Goal: Contribute content: Contribute content

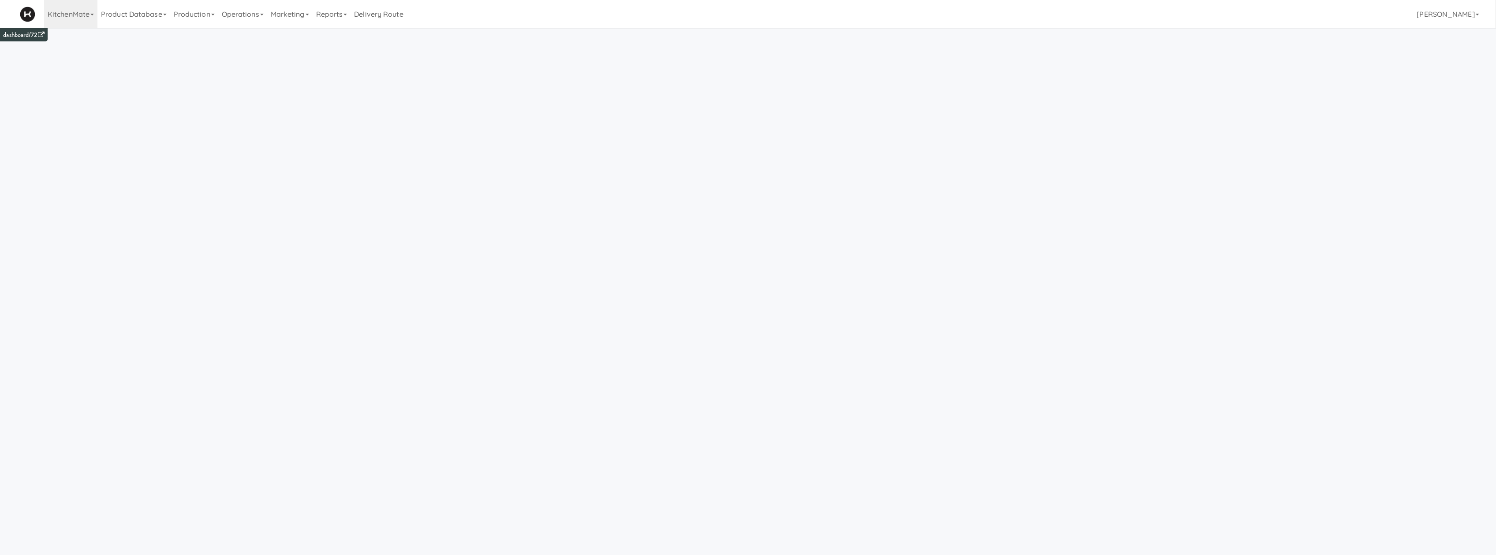
drag, startPoint x: 251, startPoint y: 10, endPoint x: 251, endPoint y: 29, distance: 19.0
click at [251, 12] on link "Operations" at bounding box center [242, 14] width 49 height 28
click at [280, 123] on link "Cabinets" at bounding box center [253, 127] width 71 height 16
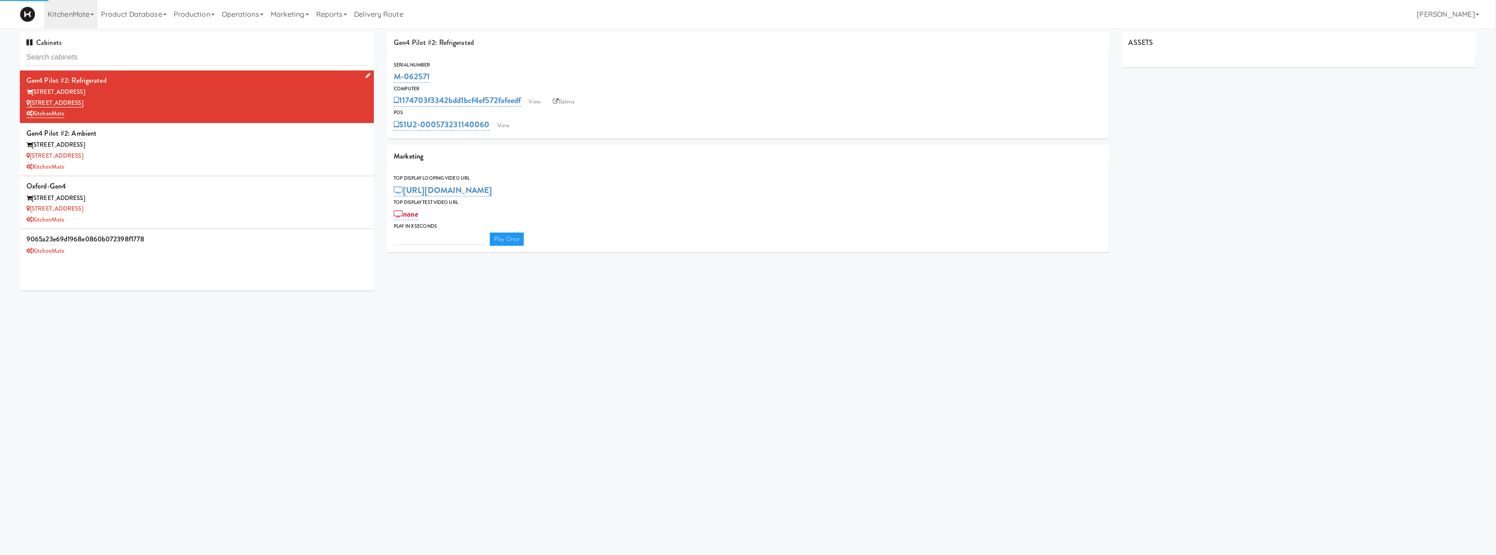
type input "3"
click at [235, 13] on link "Operations" at bounding box center [242, 14] width 49 height 28
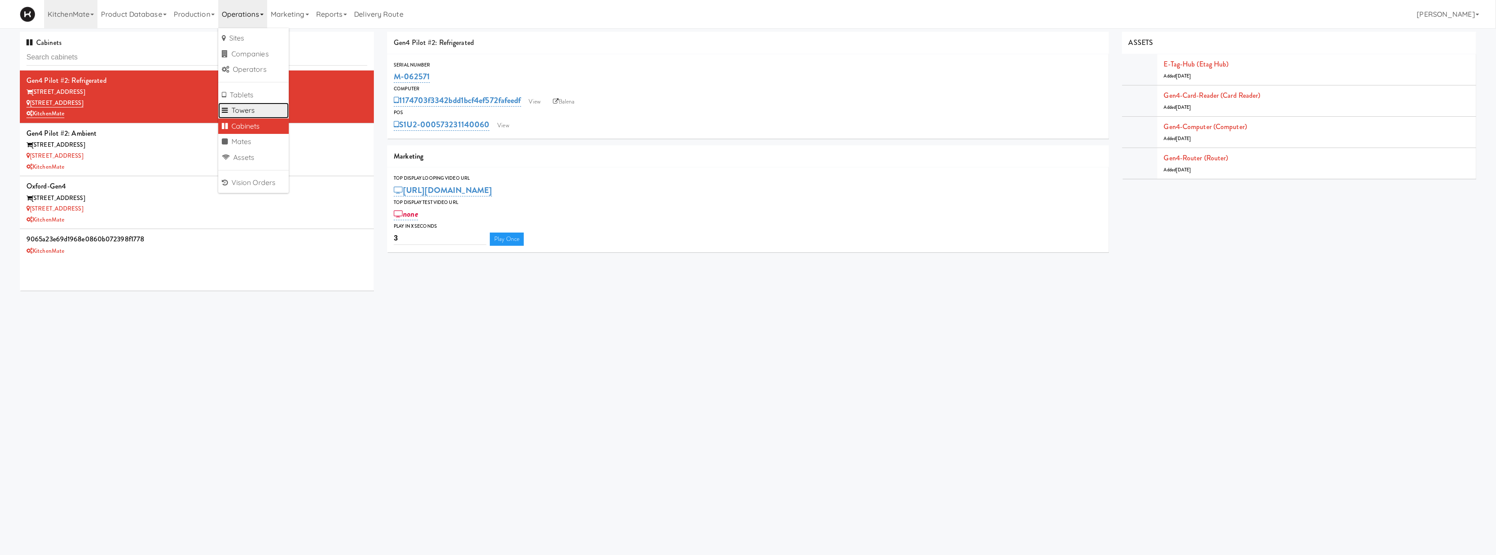
click at [261, 104] on link "Towers" at bounding box center [253, 111] width 71 height 16
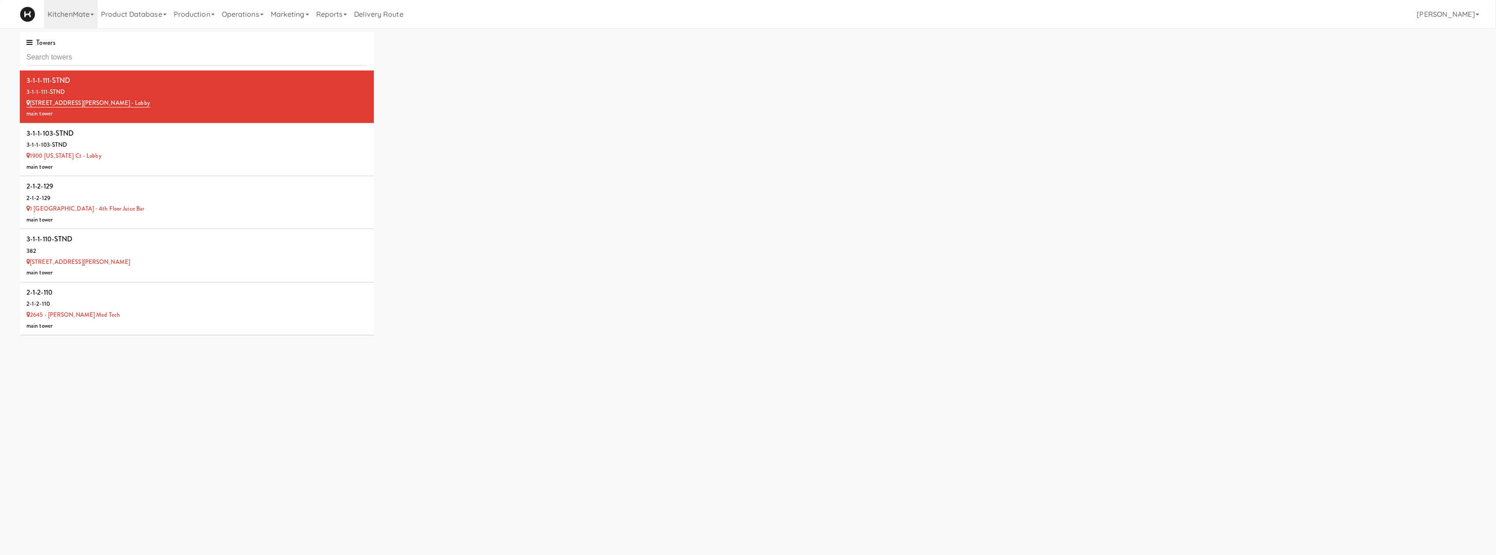
click at [268, 60] on input "text" at bounding box center [196, 57] width 341 height 16
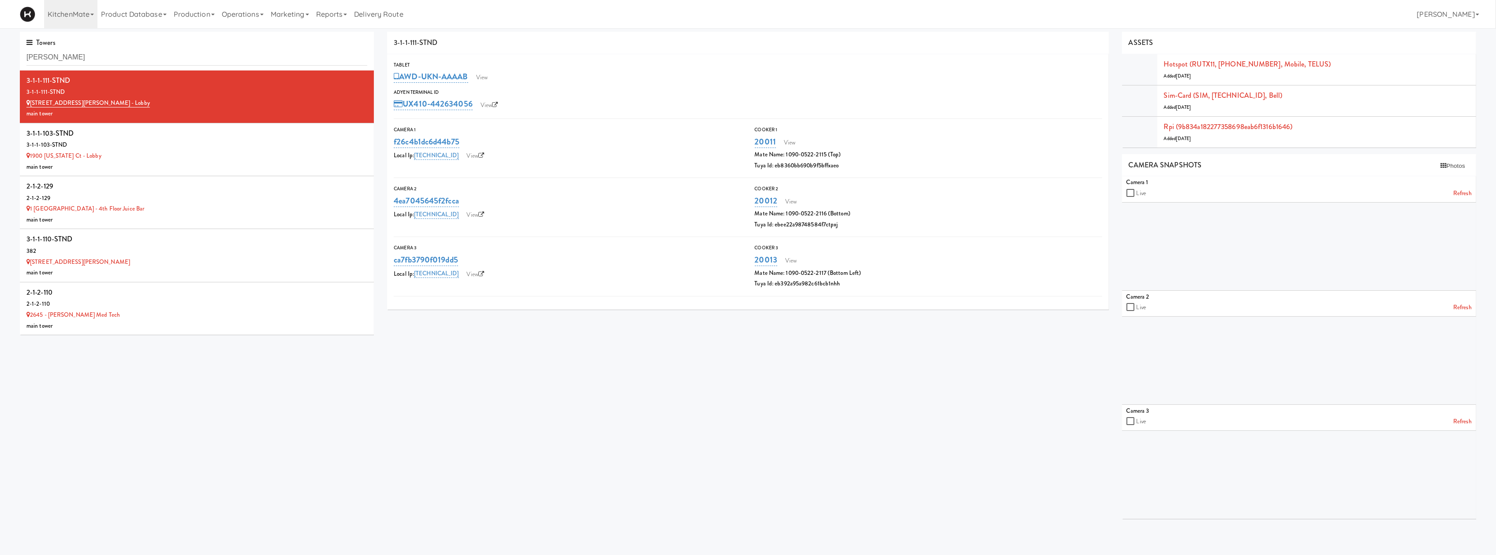
type input "cortell"
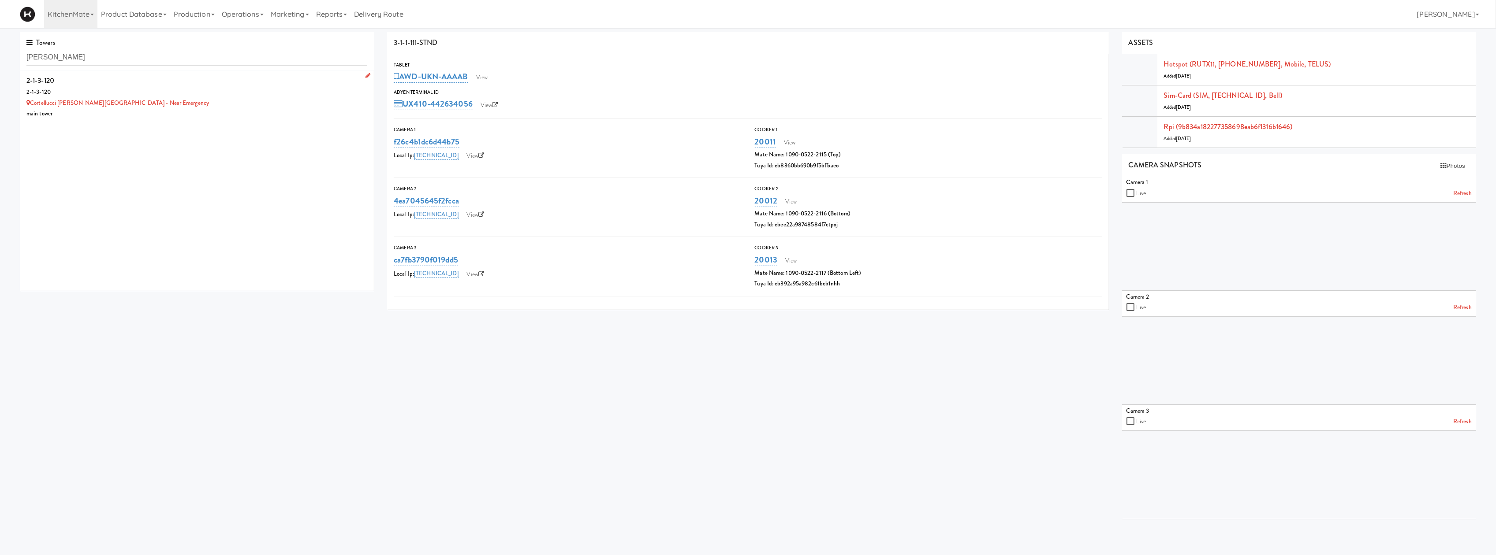
click at [210, 101] on div "Cortellucci Vaughan Hospital - near Emergency" at bounding box center [196, 103] width 341 height 11
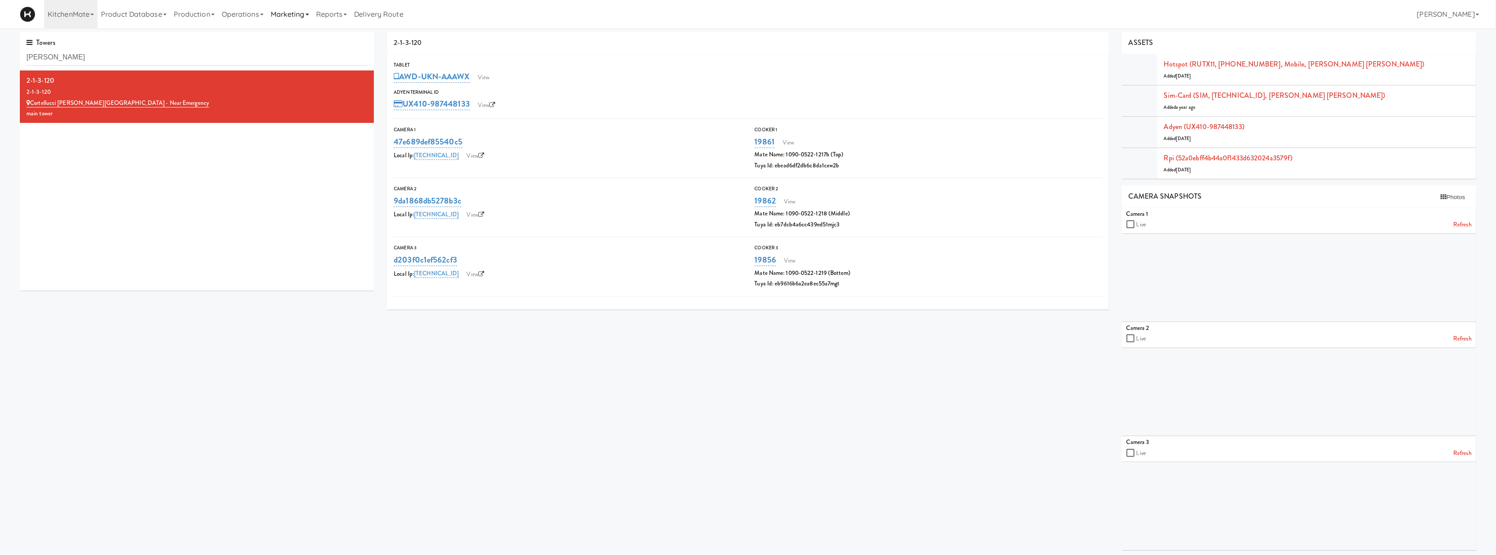
click at [302, 18] on link "Marketing" at bounding box center [289, 14] width 45 height 28
click at [252, 15] on link "Operations" at bounding box center [242, 14] width 49 height 28
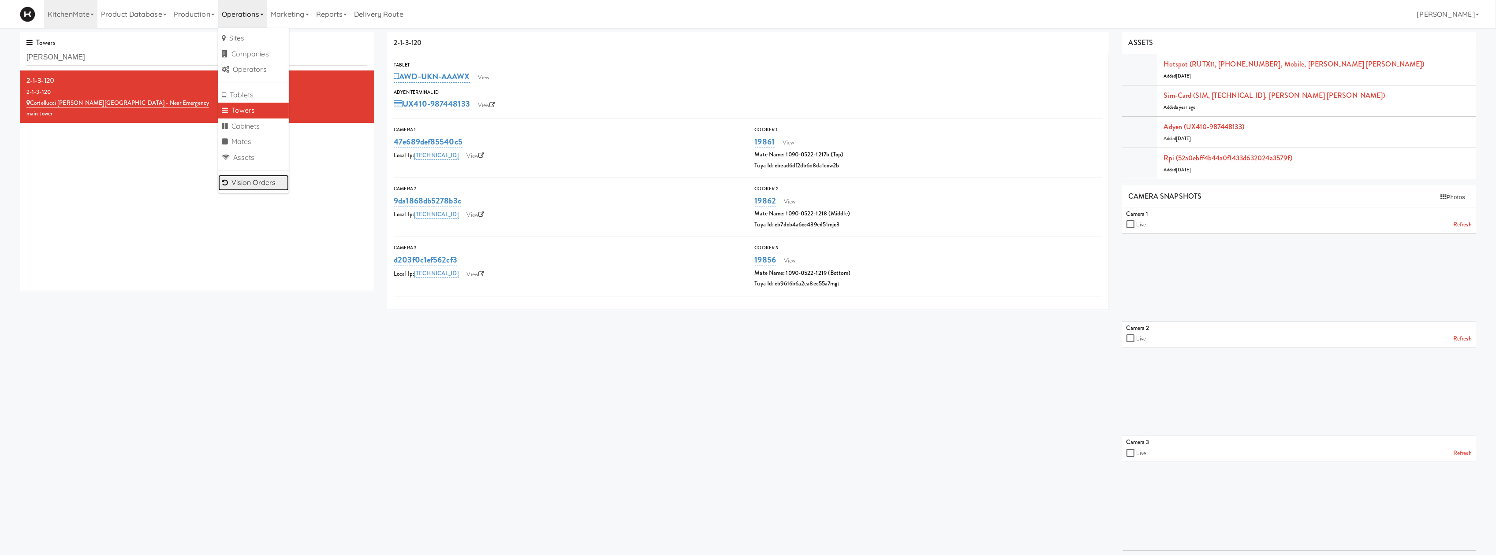
click at [252, 175] on link "Vision Orders" at bounding box center [253, 183] width 71 height 16
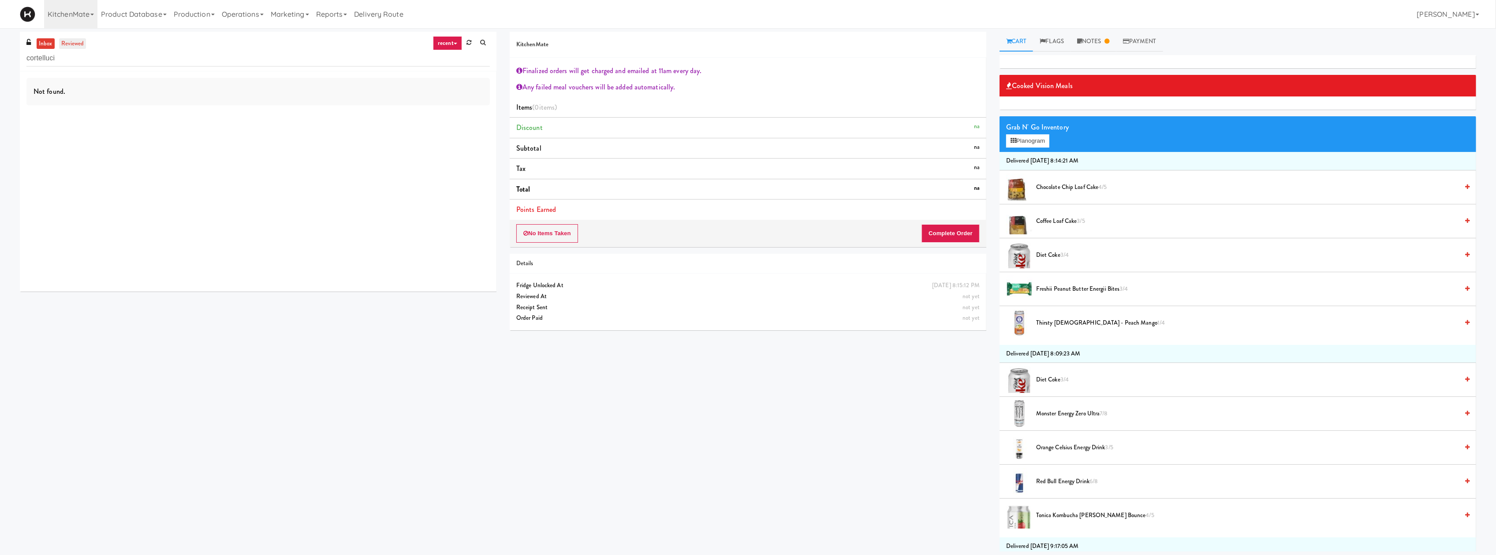
click at [76, 45] on link "reviewed" at bounding box center [72, 43] width 27 height 11
click at [129, 60] on input "cortelluci" at bounding box center [257, 58] width 463 height 16
type input "macken"
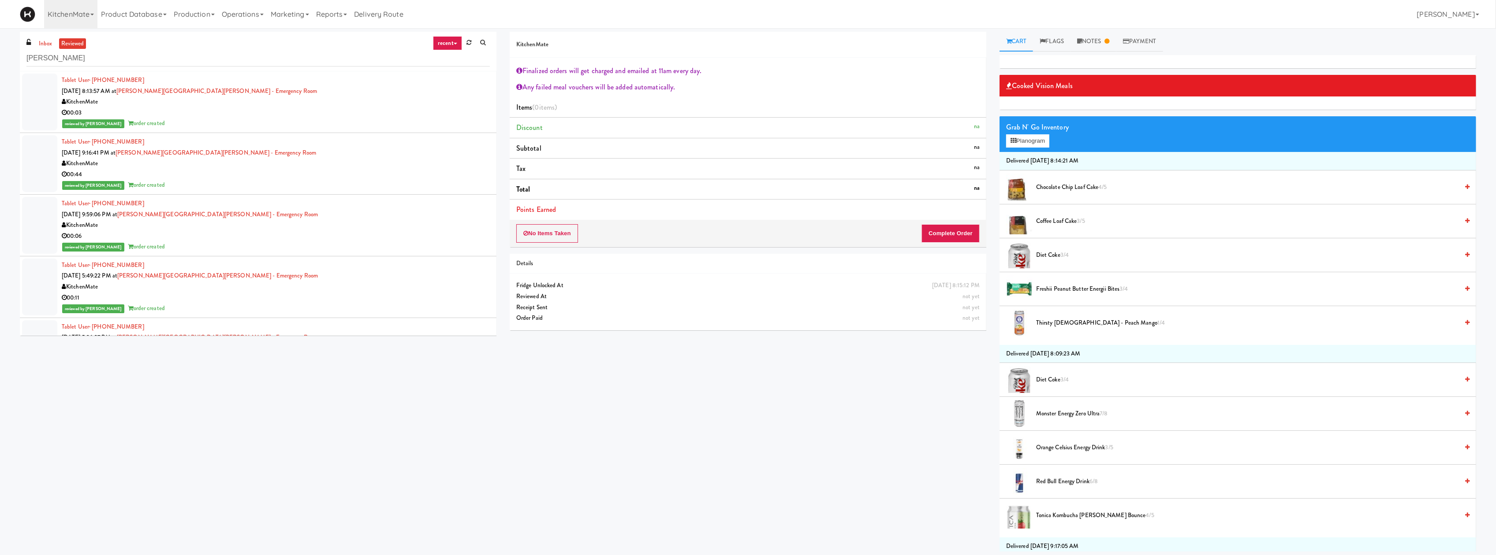
click at [309, 120] on div "reviewed by James A order created" at bounding box center [276, 123] width 428 height 11
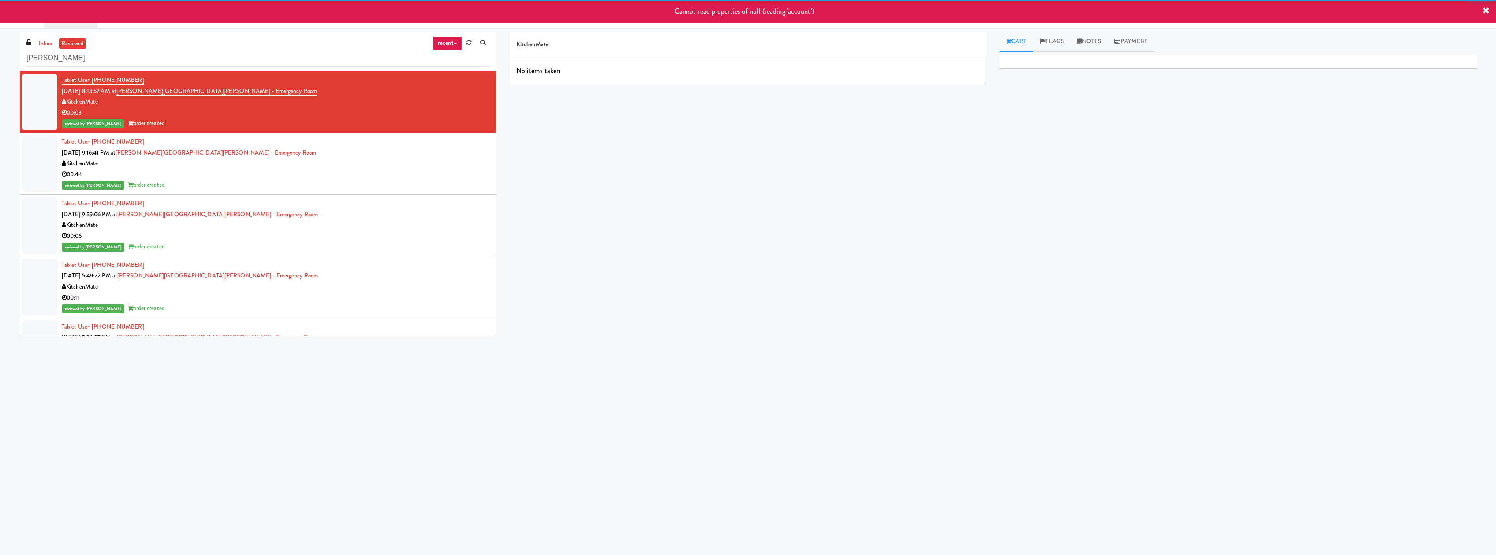
click at [332, 179] on div "00:44" at bounding box center [276, 174] width 428 height 11
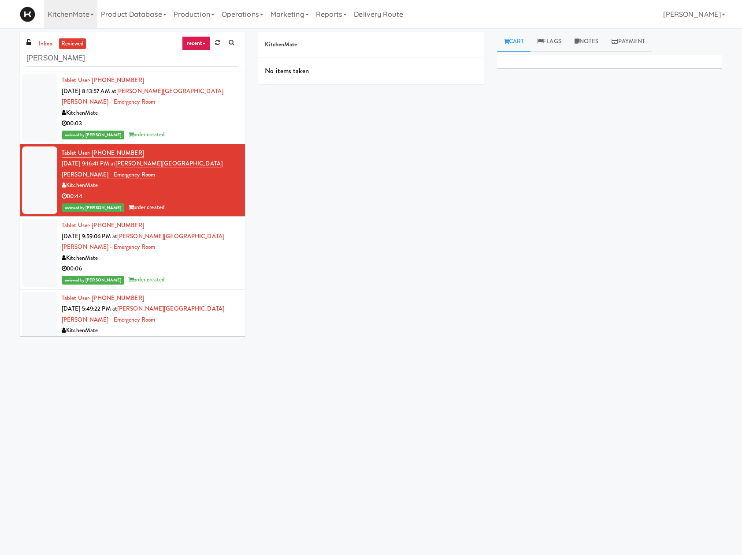
click at [180, 134] on div "reviewed by James A order created" at bounding box center [150, 134] width 177 height 11
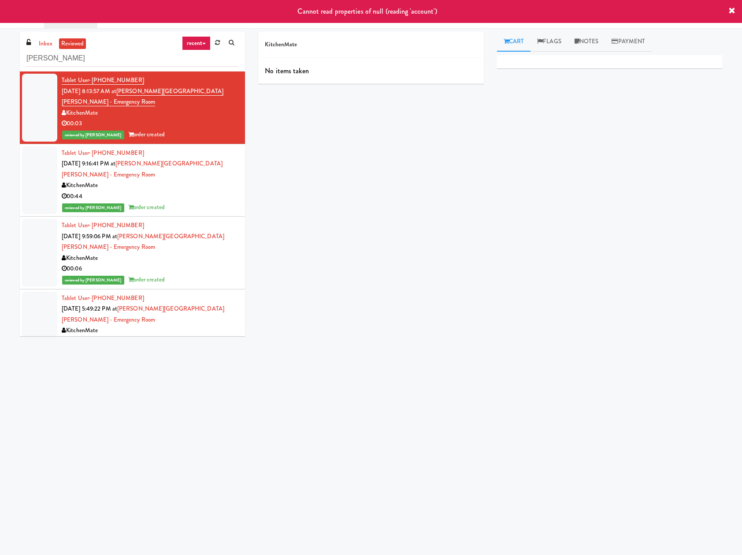
click at [738, 15] on div "Cannot read properties of null (reading 'account')" at bounding box center [371, 11] width 742 height 23
click at [729, 11] on icon at bounding box center [732, 10] width 7 height 7
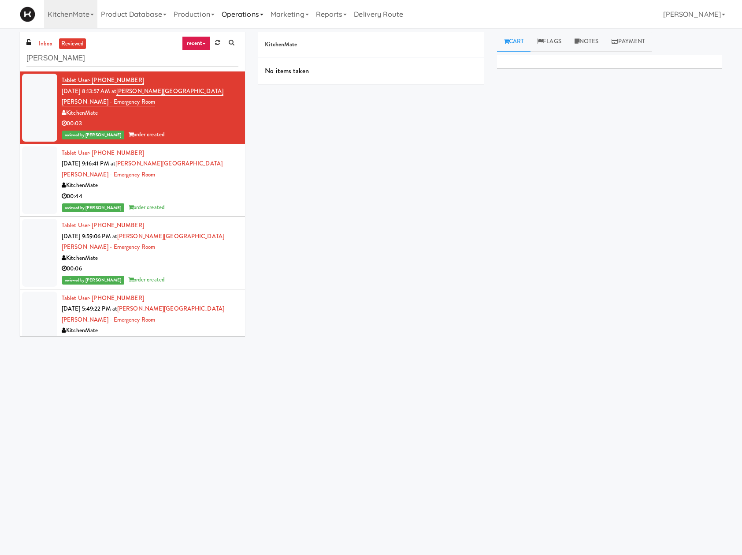
click at [253, 8] on link "Operations" at bounding box center [242, 14] width 49 height 28
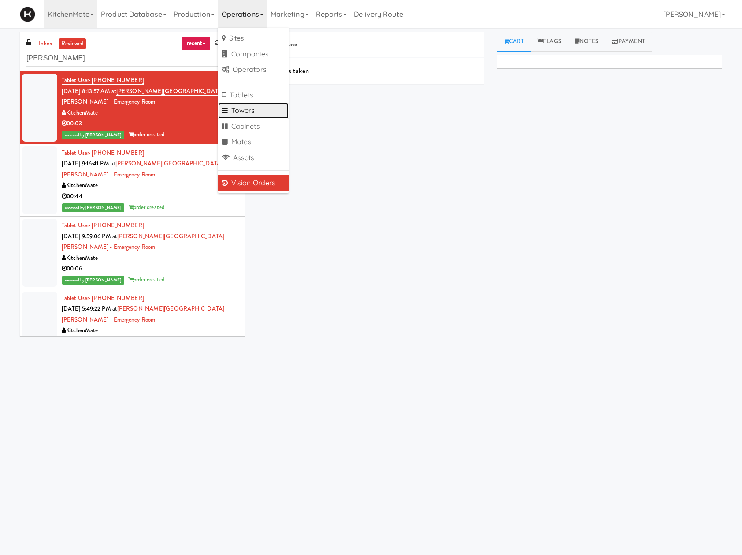
click at [266, 109] on link "Towers" at bounding box center [253, 111] width 71 height 16
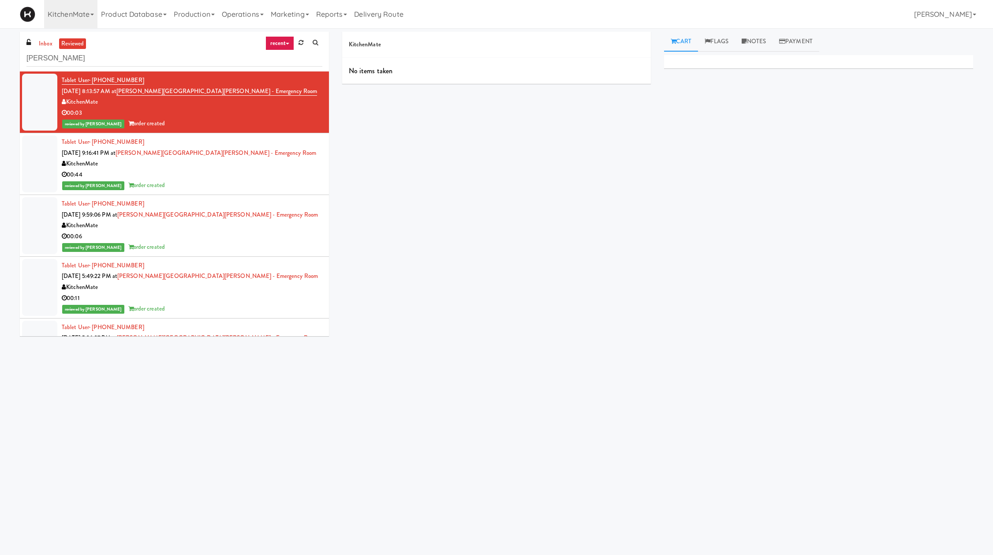
click at [224, 113] on div "00:03" at bounding box center [192, 113] width 261 height 11
click at [224, 176] on div "00:44" at bounding box center [192, 174] width 261 height 11
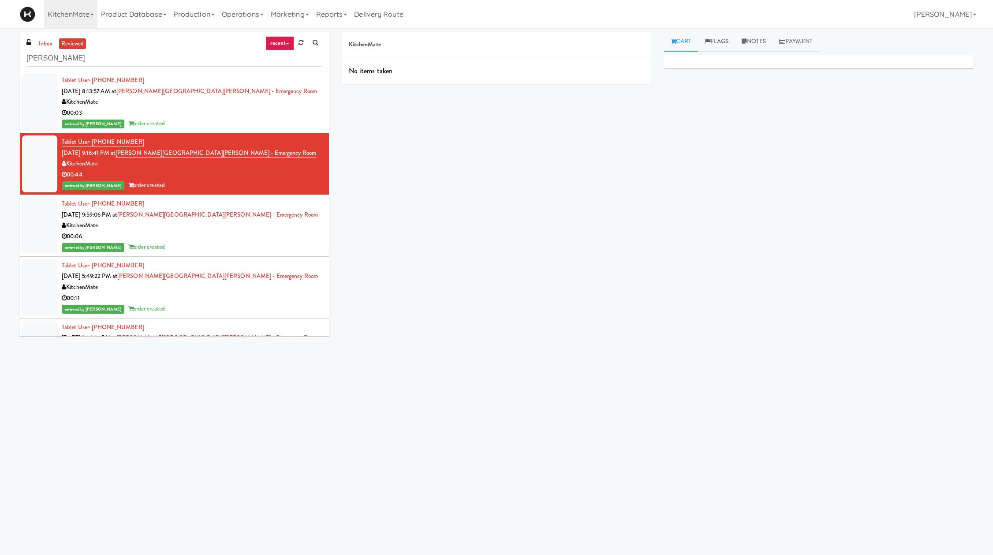
click at [207, 115] on div "00:03" at bounding box center [192, 113] width 261 height 11
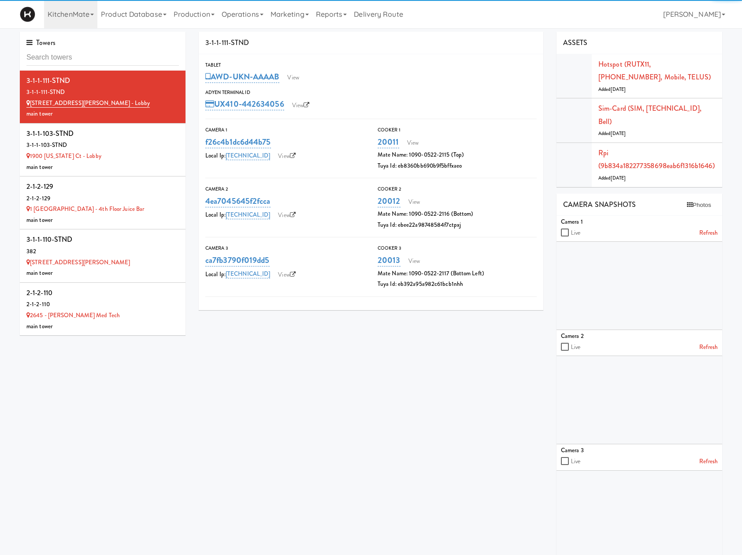
click at [134, 60] on input "text" at bounding box center [102, 57] width 153 height 16
type input "cortell"
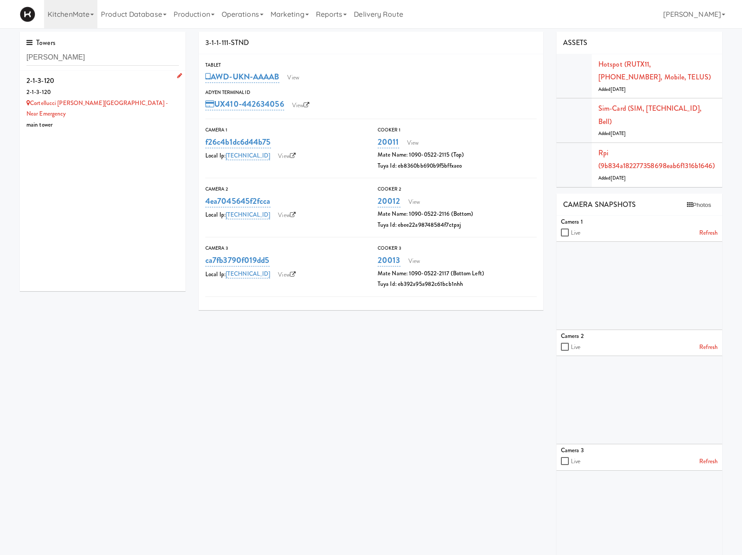
click at [96, 87] on div "2-1-3-120" at bounding box center [102, 92] width 153 height 11
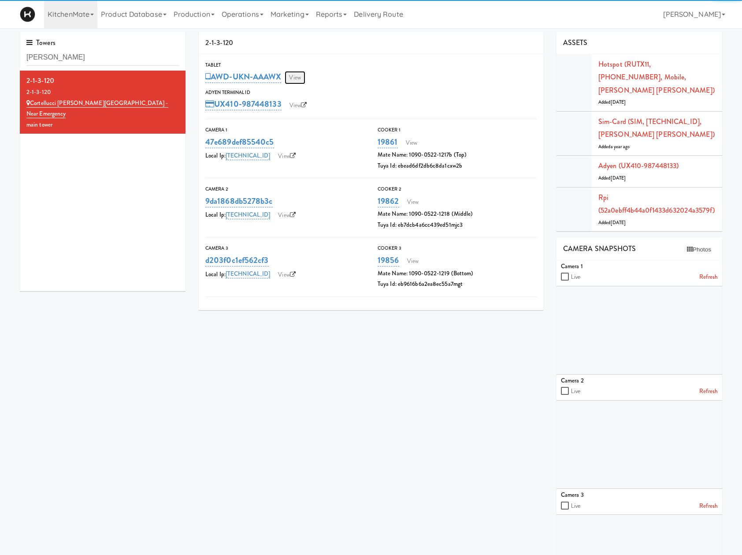
click at [298, 78] on link "View" at bounding box center [295, 77] width 20 height 13
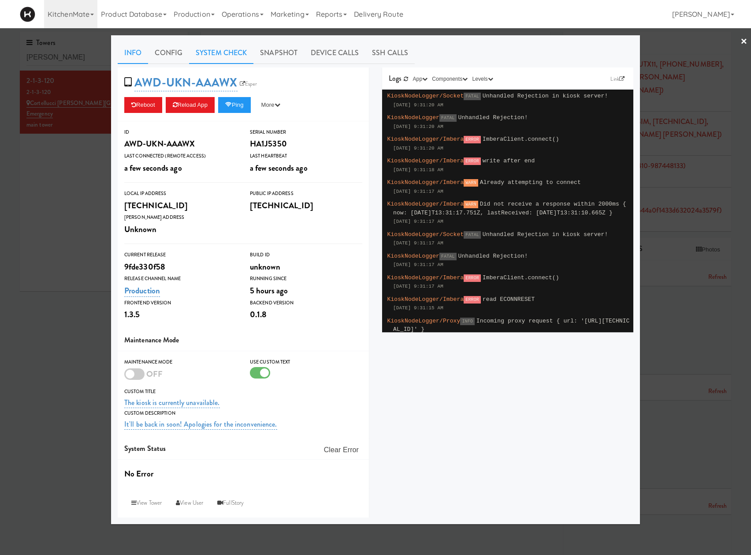
click at [198, 50] on link "System Check" at bounding box center [221, 53] width 64 height 22
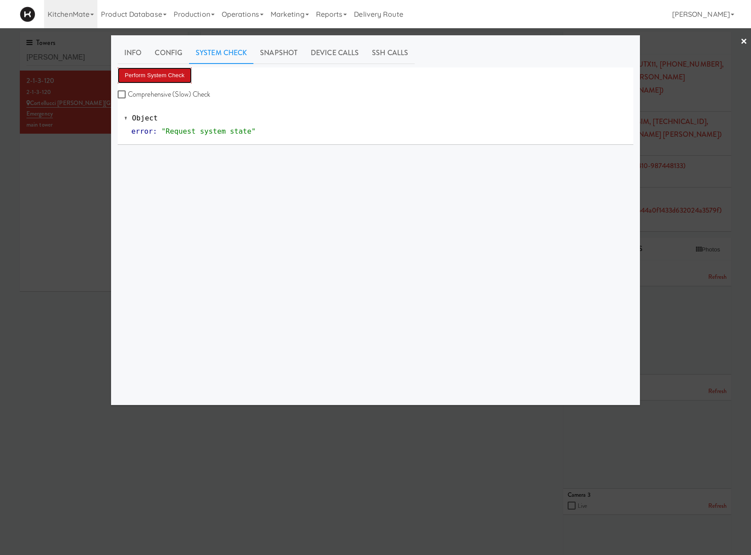
click at [172, 71] on button "Perform System Check" at bounding box center [155, 75] width 74 height 16
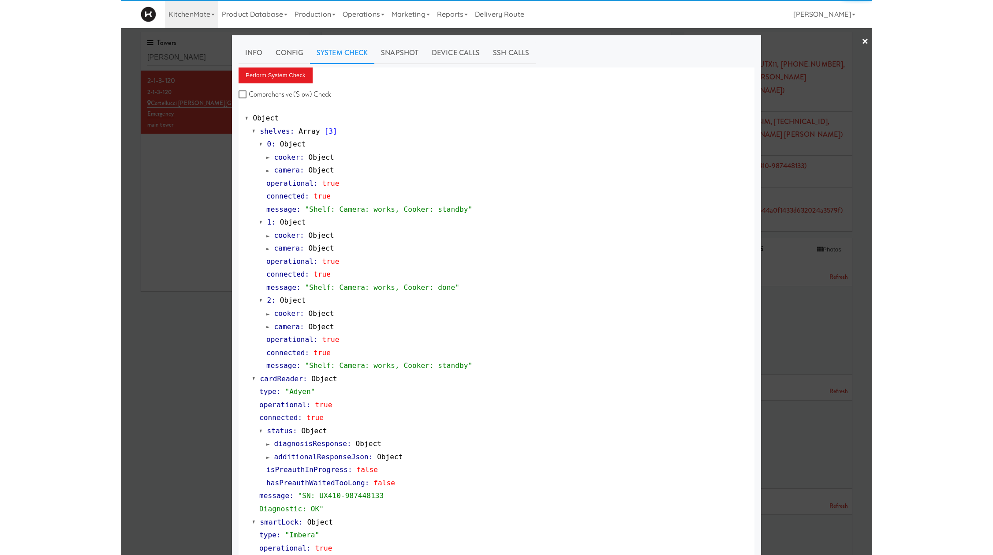
scroll to position [272, 0]
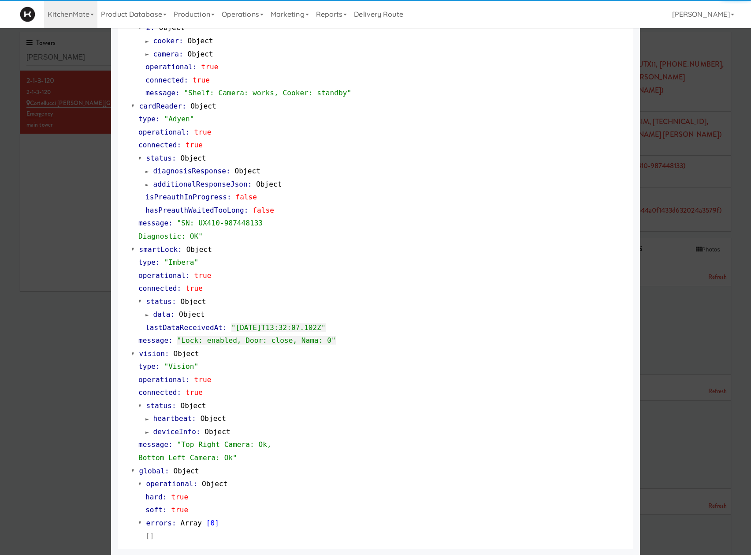
drag, startPoint x: 32, startPoint y: 350, endPoint x: 37, endPoint y: 341, distance: 10.9
click at [32, 350] on div at bounding box center [375, 277] width 751 height 555
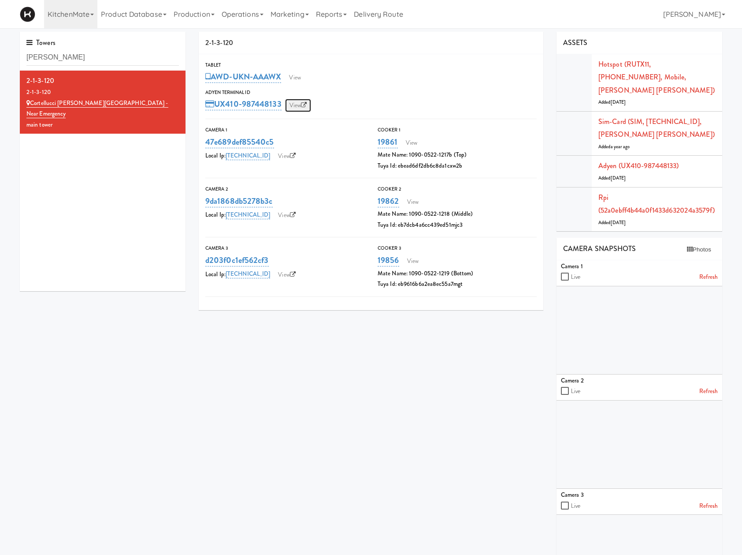
click at [304, 103] on icon at bounding box center [304, 105] width 6 height 6
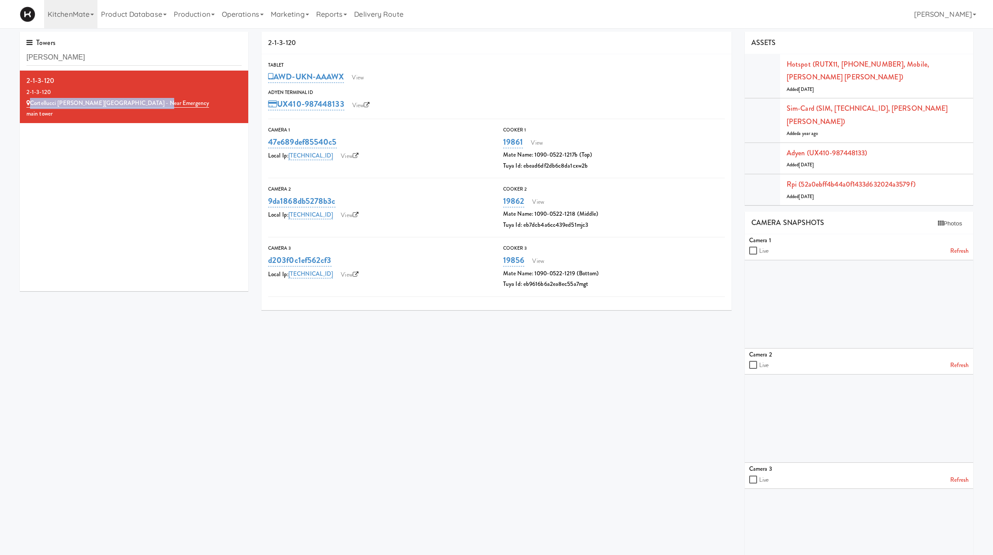
drag, startPoint x: 151, startPoint y: 105, endPoint x: 227, endPoint y: 68, distance: 85.2
click at [30, 103] on div "Cortellucci Vaughan Hospital - near Emergency" at bounding box center [133, 103] width 215 height 11
copy link "Cortellucci Vaughan Hospital - near Emergency"
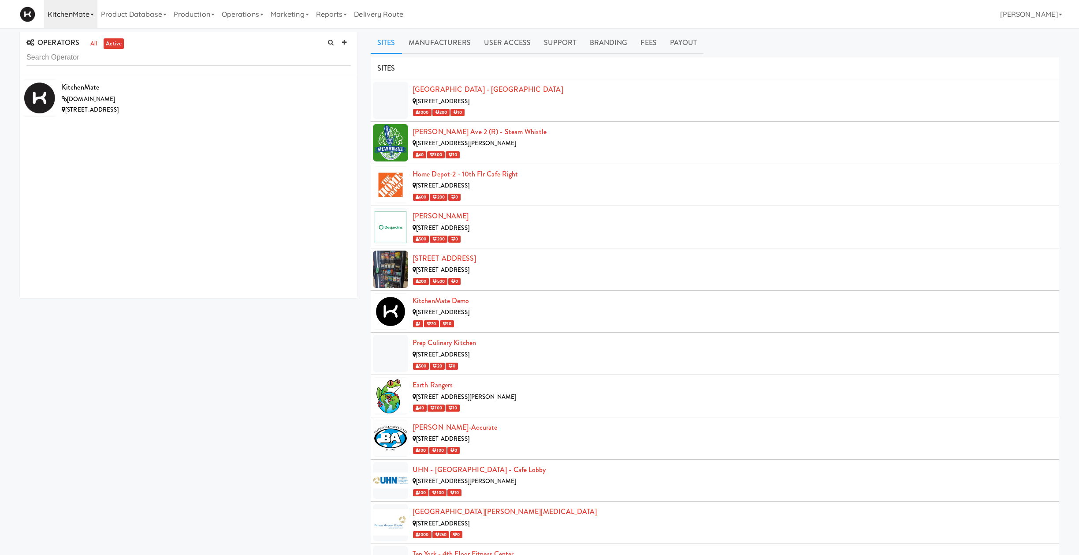
click at [68, 24] on link "KitchenMate" at bounding box center [70, 14] width 53 height 28
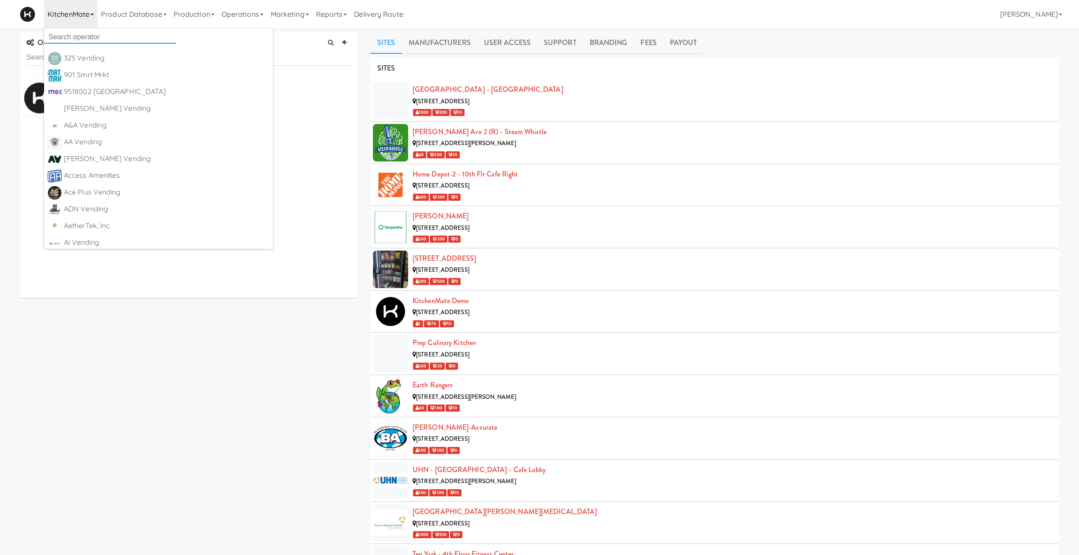
click at [74, 39] on input "text" at bounding box center [110, 36] width 132 height 13
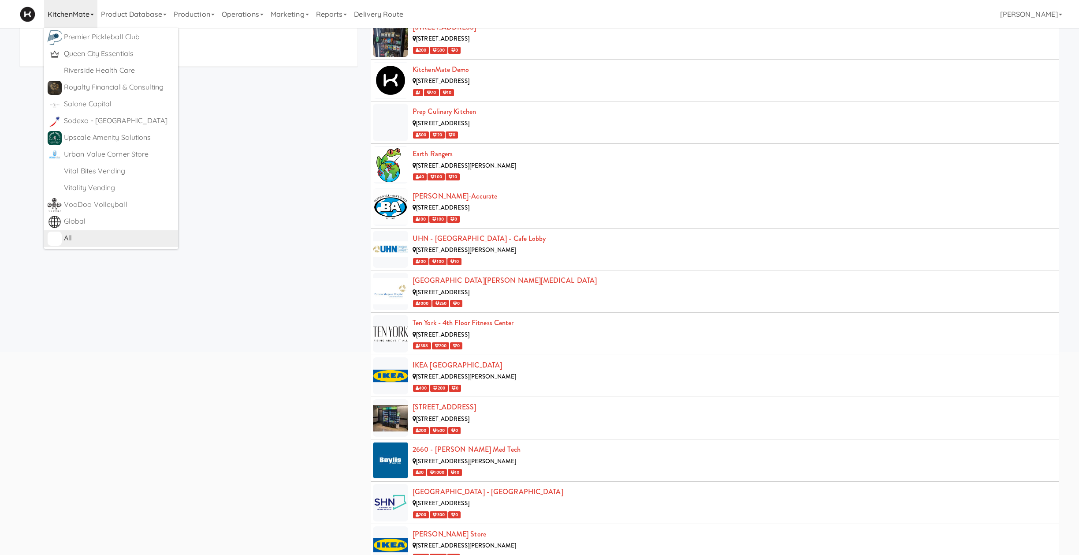
scroll to position [274, 0]
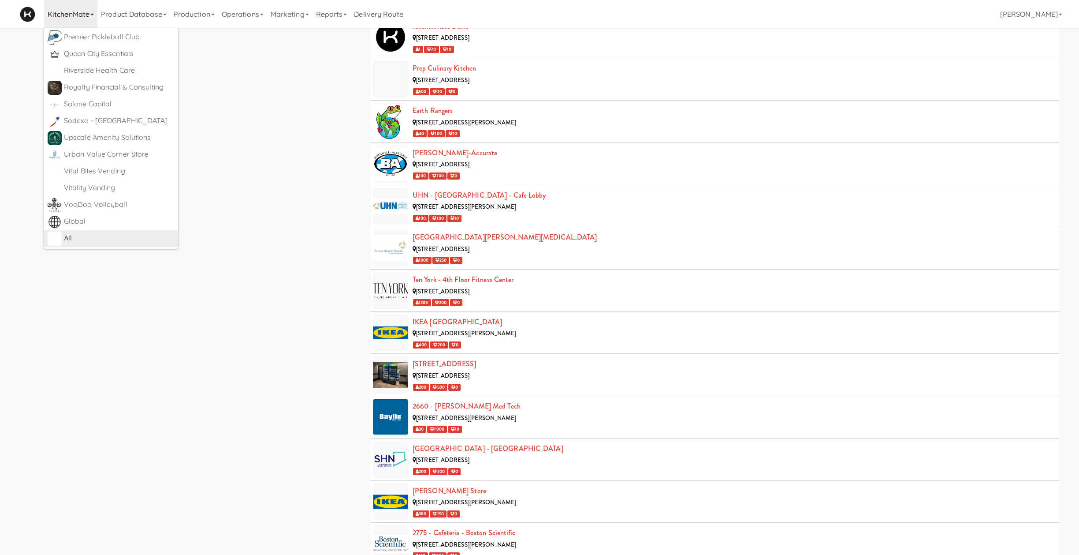
type input "al"
click at [106, 238] on div "All" at bounding box center [119, 237] width 111 height 13
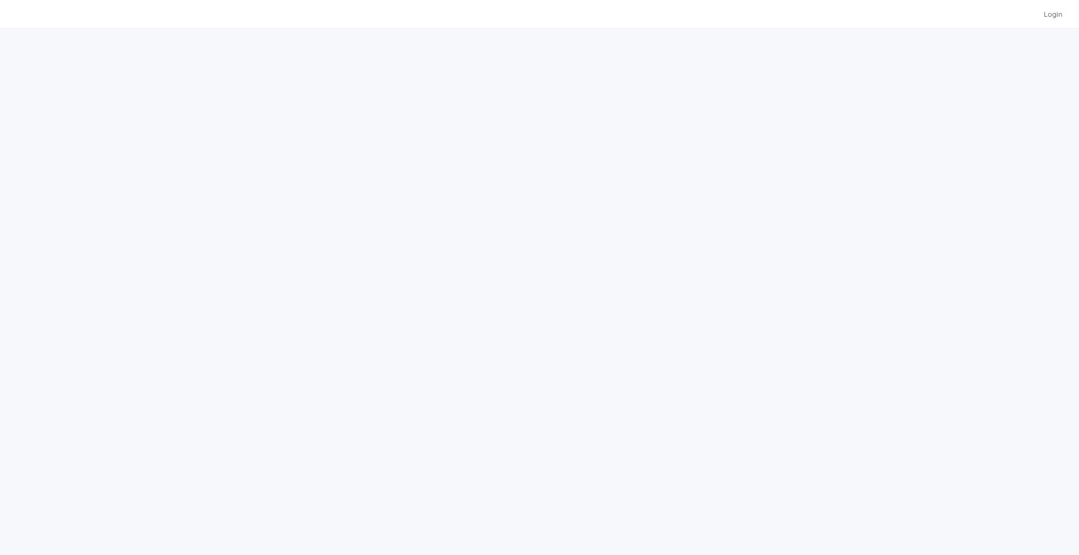
click at [274, 13] on div "Login" at bounding box center [539, 14] width 1039 height 28
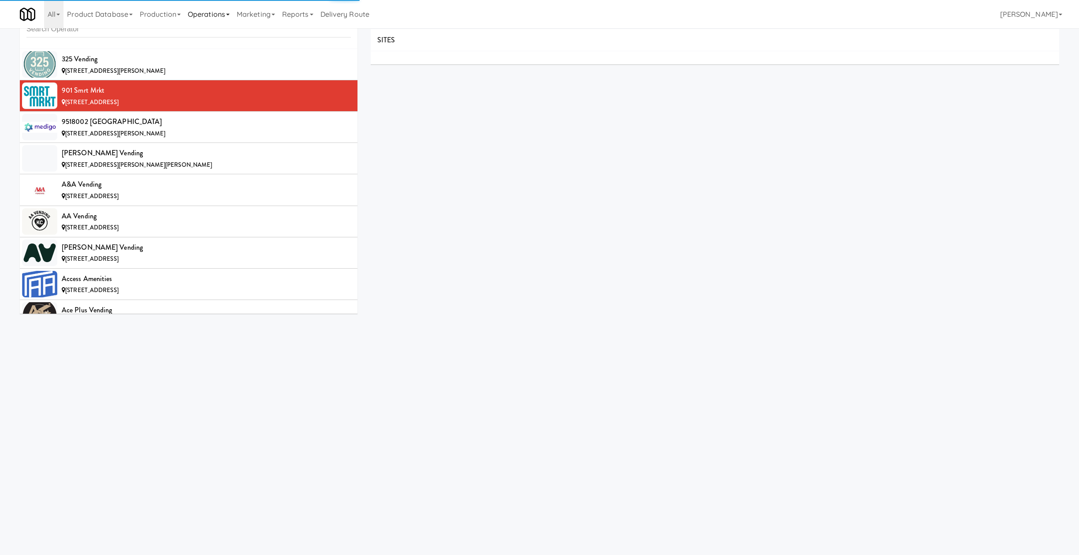
click at [219, 25] on link "Operations" at bounding box center [208, 14] width 49 height 28
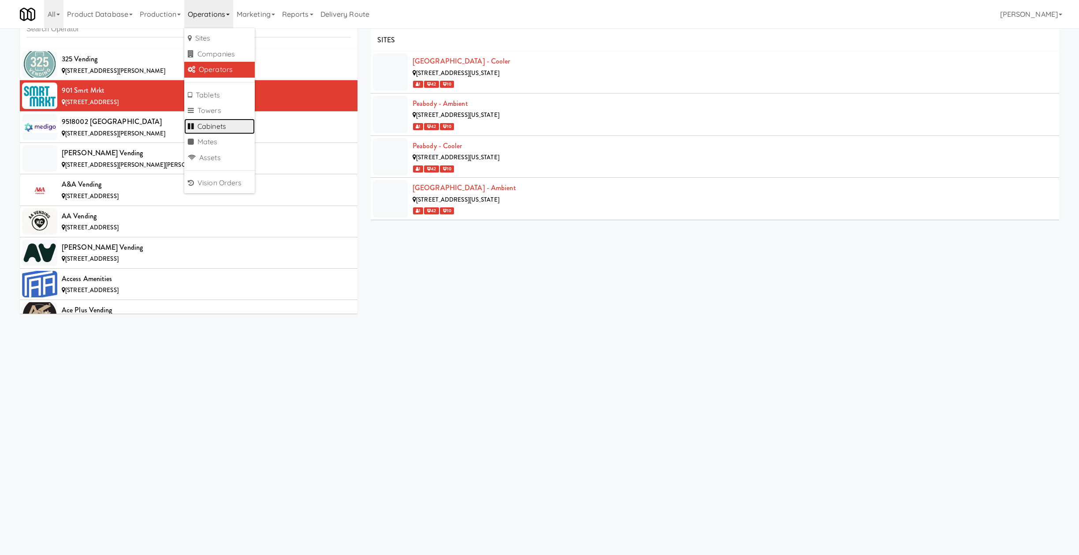
click at [228, 122] on link "Cabinets" at bounding box center [219, 127] width 71 height 16
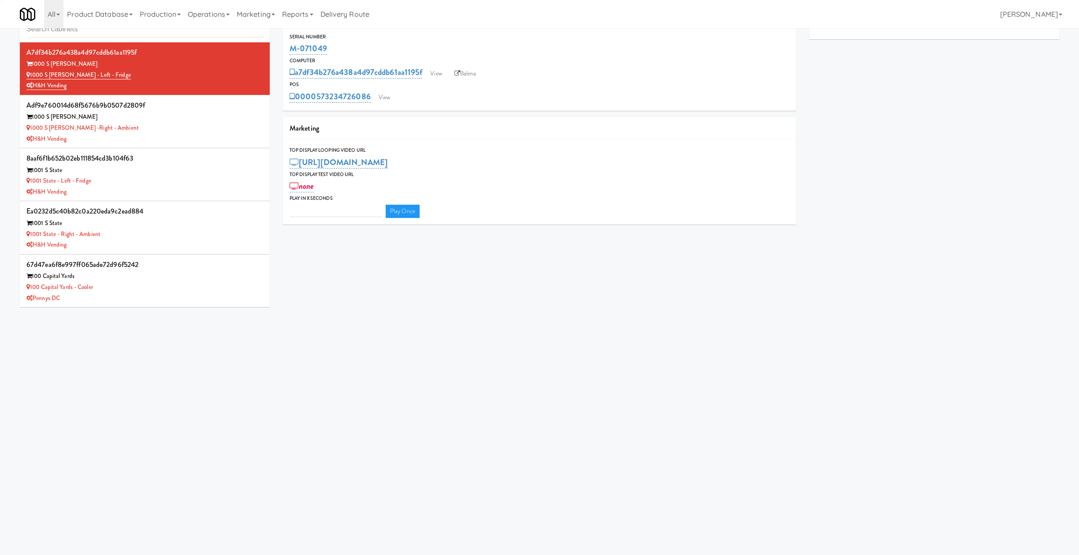
drag, startPoint x: 205, startPoint y: 25, endPoint x: 213, endPoint y: 43, distance: 19.9
click at [206, 26] on link "Operations" at bounding box center [208, 14] width 49 height 28
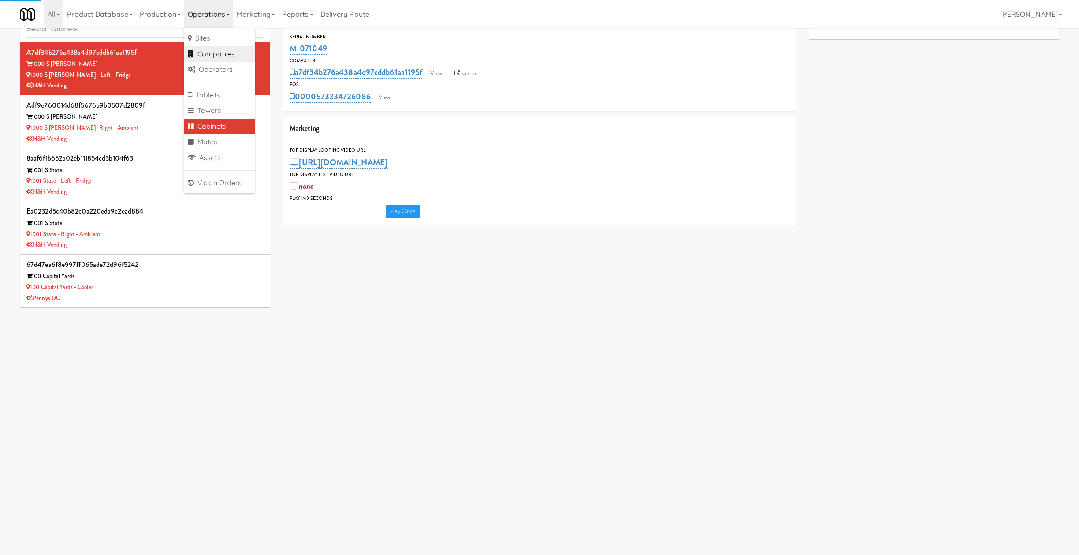
type input "3"
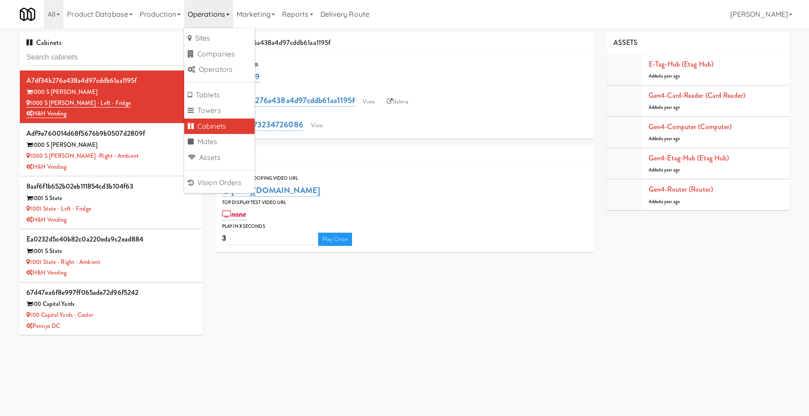
drag, startPoint x: 127, startPoint y: 66, endPoint x: 134, endPoint y: 60, distance: 8.1
click at [128, 66] on div "Cabinets" at bounding box center [111, 51] width 182 height 39
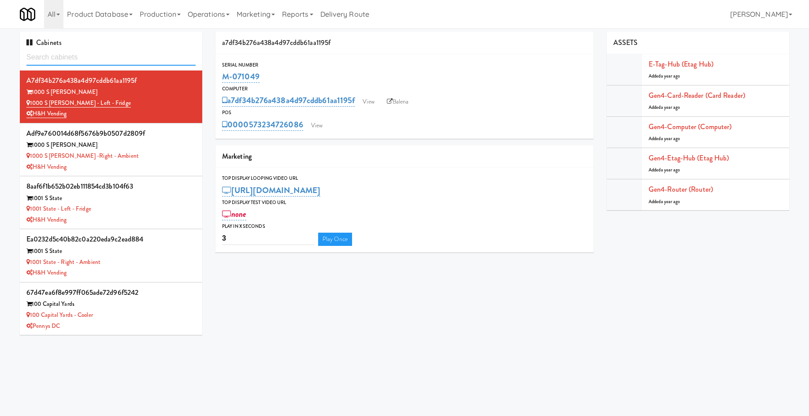
click at [135, 60] on input "text" at bounding box center [110, 57] width 169 height 16
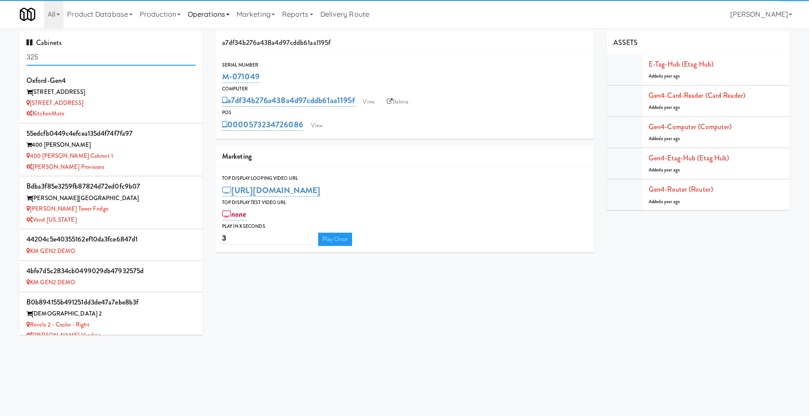
type input "325"
drag, startPoint x: 226, startPoint y: 28, endPoint x: 218, endPoint y: 14, distance: 16.2
click at [226, 28] on body "Okay Okay Select date: previous 2025-Sep next Su Mo Tu We Th Fr Sa 31 1 2 3 4 5…" at bounding box center [404, 236] width 809 height 416
click at [216, 11] on link "Operations" at bounding box center [208, 14] width 49 height 28
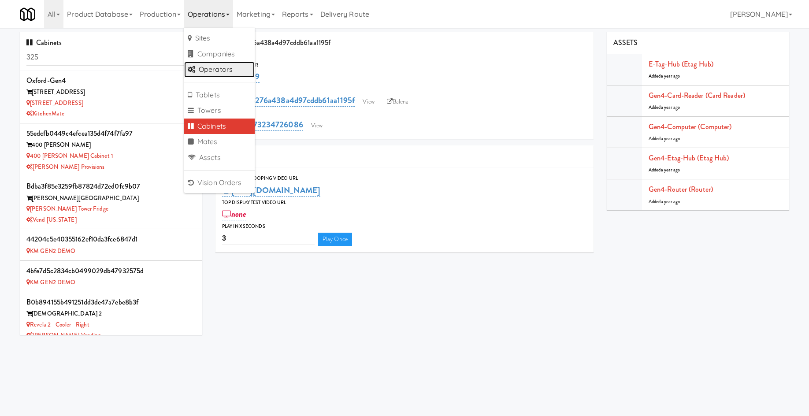
click at [225, 71] on link "Operators" at bounding box center [219, 70] width 71 height 16
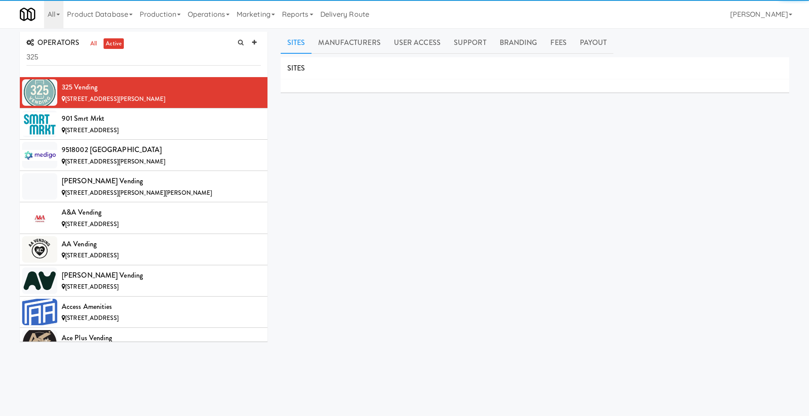
type input "325"
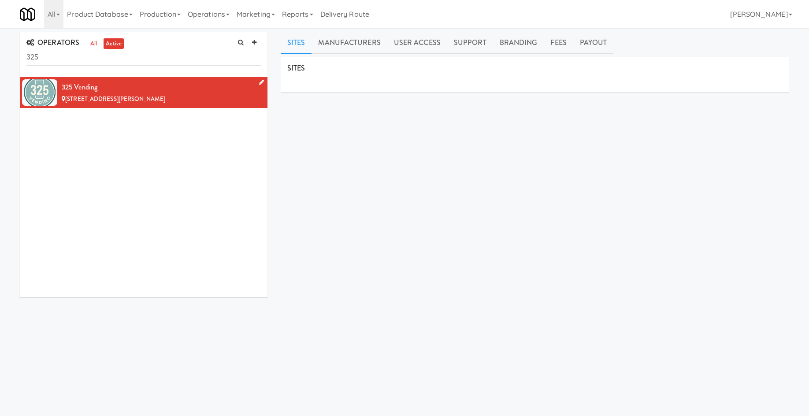
click at [184, 92] on div "325 Vending" at bounding box center [161, 87] width 199 height 13
click at [211, 336] on div "OPERATORS all active 325 325 Vending 158 Garrett Ct, Tuscola TX Sites Manufactu…" at bounding box center [404, 210] width 783 height 356
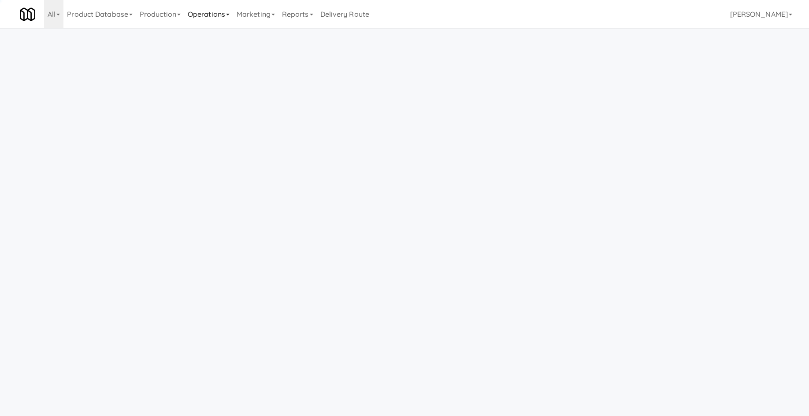
click at [233, 14] on link "Operations" at bounding box center [208, 14] width 49 height 28
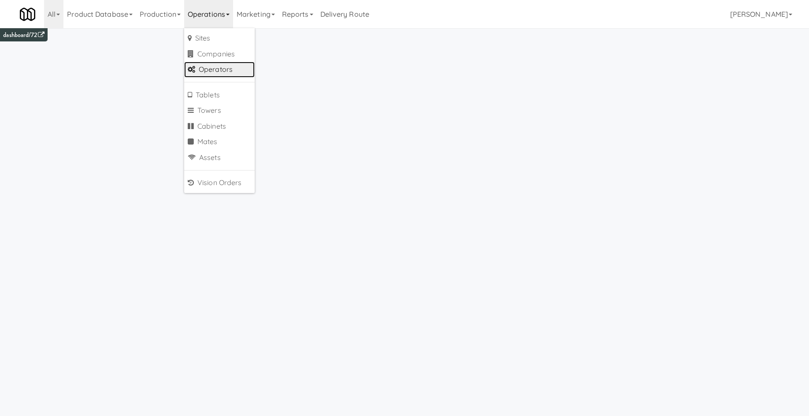
click at [235, 66] on link "Operators" at bounding box center [219, 70] width 71 height 16
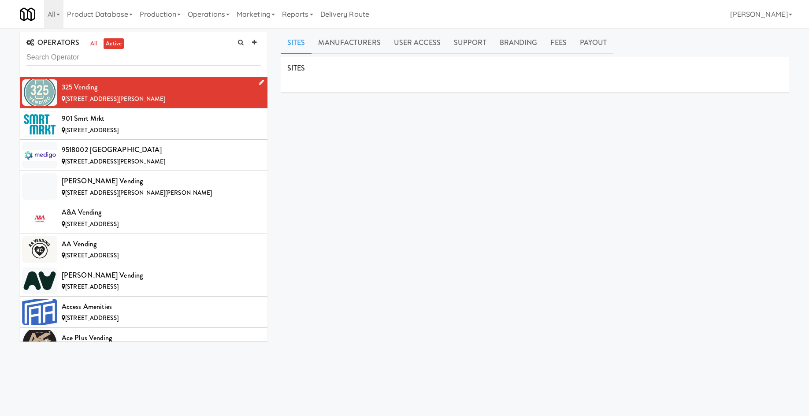
click at [119, 84] on div "325 Vending" at bounding box center [161, 87] width 199 height 13
click at [259, 81] on icon at bounding box center [261, 82] width 5 height 6
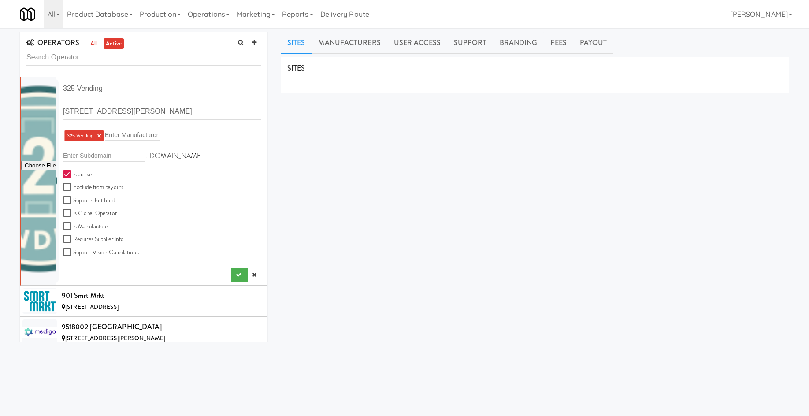
drag, startPoint x: 250, startPoint y: 273, endPoint x: 316, endPoint y: 140, distance: 149.0
click at [250, 273] on link at bounding box center [254, 274] width 13 height 13
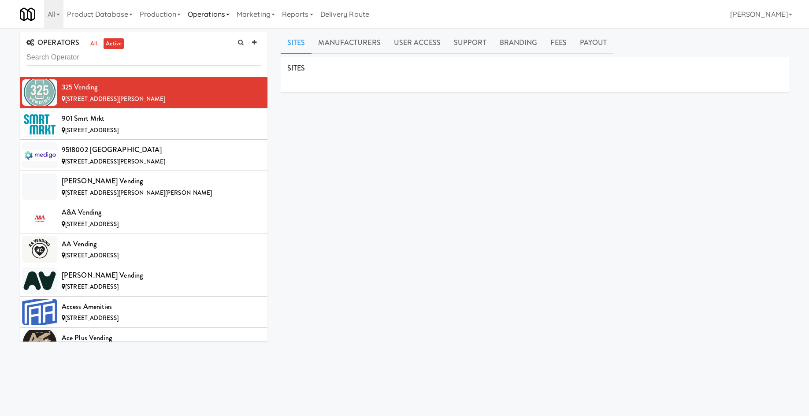
click at [230, 14] on icon at bounding box center [228, 15] width 4 height 2
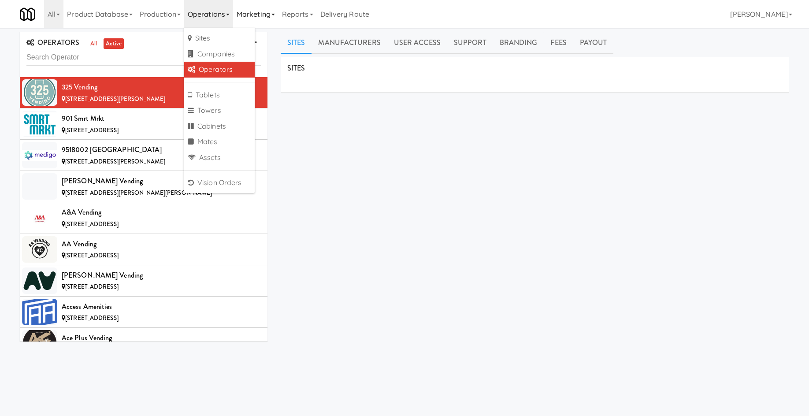
click at [257, 17] on link "Marketing" at bounding box center [255, 14] width 45 height 28
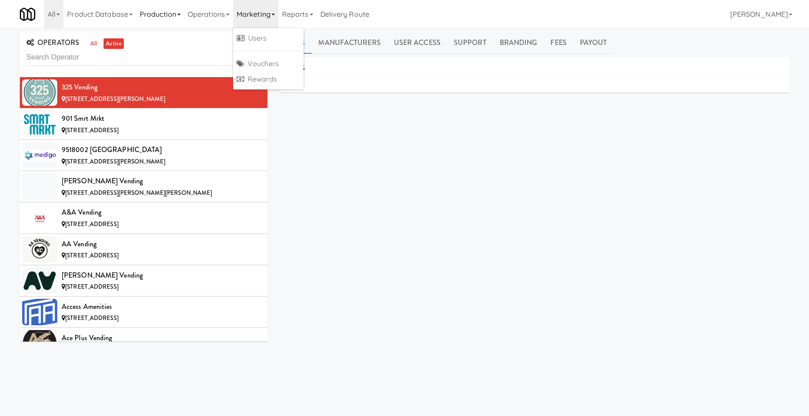
click at [172, 23] on link "Production" at bounding box center [160, 14] width 48 height 28
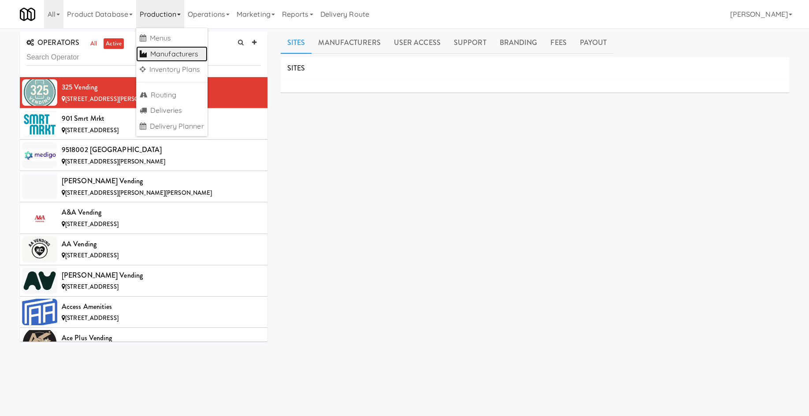
click at [182, 52] on link "Manufacturers" at bounding box center [171, 54] width 71 height 16
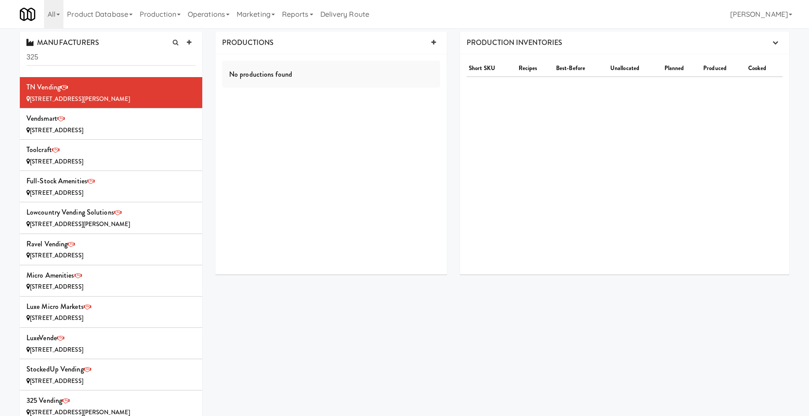
type input "325"
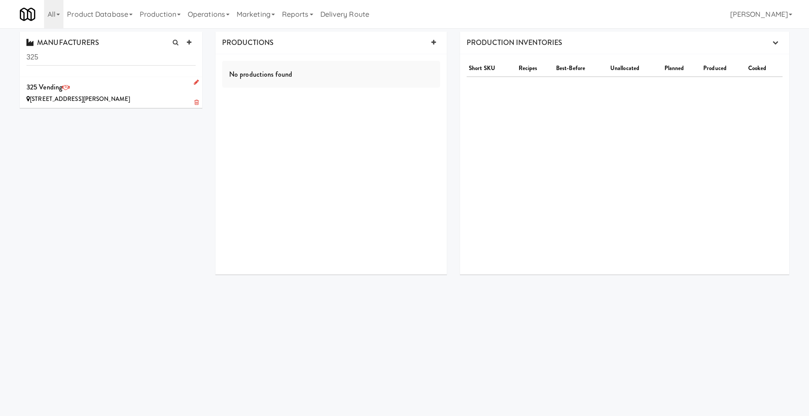
click at [133, 96] on div "158 Garrett Ct, Tuscola TX" at bounding box center [110, 99] width 169 height 11
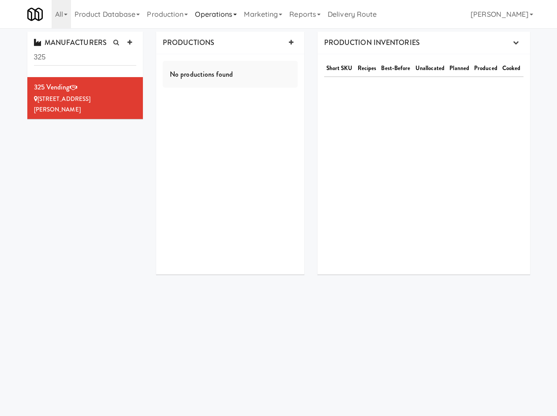
click at [234, 19] on link "Operations" at bounding box center [215, 14] width 49 height 28
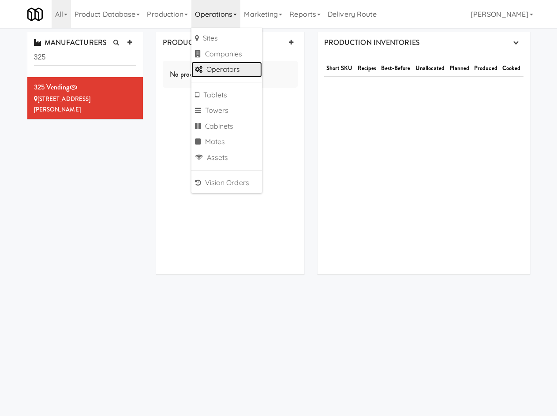
click at [241, 72] on link "Operators" at bounding box center [226, 70] width 71 height 16
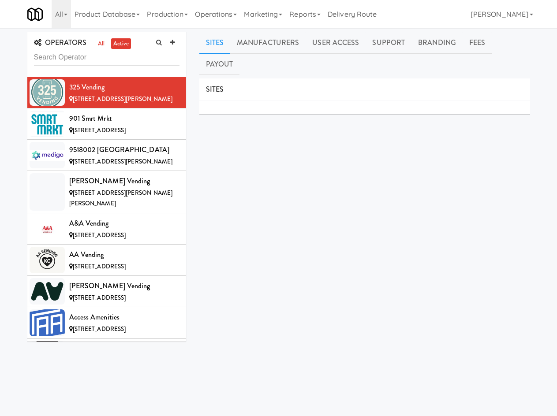
click at [52, 60] on input "text" at bounding box center [106, 57] width 145 height 16
click at [67, 54] on input "text" at bounding box center [106, 57] width 145 height 16
paste input "Vend simplified"
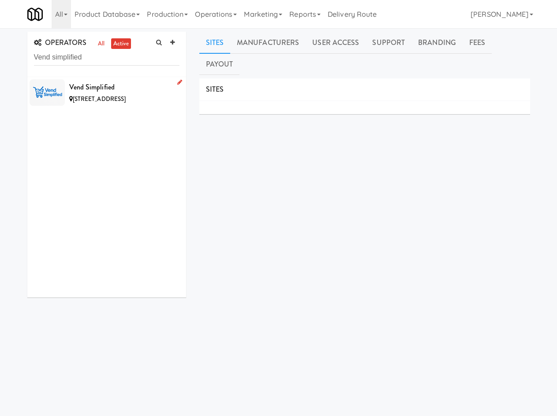
drag, startPoint x: 99, startPoint y: 87, endPoint x: 123, endPoint y: 50, distance: 44.0
click at [99, 88] on div "Vend Simplified" at bounding box center [124, 87] width 110 height 13
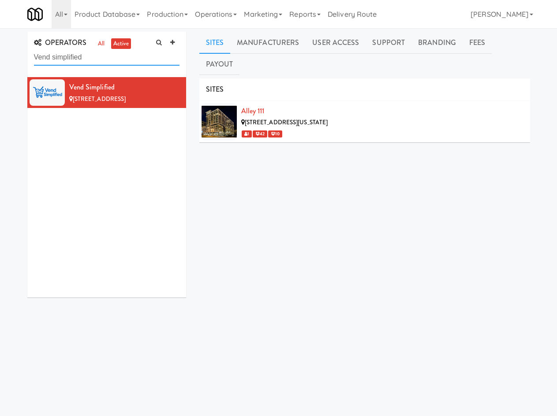
click at [71, 62] on input "Vend simplified" at bounding box center [106, 57] width 145 height 16
click at [69, 59] on input "Vend simplified" at bounding box center [106, 57] width 145 height 16
click at [68, 58] on input "Vend simplified" at bounding box center [106, 57] width 145 height 16
click at [68, 59] on input "Vend simplified" at bounding box center [106, 57] width 145 height 16
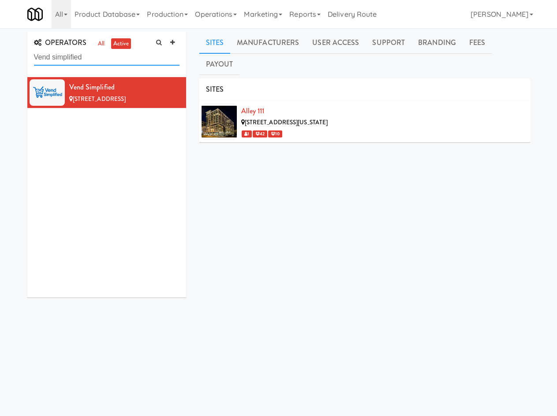
click at [68, 59] on input "Vend simplified" at bounding box center [106, 57] width 145 height 16
paste input "Skye Vernding"
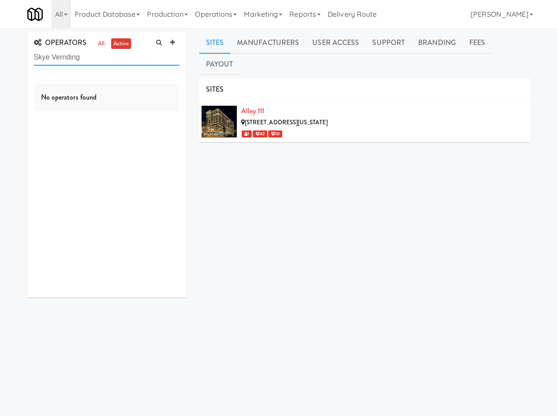
drag, startPoint x: 60, startPoint y: 57, endPoint x: 77, endPoint y: 47, distance: 19.7
click at [61, 56] on input "Skye Vernding" at bounding box center [106, 57] width 145 height 16
click at [78, 55] on input "Skye Vending" at bounding box center [106, 57] width 145 height 16
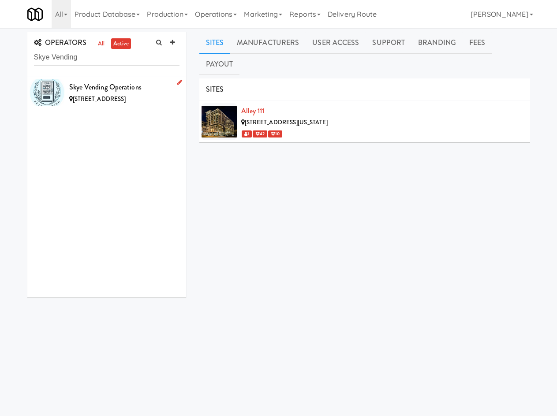
click at [100, 83] on div "Skye Vending Operations" at bounding box center [124, 87] width 110 height 13
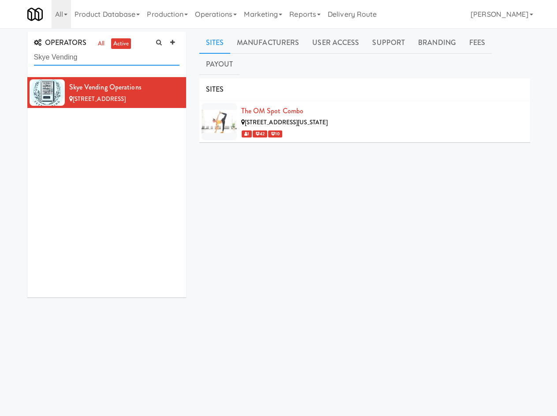
click at [105, 65] on input "Skye Vending" at bounding box center [106, 57] width 145 height 16
click at [105, 62] on input "Skye Vending" at bounding box center [106, 57] width 145 height 16
click at [104, 62] on input "Skye Vending" at bounding box center [106, 57] width 145 height 16
paste input "Capital Amenities"
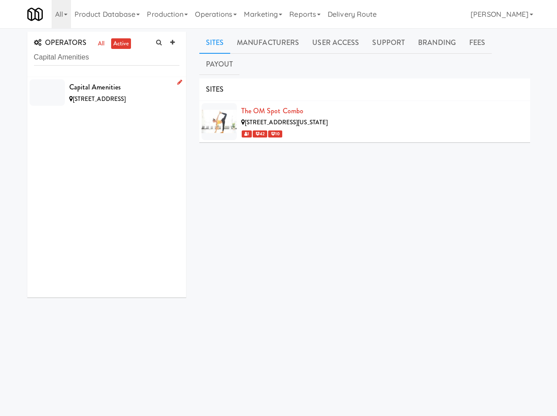
click at [82, 97] on span "8621 112 St NW, Edmonton AB" at bounding box center [99, 99] width 53 height 8
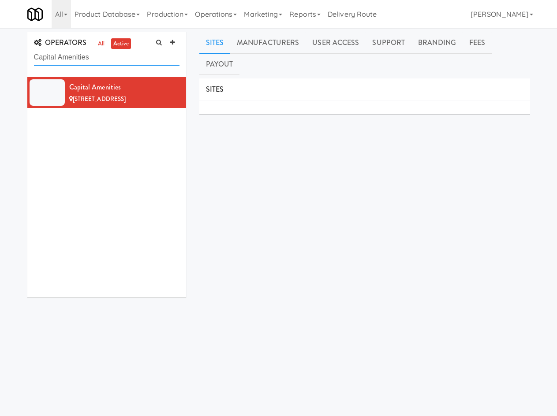
click at [89, 54] on input "Capital Amenities" at bounding box center [106, 57] width 145 height 16
click at [88, 53] on input "Capital Amenities" at bounding box center [106, 57] width 145 height 16
paste input "LuxeVende"
paste input "text"
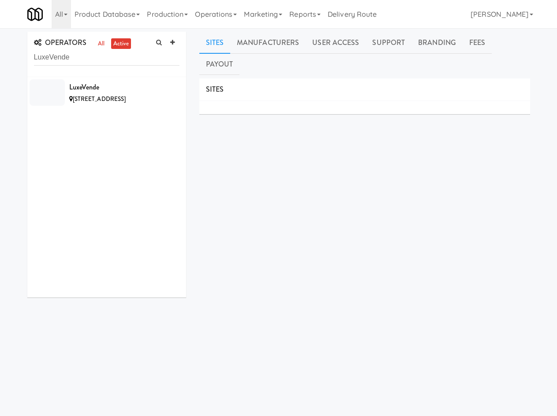
drag, startPoint x: 122, startPoint y: 91, endPoint x: 145, endPoint y: 55, distance: 42.6
click at [125, 79] on li "LuxeVende 90 Park Ave, Florham Park NJ" at bounding box center [106, 92] width 159 height 31
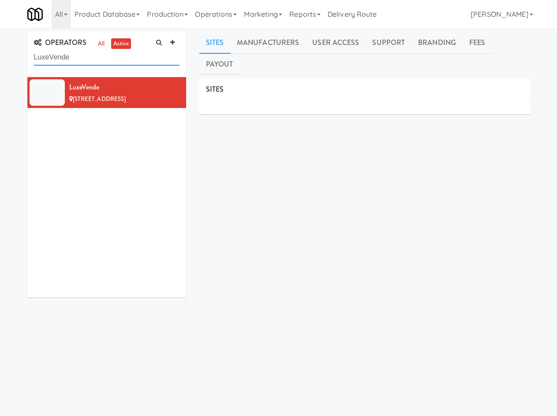
click at [107, 53] on input "LuxeVende" at bounding box center [106, 57] width 145 height 16
type input "v"
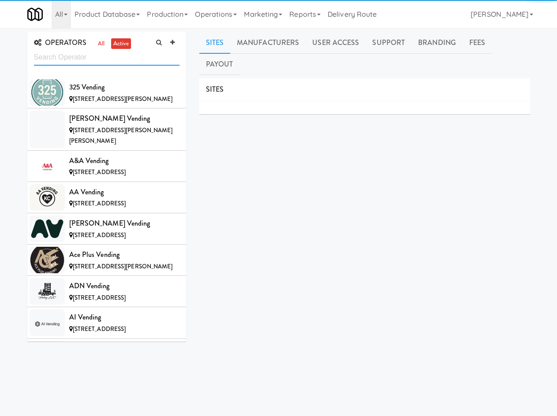
paste input "Snacket LLC"
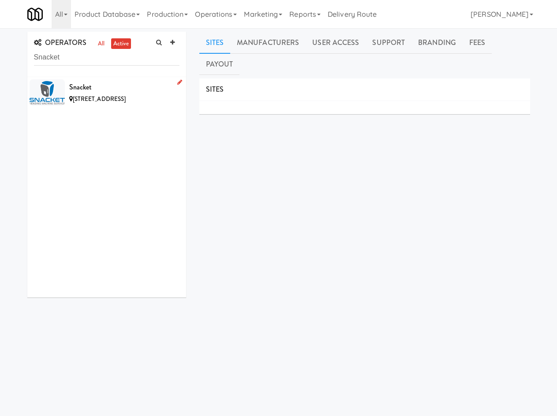
click at [113, 85] on div "Snacket" at bounding box center [124, 87] width 110 height 13
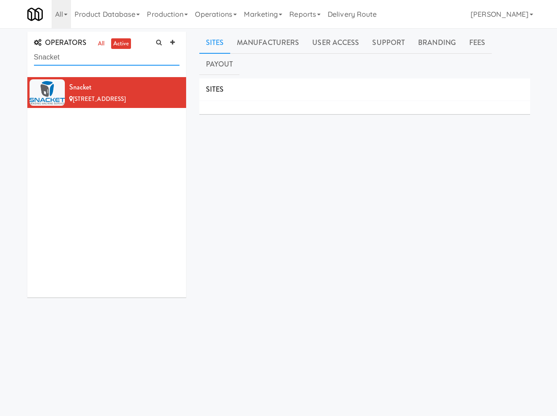
click at [99, 55] on input "Snacket" at bounding box center [106, 57] width 145 height 16
click at [99, 54] on input "Snacket" at bounding box center [106, 57] width 145 height 16
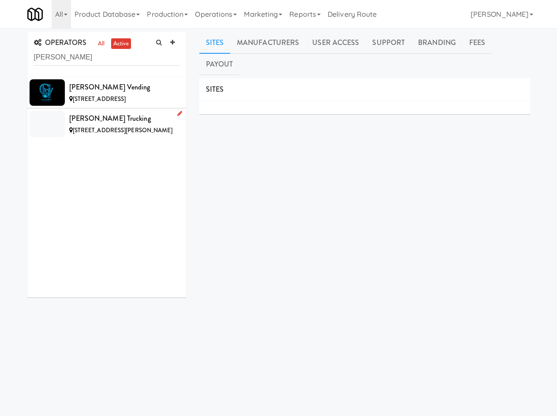
click at [106, 127] on span "51 Ellis St, Springfield VT, Suite 101" at bounding box center [123, 130] width 100 height 8
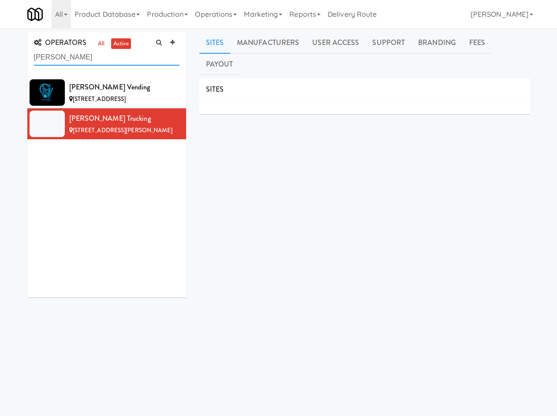
click at [110, 54] on input "smith" at bounding box center [106, 57] width 145 height 16
paste input "[GEOGRAPHIC_DATA]"
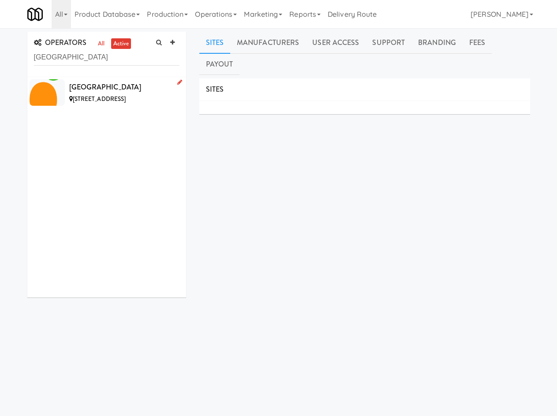
click at [110, 87] on div "[GEOGRAPHIC_DATA]" at bounding box center [124, 87] width 110 height 13
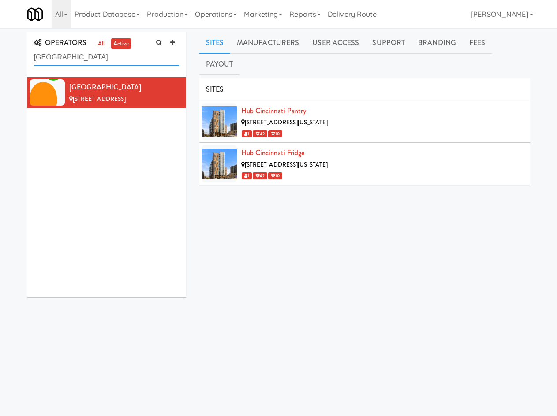
click at [96, 61] on input "[GEOGRAPHIC_DATA]" at bounding box center [106, 57] width 145 height 16
click at [96, 60] on input "[GEOGRAPHIC_DATA]" at bounding box center [106, 57] width 145 height 16
click at [95, 61] on input "[GEOGRAPHIC_DATA]" at bounding box center [106, 57] width 145 height 16
paste input "MISSISSIPPI"
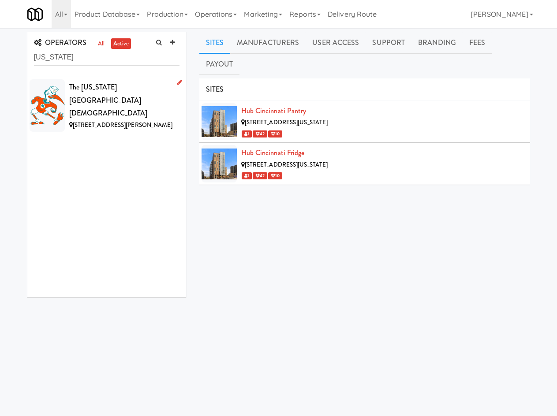
click at [98, 93] on div "The [US_STATE][GEOGRAPHIC_DATA][DEMOGRAPHIC_DATA]" at bounding box center [124, 100] width 110 height 39
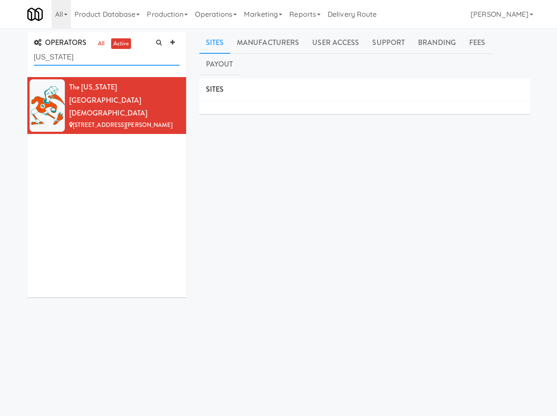
click at [113, 52] on input "MISSISSIPPI" at bounding box center [106, 57] width 145 height 16
click at [113, 53] on input "MISSISSIPPI" at bounding box center [106, 57] width 145 height 16
paste input "HBP - Red Stone"
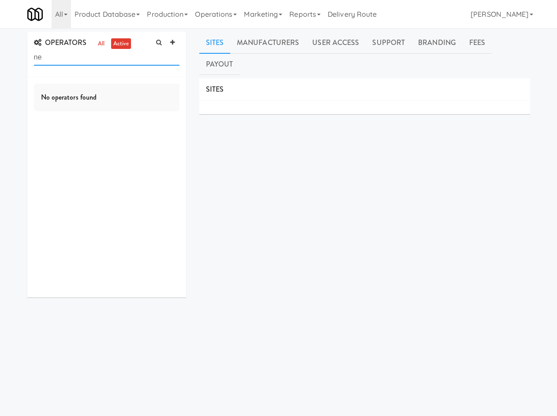
type input "e"
type input "B"
type input "HBP"
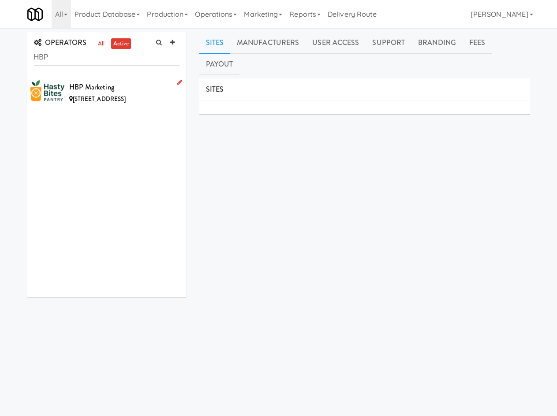
click at [109, 99] on span "33975 Manta Ct, Dana Point CA" at bounding box center [99, 99] width 53 height 8
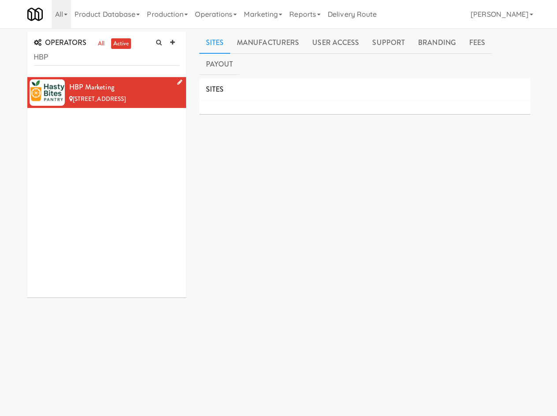
click at [115, 98] on span "33975 Manta Ct, Dana Point CA" at bounding box center [99, 99] width 53 height 8
copy span "33975 Manta Ct, Dana Point CA"
click at [177, 81] on icon at bounding box center [179, 82] width 5 height 6
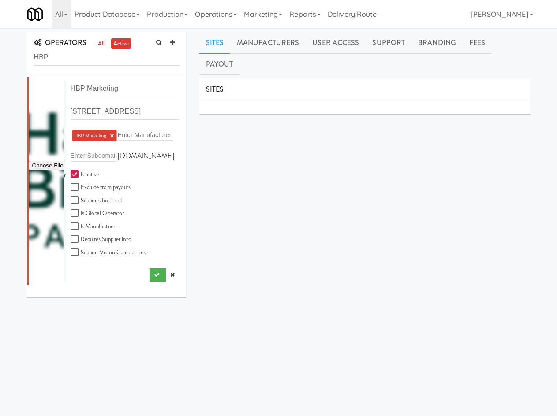
click at [168, 282] on link at bounding box center [172, 274] width 13 height 13
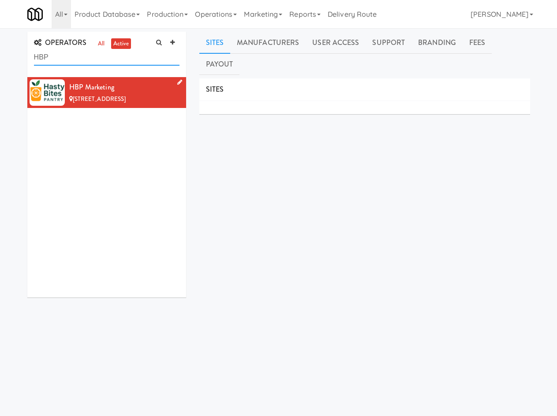
click at [98, 54] on input "HBP" at bounding box center [106, 57] width 145 height 16
click at [97, 55] on input "HBP" at bounding box center [106, 57] width 145 height 16
paste input "omeschool"
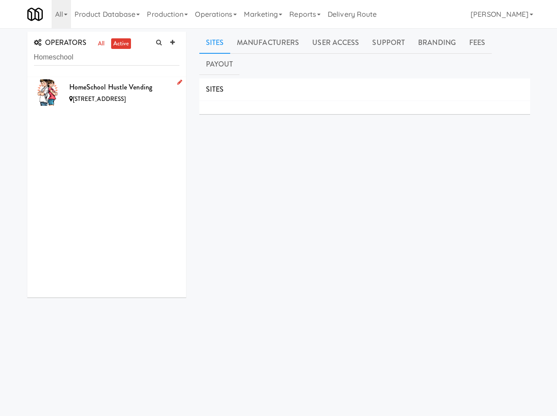
click at [97, 89] on div "HomeSchool Hustle Vending" at bounding box center [124, 87] width 110 height 13
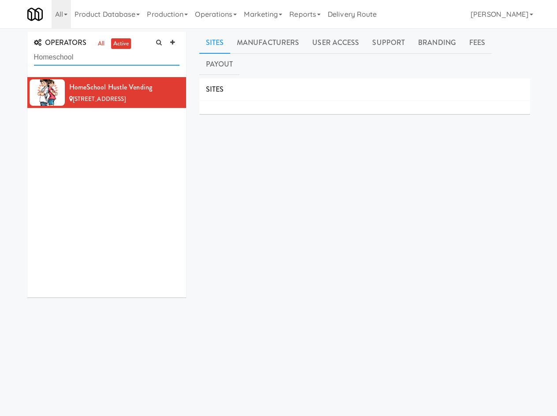
click at [115, 51] on input "Homeschool" at bounding box center [106, 57] width 145 height 16
click at [115, 52] on input "Homeschool" at bounding box center [106, 57] width 145 height 16
paste input "Joyfu"
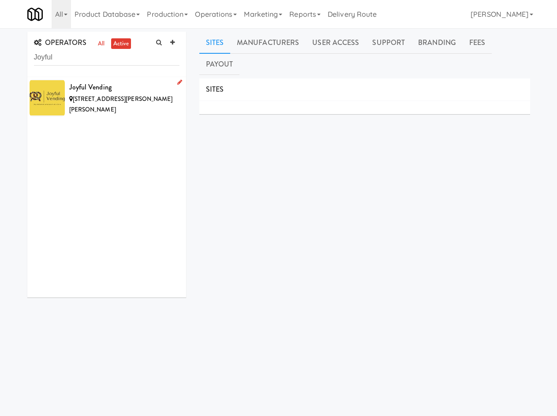
click at [109, 88] on div "Joyful Vending" at bounding box center [124, 87] width 110 height 13
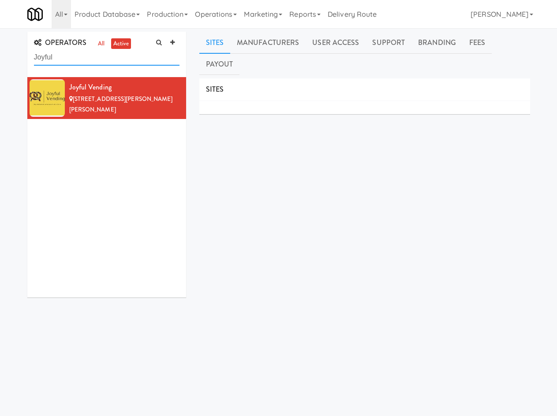
click at [136, 60] on input "Joyful" at bounding box center [106, 57] width 145 height 16
click at [136, 58] on input "Joyful" at bounding box center [106, 57] width 145 height 16
paste input "AVI Foodsystems"
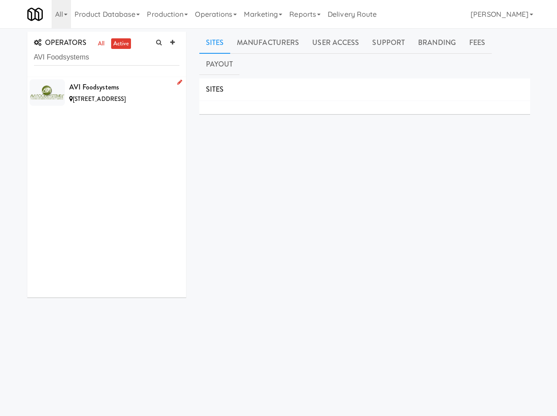
click at [125, 85] on div "AVI Foodsystems" at bounding box center [124, 87] width 110 height 13
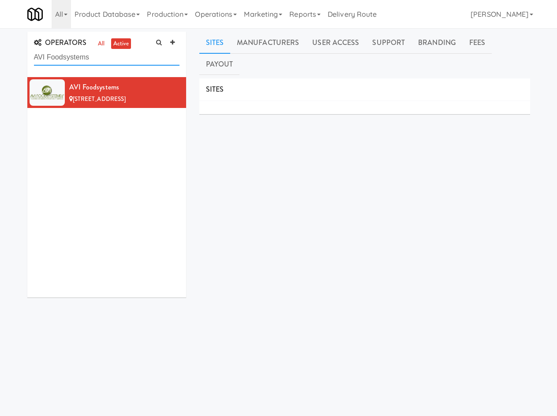
click at [82, 58] on input "AVI Foodsystems" at bounding box center [106, 57] width 145 height 16
paste input "StockedUp"
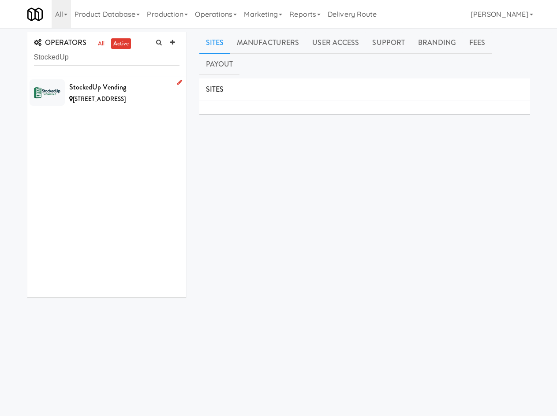
click at [90, 83] on div "StockedUp Vending" at bounding box center [124, 87] width 110 height 13
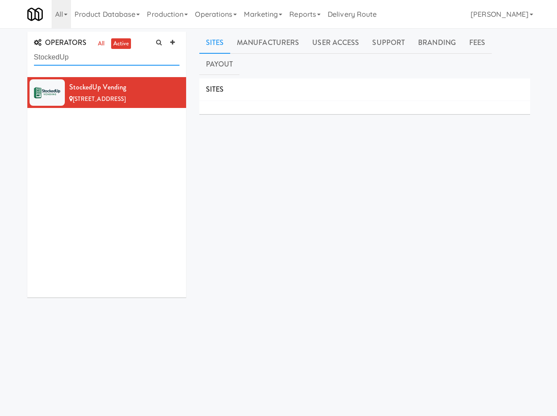
click at [108, 59] on input "StockedUp" at bounding box center [106, 57] width 145 height 16
click at [107, 59] on input "StockedUp" at bounding box center [106, 57] width 145 height 16
paste input "MK"
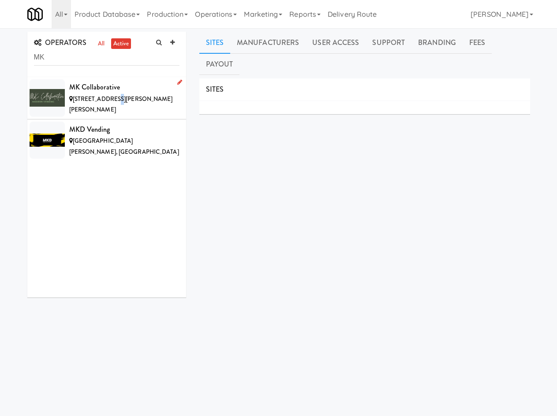
click at [110, 104] on div "34211 Katy Fwy, Brookshire TX" at bounding box center [124, 105] width 110 height 22
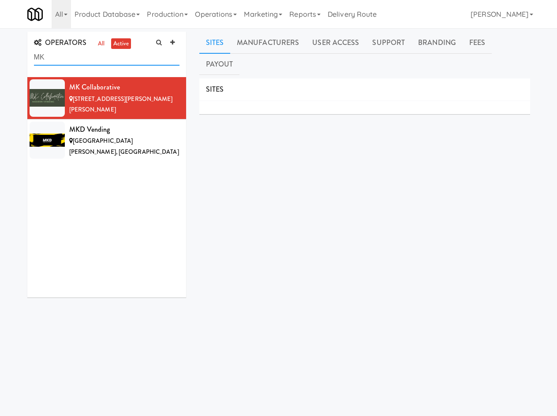
click at [114, 53] on input "MK" at bounding box center [106, 57] width 145 height 16
drag, startPoint x: 114, startPoint y: 53, endPoint x: 118, endPoint y: 52, distance: 4.5
click at [111, 55] on input "MK" at bounding box center [106, 57] width 145 height 16
paste input "Foodie Stash"
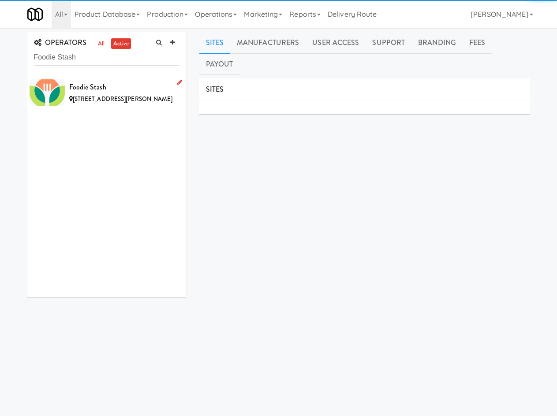
click at [120, 89] on div "Foodie Stash" at bounding box center [124, 87] width 110 height 13
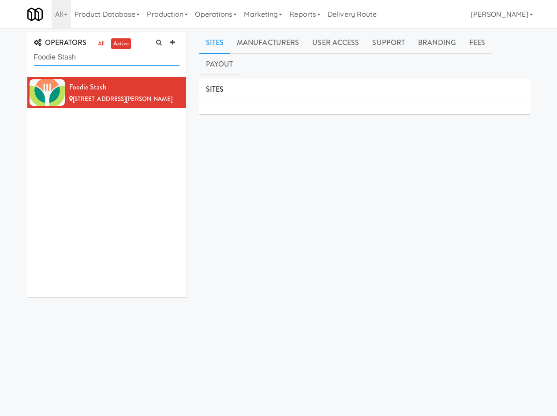
click at [117, 56] on input "Foodie Stash" at bounding box center [106, 57] width 145 height 16
click at [116, 55] on input "Foodie Stash" at bounding box center [106, 57] width 145 height 16
click at [115, 55] on input "Foodie Stash" at bounding box center [106, 57] width 145 height 16
paste input "Luxe"
paste input "text"
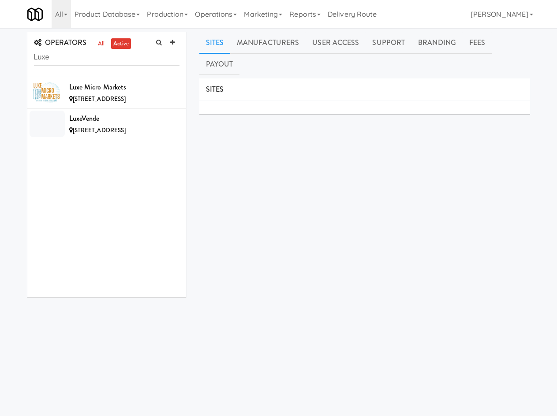
drag, startPoint x: 111, startPoint y: 93, endPoint x: 159, endPoint y: 59, distance: 59.7
click at [111, 94] on div "Luxe Micro Markets 3516 S Cook St, Spokane WA" at bounding box center [124, 93] width 110 height 24
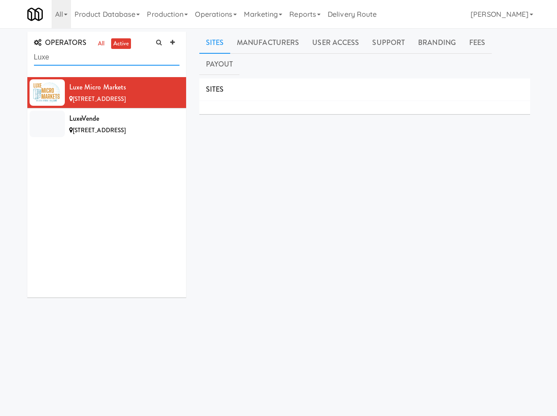
click at [89, 60] on input "Luxe" at bounding box center [106, 57] width 145 height 16
paste input "Chaska"
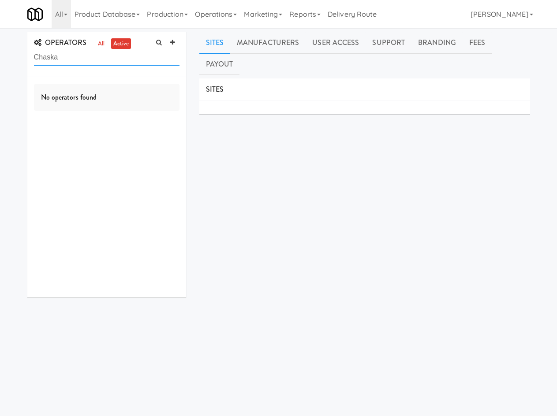
click at [103, 63] on input "Chaska" at bounding box center [106, 57] width 145 height 16
click at [103, 62] on input "Chaska" at bounding box center [106, 57] width 145 height 16
paste input "Lodging"
click at [93, 50] on input "Lodging" at bounding box center [106, 57] width 145 height 16
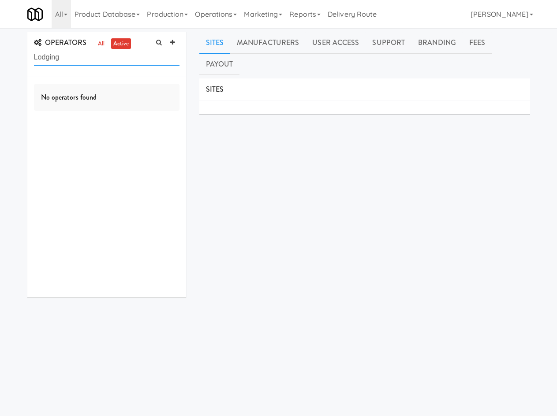
click at [92, 50] on input "Lodging" at bounding box center [106, 57] width 145 height 16
drag, startPoint x: 92, startPoint y: 50, endPoint x: 104, endPoint y: 40, distance: 15.6
click at [93, 50] on input "Lodging" at bounding box center [106, 57] width 145 height 16
type input "v"
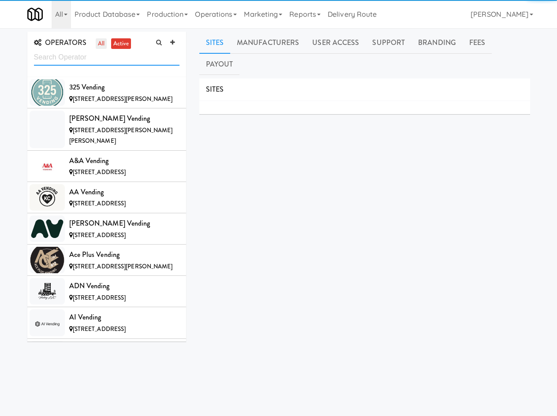
paste input "INGMART"
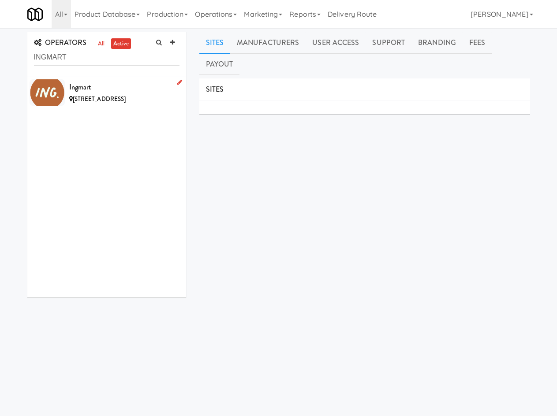
click at [88, 89] on div "Ingmart" at bounding box center [124, 87] width 110 height 13
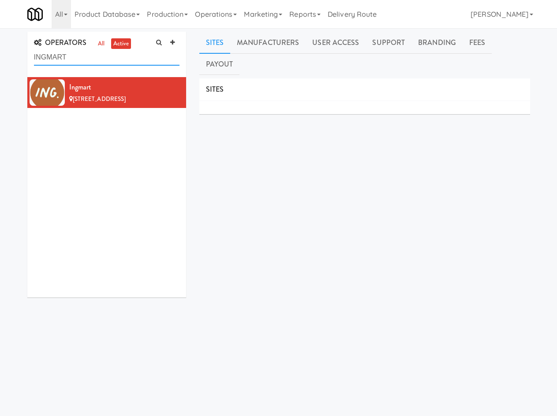
click at [113, 54] on input "INGMART" at bounding box center [106, 57] width 145 height 16
type input "v"
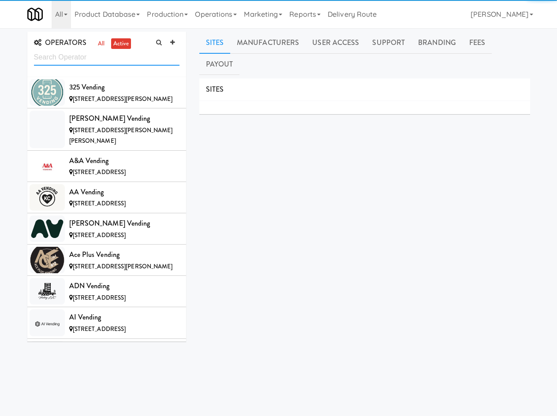
paste input "Luxury"
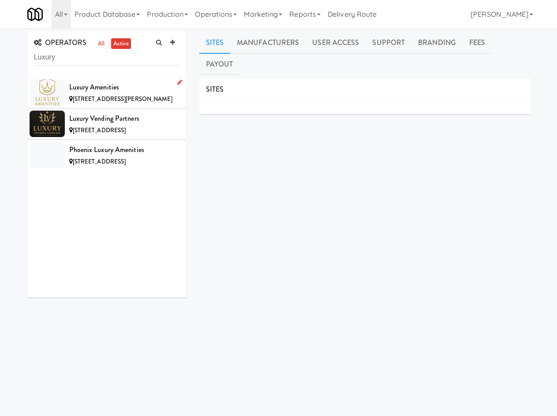
click at [102, 108] on li "Luxury Amenities 1115 Oak Shadows Dr NE, New Philadelphia OH" at bounding box center [106, 92] width 159 height 31
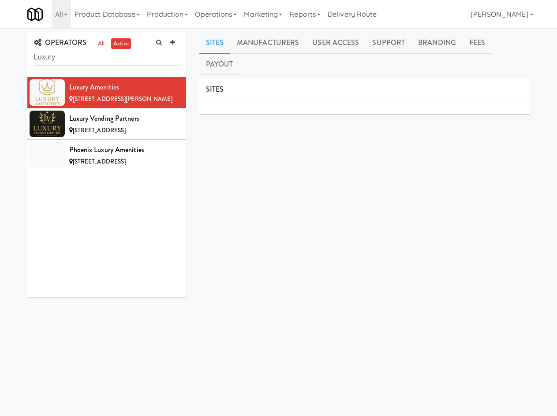
click at [102, 66] on div "OPERATORS all active Luxury" at bounding box center [106, 54] width 159 height 45
click at [101, 65] on input "Luxury" at bounding box center [106, 57] width 145 height 16
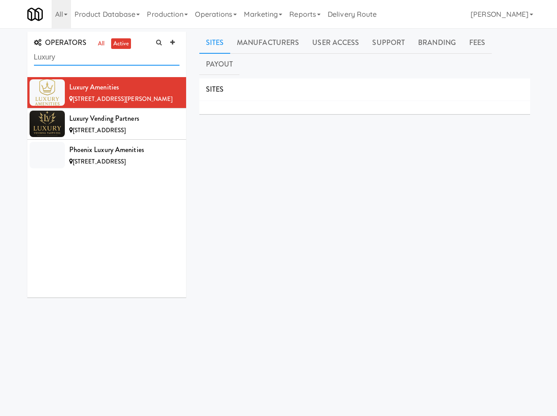
paste input "MCS-Amenities"
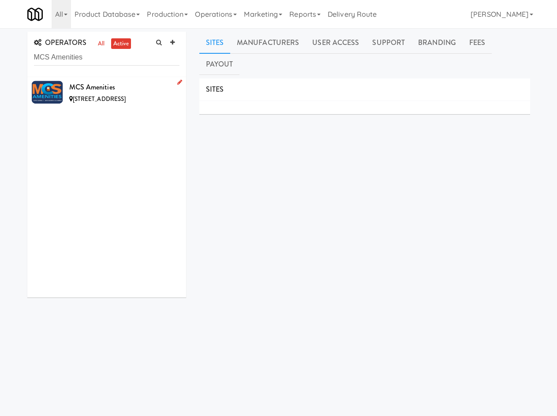
click at [94, 96] on span "26111 White Eagle Dr, San Antonio TX" at bounding box center [99, 99] width 53 height 8
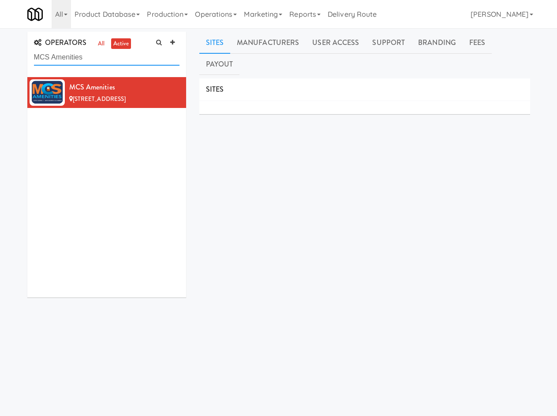
click at [83, 60] on input "MCS Amenities" at bounding box center [106, 57] width 145 height 16
paste input "Swiftmart"
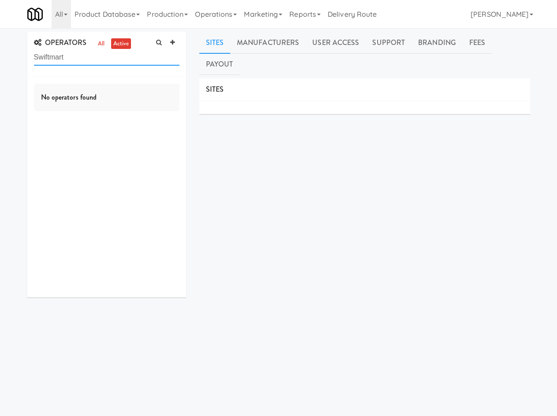
drag, startPoint x: 52, startPoint y: 58, endPoint x: 163, endPoint y: 35, distance: 113.4
click at [153, 41] on div "OPERATORS all active Swiftmart" at bounding box center [106, 54] width 159 height 45
click at [113, 59] on input "Swift" at bounding box center [106, 57] width 145 height 16
paste input "Full-Stock Amenities"
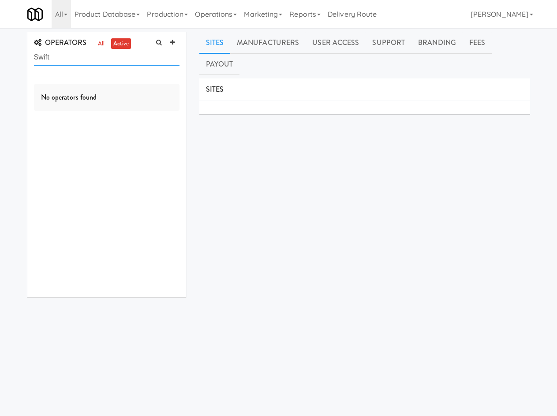
click at [113, 60] on input "Swift" at bounding box center [106, 57] width 145 height 16
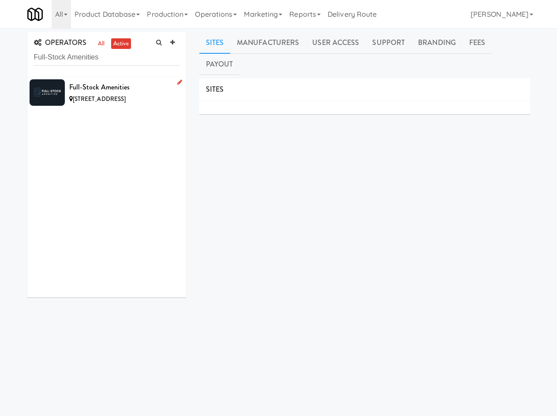
drag, startPoint x: 100, startPoint y: 89, endPoint x: 153, endPoint y: 60, distance: 60.2
click at [101, 89] on div "Full-Stock Amenities" at bounding box center [124, 87] width 110 height 13
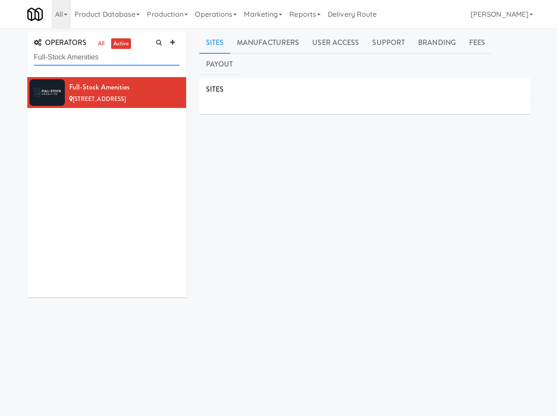
click at [124, 56] on input "Full-Stock Amenities" at bounding box center [106, 57] width 145 height 16
paste input "USA Coffee Bar"
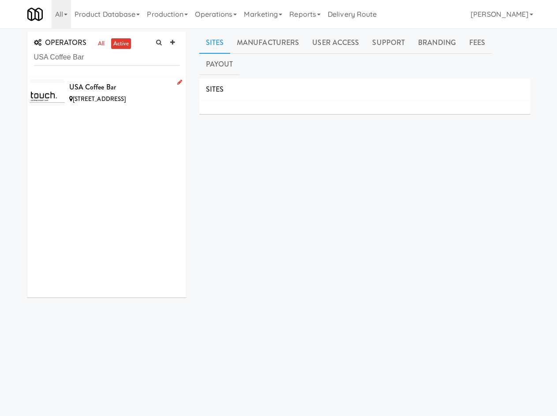
click at [118, 89] on div "USA Coffee Bar" at bounding box center [124, 87] width 110 height 13
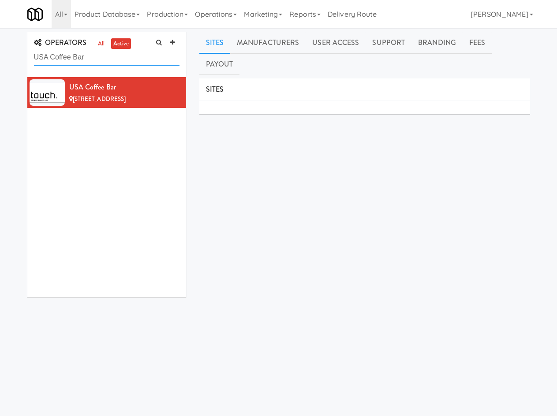
click at [102, 63] on input "USA Coffee Bar" at bounding box center [106, 57] width 145 height 16
click at [102, 62] on input "USA Coffee Bar" at bounding box center [106, 57] width 145 height 16
paste input "Vendico Shop LLC"
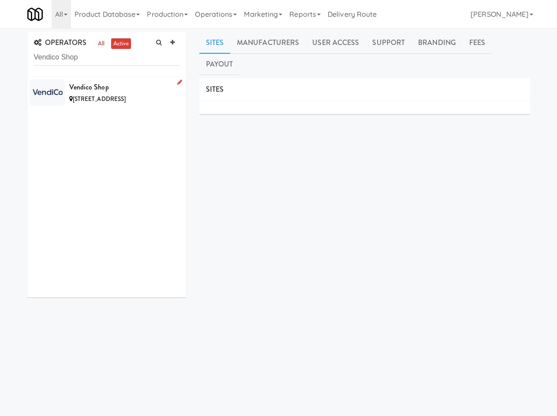
click at [123, 83] on div "Vendico Shop" at bounding box center [124, 87] width 110 height 13
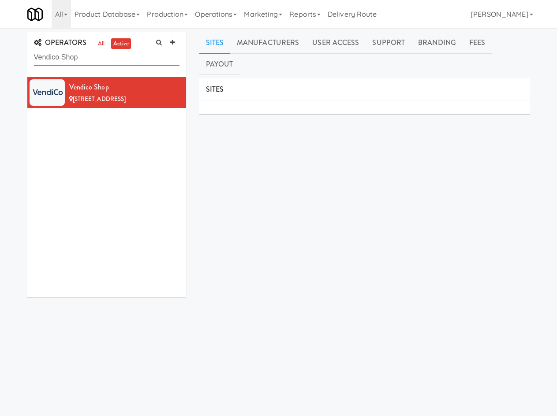
click at [84, 54] on input "Vendico Shop" at bounding box center [106, 57] width 145 height 16
type input "v"
paste input "For Fun or Fuel"
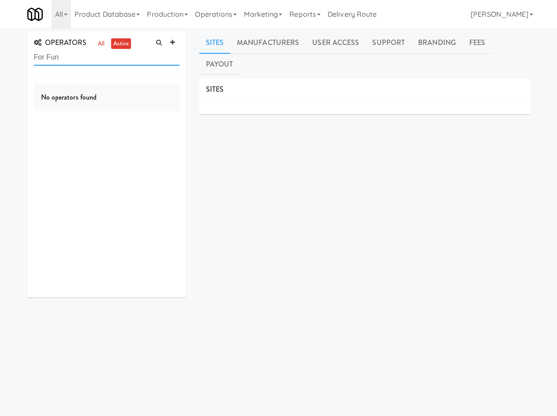
type input "For Fun"
type input "fun"
click at [73, 50] on input "fun" at bounding box center [106, 57] width 145 height 16
click at [73, 49] on input "fun" at bounding box center [106, 57] width 145 height 16
click at [74, 48] on div "OPERATORS all active fun" at bounding box center [106, 54] width 159 height 45
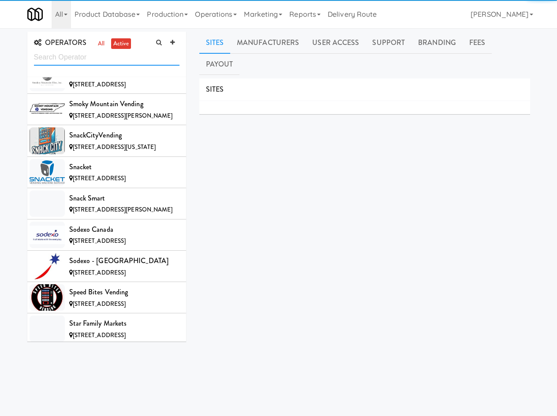
scroll to position [8699, 0]
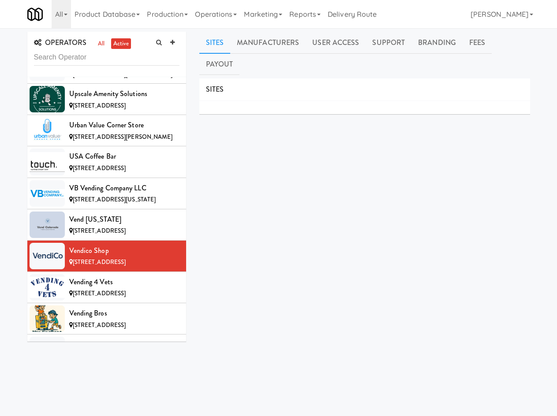
drag, startPoint x: 409, startPoint y: 201, endPoint x: 463, endPoint y: 35, distance: 174.8
click at [409, 201] on div "SITES MANUFACTURERS Vendico Shop USERS Name Company Registered Tzvi Miller N/A …" at bounding box center [364, 243] width 331 height 331
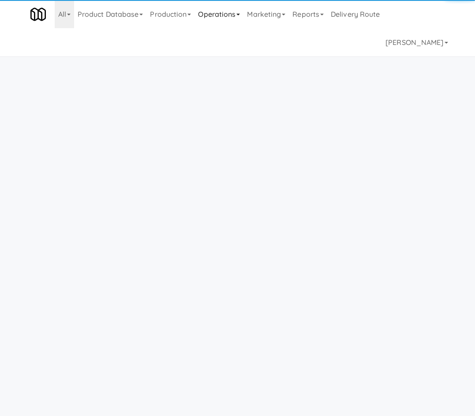
click at [237, 17] on link "Operations" at bounding box center [218, 14] width 49 height 28
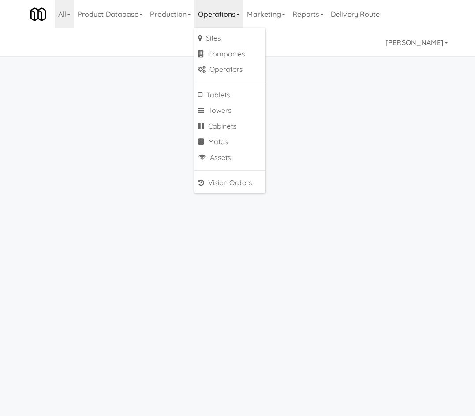
drag, startPoint x: 86, startPoint y: 13, endPoint x: 109, endPoint y: 97, distance: 86.8
click at [89, 21] on link "Product Database" at bounding box center [110, 14] width 73 height 28
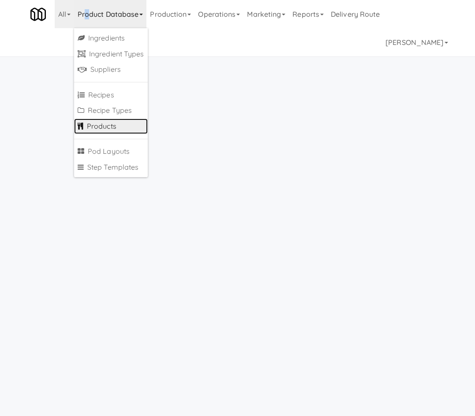
click at [119, 127] on link "Products" at bounding box center [111, 127] width 74 height 16
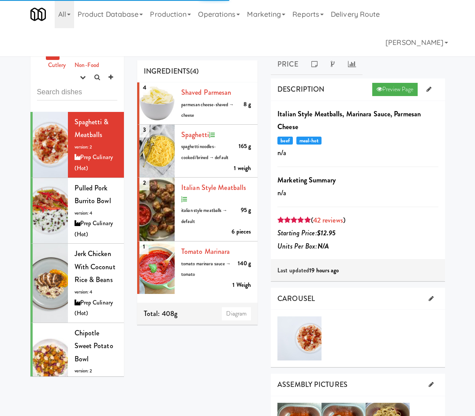
drag, startPoint x: 76, startPoint y: 54, endPoint x: 67, endPoint y: 78, distance: 26.1
click at [76, 55] on link "Cold" at bounding box center [71, 54] width 15 height 11
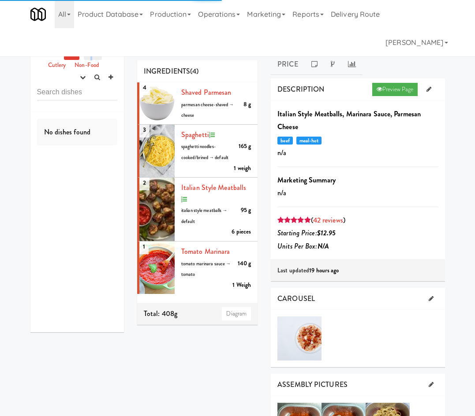
click at [92, 54] on link "Drink" at bounding box center [93, 54] width 18 height 11
click at [69, 91] on input "text" at bounding box center [77, 92] width 81 height 16
paste input "Mountain Water, Liquid Death"
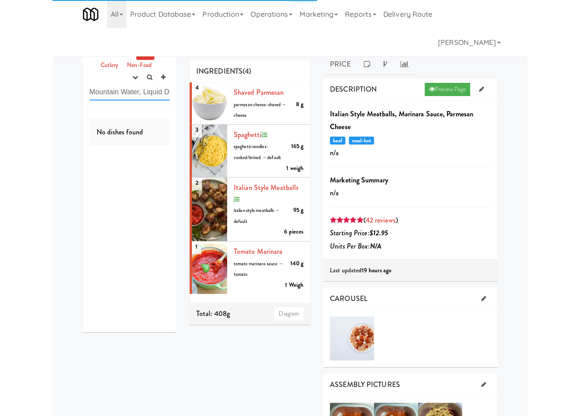
scroll to position [0, 13]
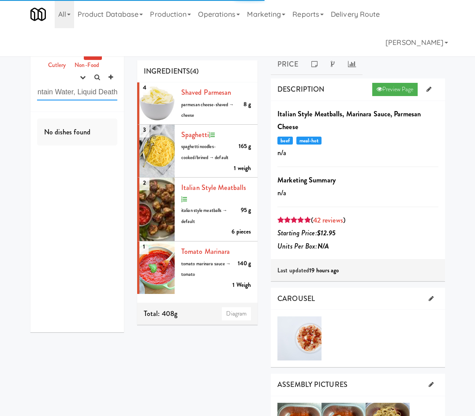
type input "Mountain Water, Liquid Death"
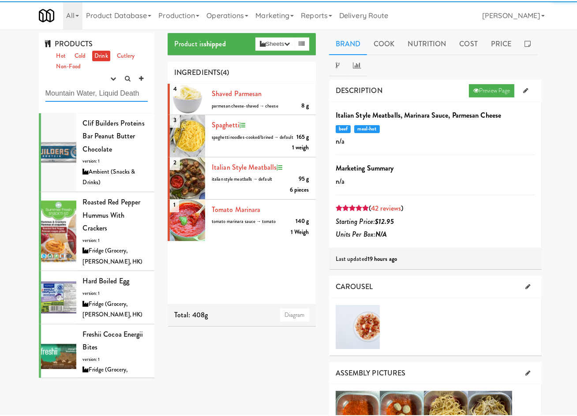
scroll to position [0, 0]
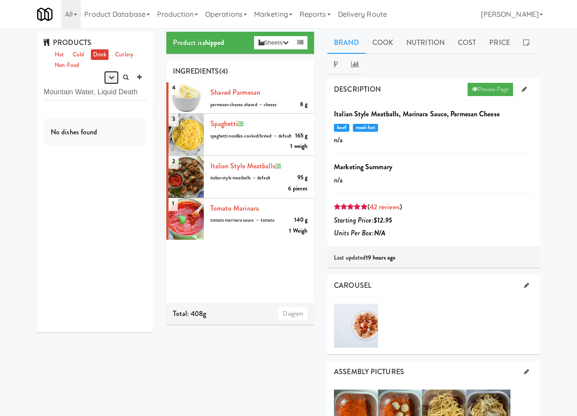
click at [108, 73] on button "button" at bounding box center [111, 77] width 15 height 13
click at [94, 98] on link "experimenting" at bounding box center [83, 94] width 71 height 16
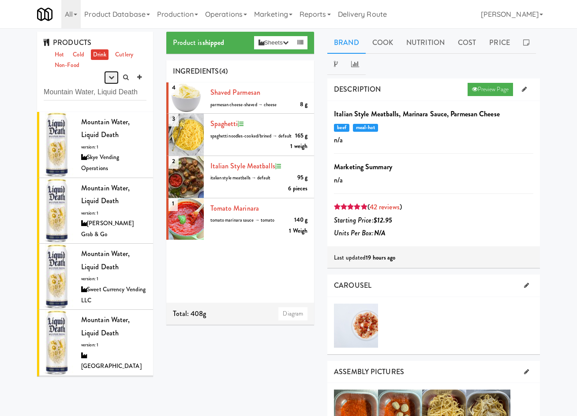
drag, startPoint x: 113, startPoint y: 75, endPoint x: 110, endPoint y: 81, distance: 6.3
click at [112, 76] on icon "button" at bounding box center [111, 77] width 6 height 6
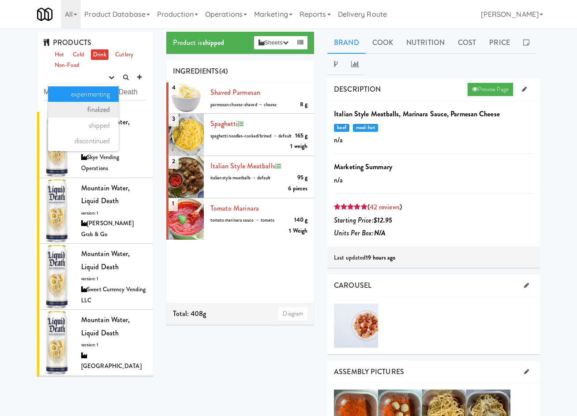
click at [97, 108] on link "finalized" at bounding box center [83, 110] width 71 height 16
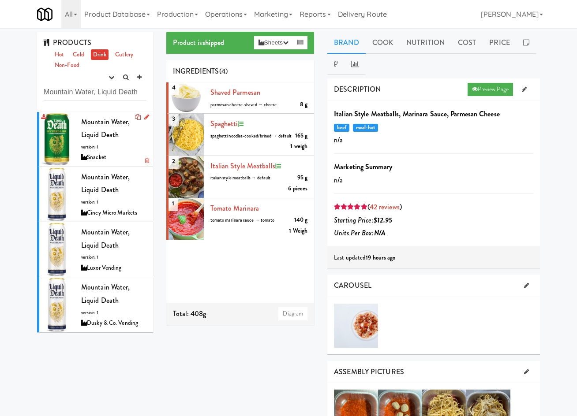
click at [83, 135] on span "Mountain Water, Liquid Death" at bounding box center [105, 128] width 49 height 23
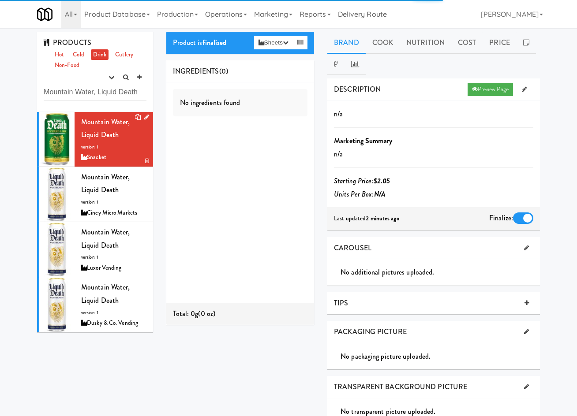
click at [144, 115] on icon at bounding box center [146, 117] width 5 height 6
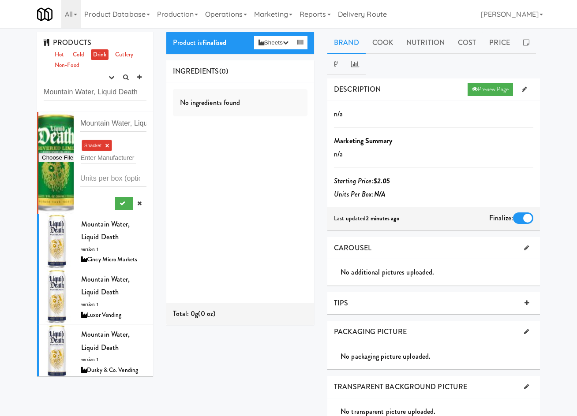
type input "C:\fakepath\71B2XUVOPSL._SX679_ (1).jpg"
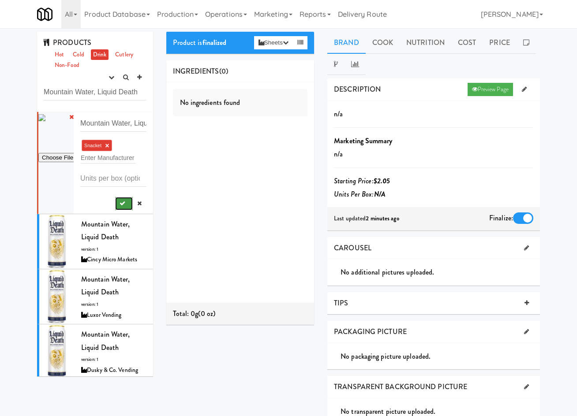
click at [119, 204] on icon "submit" at bounding box center [122, 204] width 6 height 6
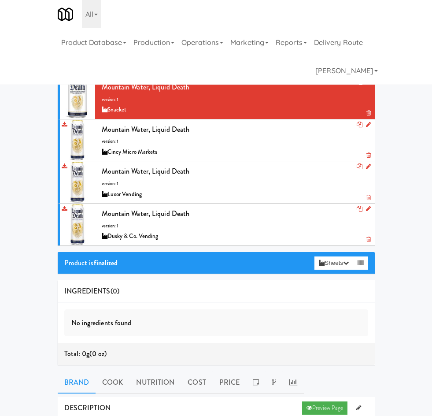
click at [64, 66] on input "Mountain Water, Liquid Death" at bounding box center [216, 57] width 304 height 16
paste input "ixed Berry, Aspire"
type input "Mixed [PERSON_NAME], Aspire"
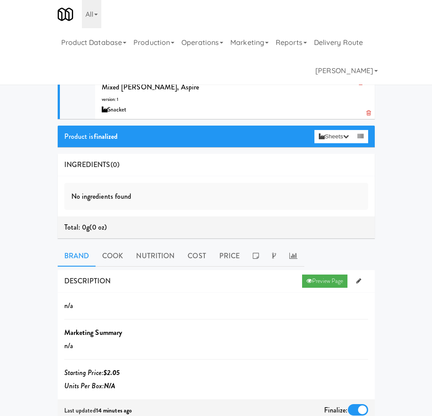
click at [58, 119] on li "Mixed Berry, Aspire version: 1 Snacket" at bounding box center [216, 98] width 317 height 42
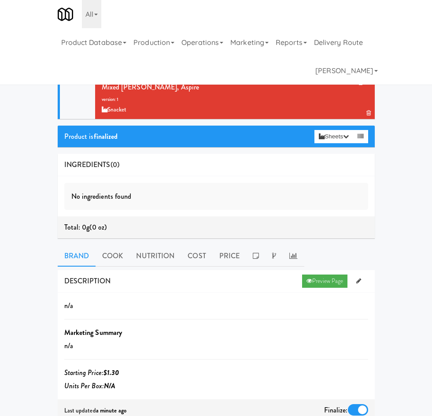
click at [366, 85] on icon at bounding box center [368, 82] width 5 height 6
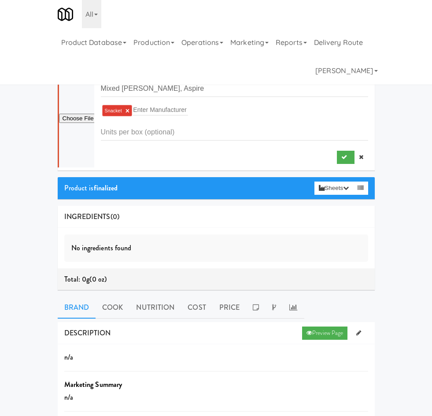
type input "C:\fakepath\0850015419713_0_A1C1_1200.png"
click at [342, 160] on icon "submit" at bounding box center [345, 157] width 6 height 6
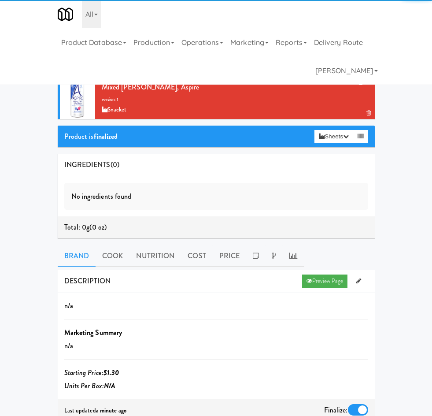
click at [331, 45] on icon "button" at bounding box center [334, 43] width 6 height 6
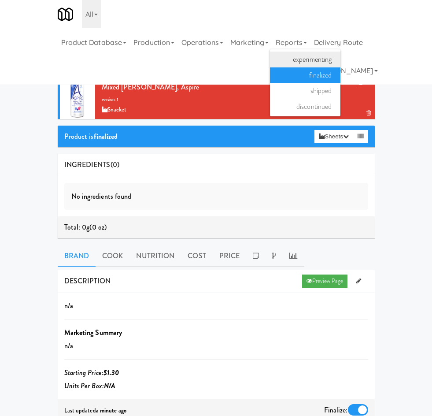
click at [270, 67] on link "experimenting" at bounding box center [305, 60] width 71 height 16
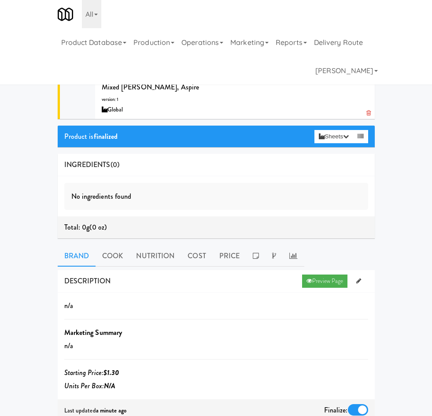
click at [102, 115] on div "Mixed Berry, Aspire version: 1 Global" at bounding box center [235, 98] width 267 height 35
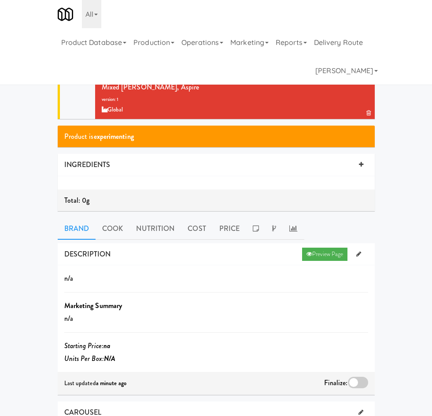
click at [366, 86] on link at bounding box center [368, 82] width 5 height 8
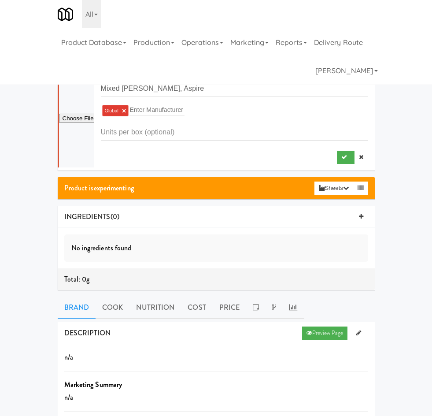
type input "C:\fakepath\0850015419713_0_A1C1_1200.png"
click at [337, 164] on button "submit" at bounding box center [346, 157] width 18 height 13
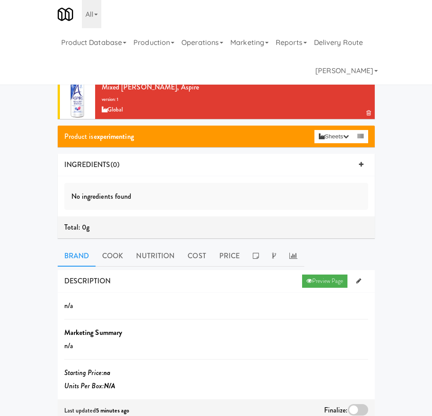
click at [64, 66] on input "Mixed [PERSON_NAME], Aspire" at bounding box center [216, 57] width 304 height 16
paste input "Severed Lime, Liquid Death"
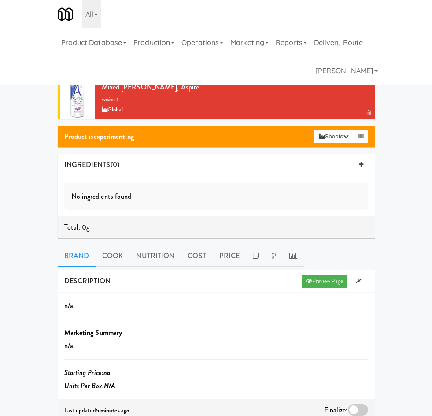
type input "Severed Lime, Liquid Death"
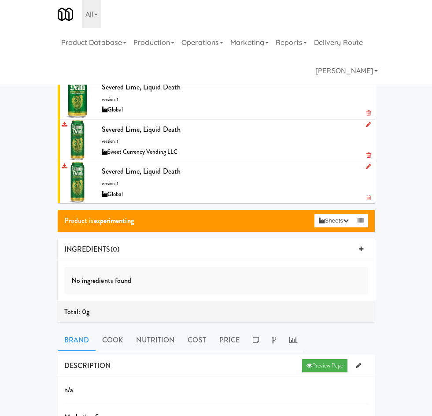
click at [102, 115] on div "Severed Lime, Liquid Death version: 1 Global" at bounding box center [235, 98] width 267 height 35
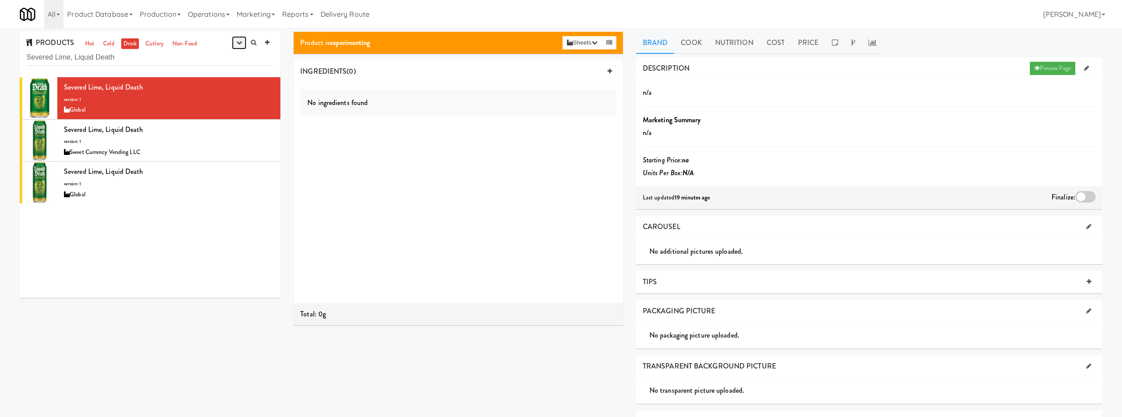
drag, startPoint x: 232, startPoint y: 47, endPoint x: 235, endPoint y: 43, distance: 5.0
click at [234, 45] on button "button" at bounding box center [239, 42] width 15 height 13
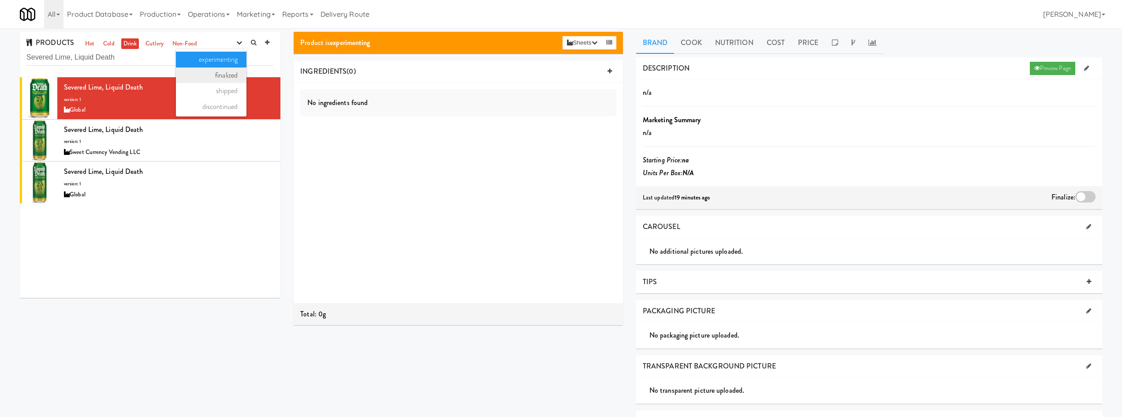
click at [216, 71] on link "finalized" at bounding box center [211, 75] width 71 height 16
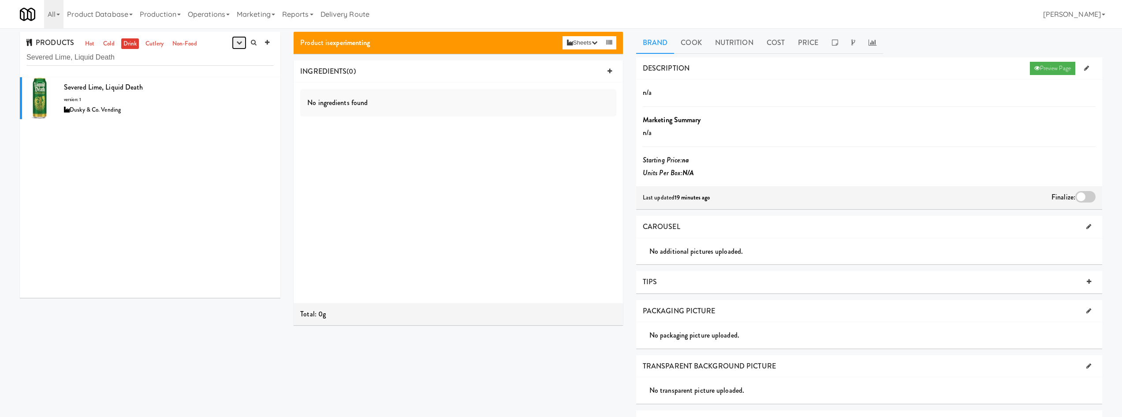
click at [237, 42] on button "button" at bounding box center [239, 42] width 15 height 13
click at [220, 91] on link "shipped" at bounding box center [211, 91] width 71 height 16
drag, startPoint x: 242, startPoint y: 38, endPoint x: 231, endPoint y: 54, distance: 19.4
click at [238, 44] on button "button" at bounding box center [239, 42] width 15 height 13
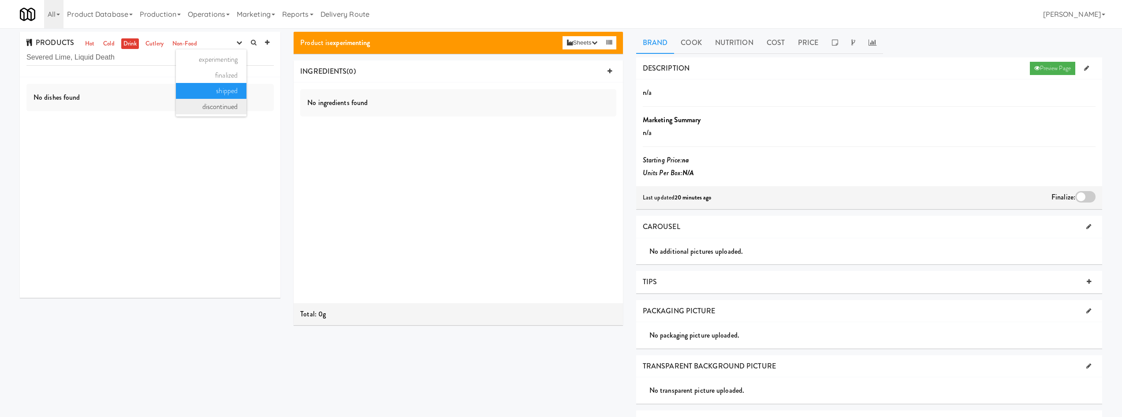
click at [217, 106] on link "discontinued" at bounding box center [211, 107] width 71 height 16
click at [239, 43] on icon "button" at bounding box center [239, 43] width 6 height 6
click at [227, 62] on link "experimenting" at bounding box center [211, 60] width 71 height 16
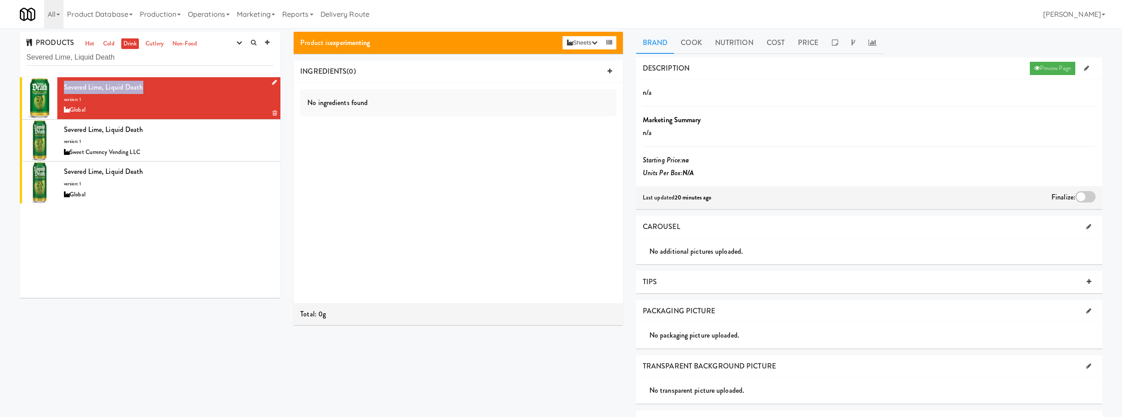
drag, startPoint x: 158, startPoint y: 87, endPoint x: 61, endPoint y: 36, distance: 109.4
click at [64, 85] on div "Severed Lime, Liquid Death version: 1 Global" at bounding box center [169, 98] width 210 height 35
copy span "Severed Lime, Liquid Death"
click at [27, 100] on div at bounding box center [39, 98] width 35 height 42
click at [41, 92] on div at bounding box center [39, 98] width 35 height 42
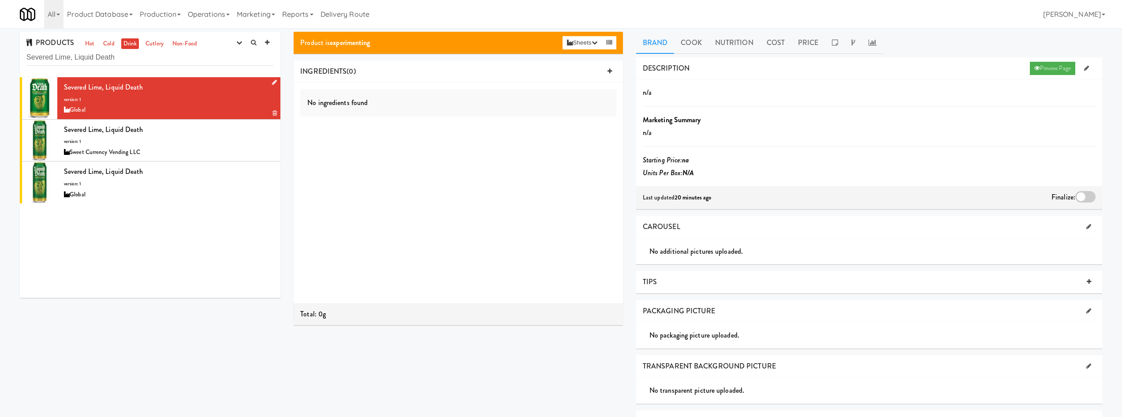
click at [23, 80] on div at bounding box center [39, 98] width 35 height 42
click at [41, 92] on div at bounding box center [39, 98] width 35 height 42
click at [46, 86] on div at bounding box center [39, 98] width 35 height 42
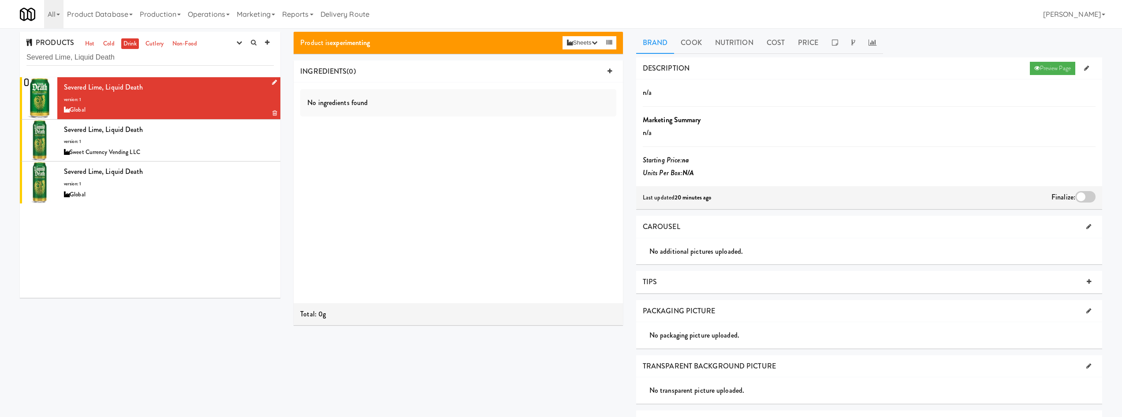
click at [25, 79] on icon at bounding box center [26, 82] width 5 height 6
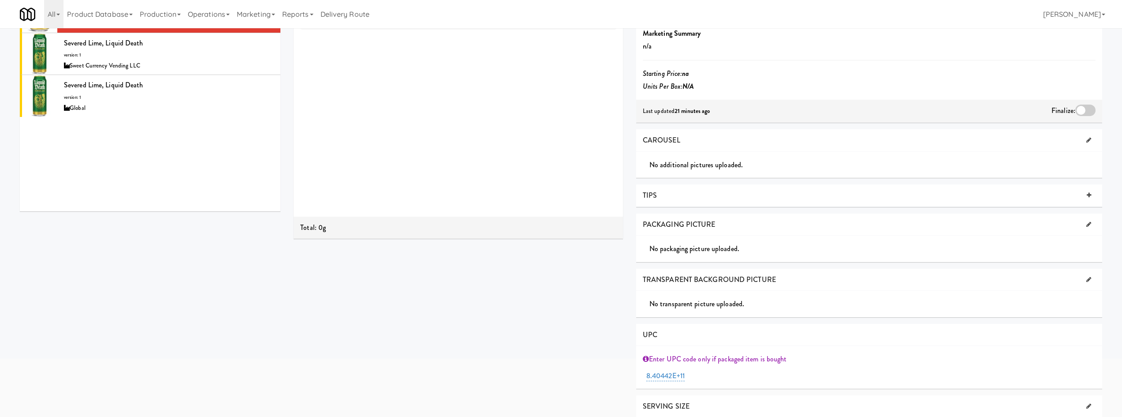
scroll to position [120, 0]
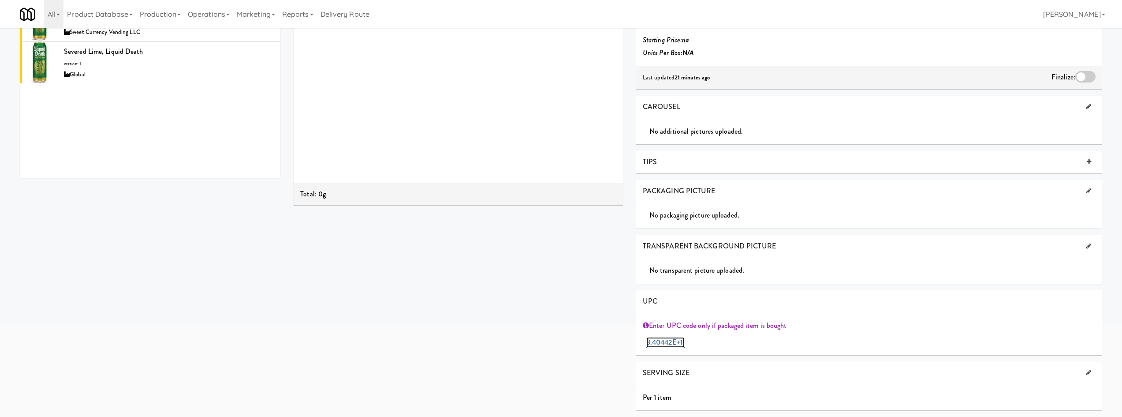
click at [481, 339] on link "8.40442E+11" at bounding box center [665, 342] width 38 height 11
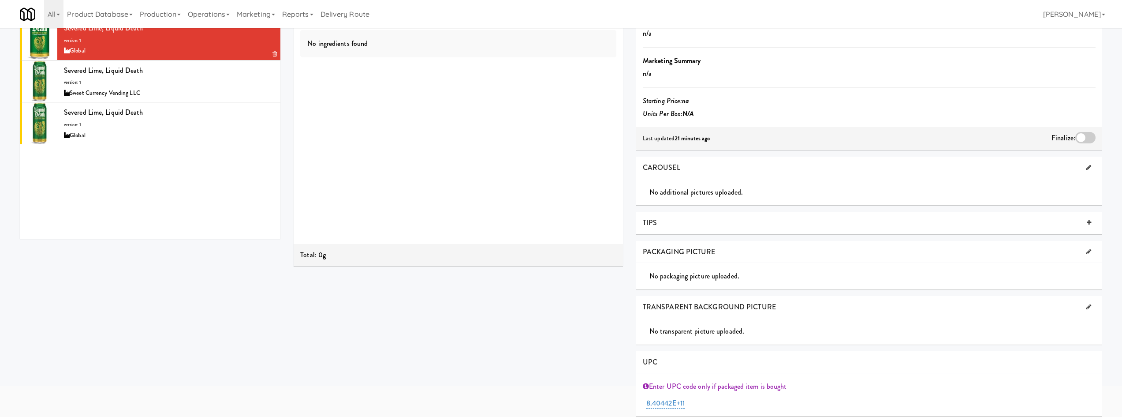
scroll to position [0, 0]
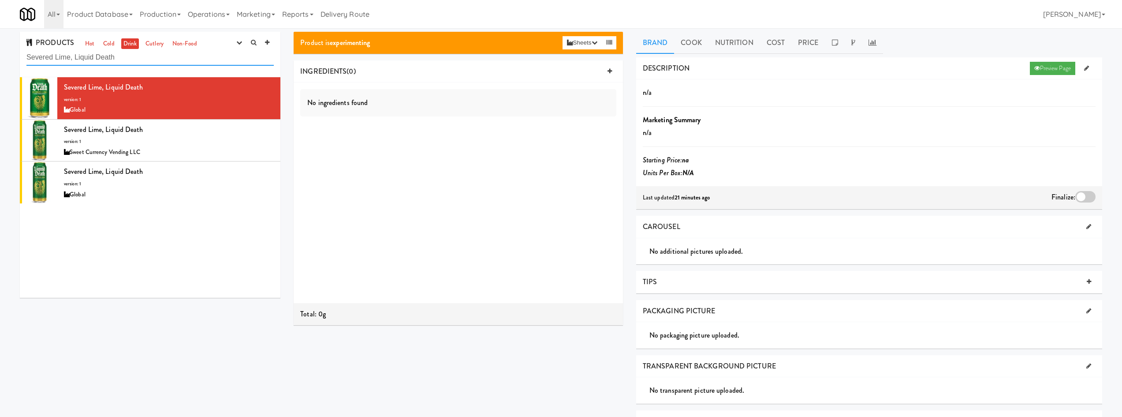
click at [124, 58] on input "Severed Lime, Liquid Death" at bounding box center [149, 57] width 247 height 16
paste input "39398"
type input "39398"
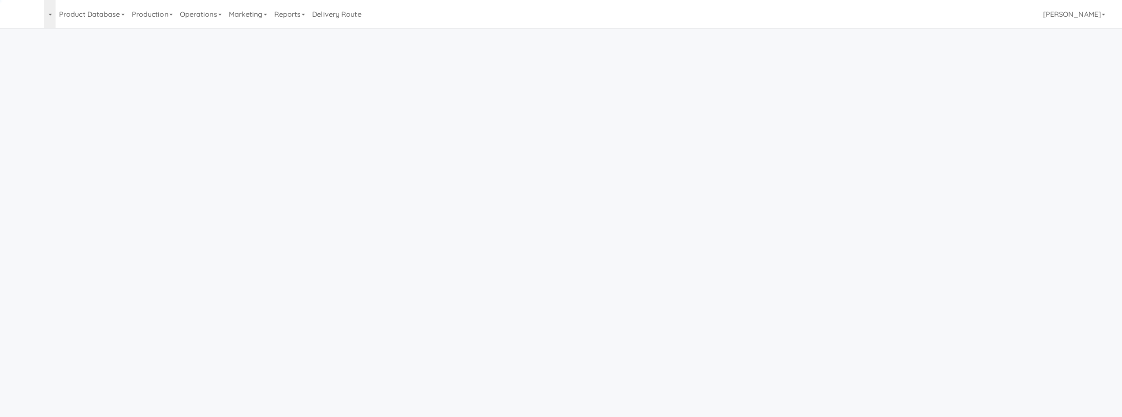
drag, startPoint x: 236, startPoint y: 41, endPoint x: 229, endPoint y: 49, distance: 10.9
click at [235, 42] on body "Okay Okay Select date: previous 2025-Sep next Su Mo Tu We Th Fr Sa 31 1 2 3 4 5…" at bounding box center [561, 236] width 1122 height 417
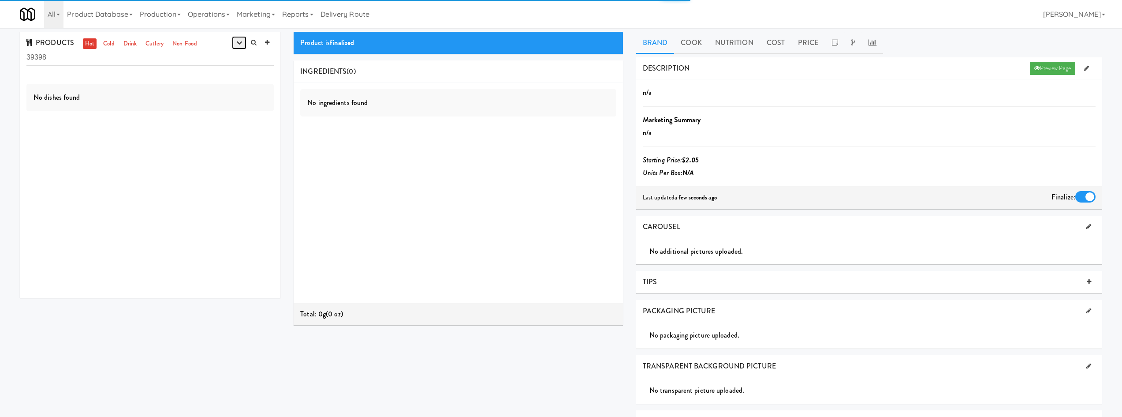
drag, startPoint x: 234, startPoint y: 43, endPoint x: 231, endPoint y: 55, distance: 12.2
click at [234, 44] on button "button" at bounding box center [239, 42] width 15 height 13
click at [228, 62] on link "experimenting" at bounding box center [211, 60] width 71 height 16
click at [238, 44] on icon "button" at bounding box center [239, 43] width 6 height 6
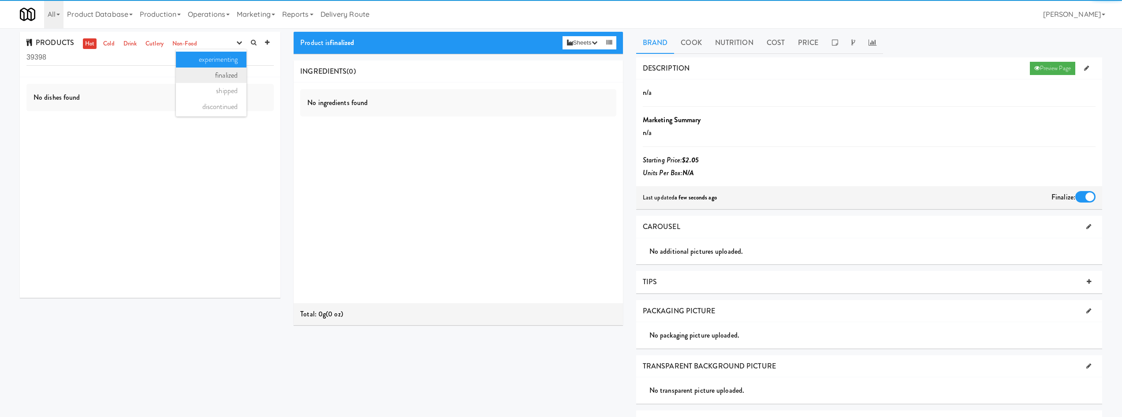
click at [224, 71] on link "finalized" at bounding box center [211, 75] width 71 height 16
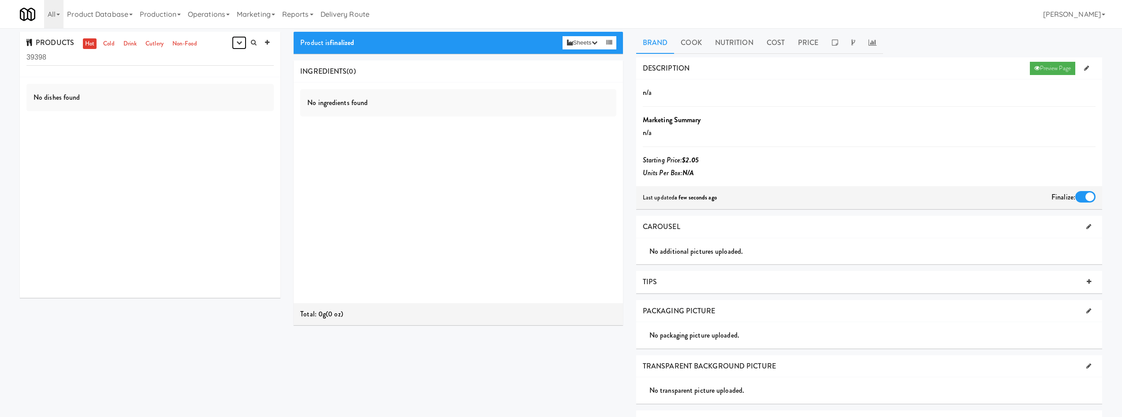
drag, startPoint x: 242, startPoint y: 44, endPoint x: 224, endPoint y: 74, distance: 34.6
click at [238, 46] on button "button" at bounding box center [239, 42] width 15 height 13
click at [216, 86] on link "shipped" at bounding box center [211, 91] width 71 height 16
click at [186, 63] on input "39398" at bounding box center [149, 57] width 247 height 16
click at [185, 63] on input "39398" at bounding box center [149, 57] width 247 height 16
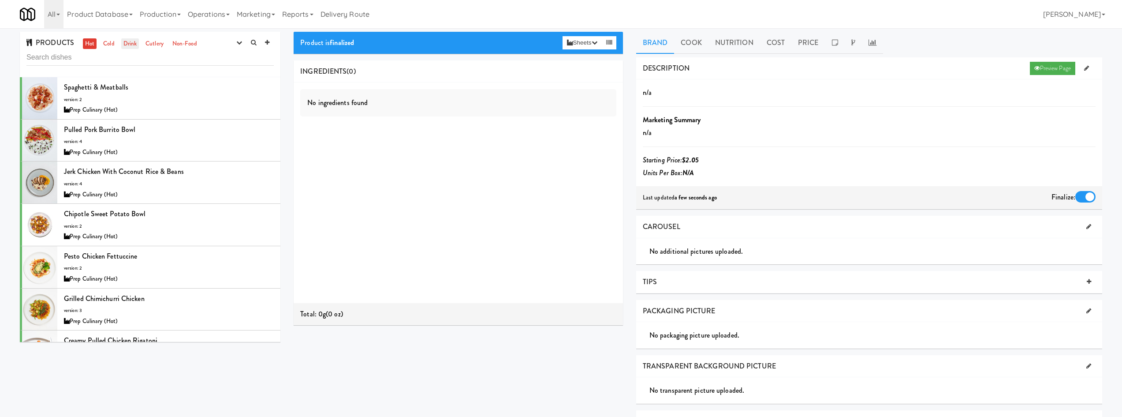
click at [121, 48] on link "Drink" at bounding box center [130, 43] width 18 height 11
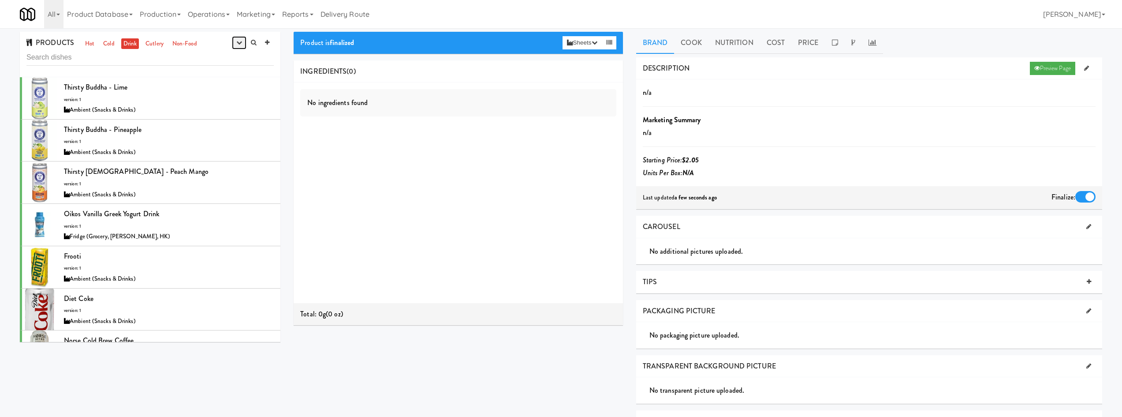
click at [239, 45] on icon "button" at bounding box center [239, 43] width 6 height 6
click at [227, 64] on link "experimenting" at bounding box center [211, 60] width 71 height 16
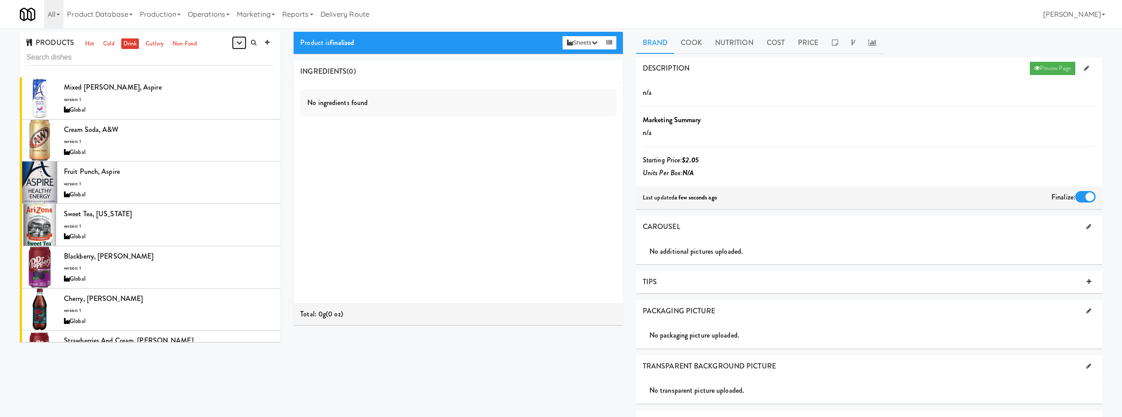
click at [237, 45] on icon "button" at bounding box center [239, 43] width 6 height 6
click at [225, 74] on link "finalized" at bounding box center [211, 75] width 71 height 16
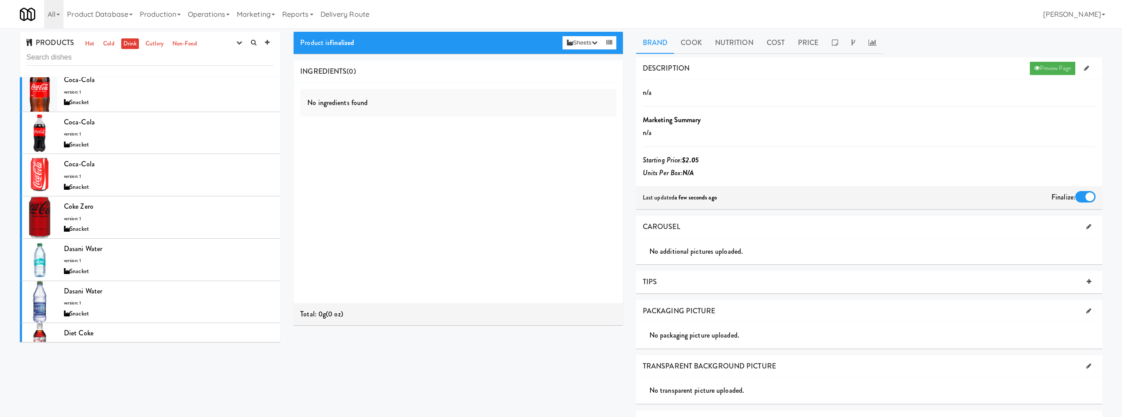
scroll to position [617, 0]
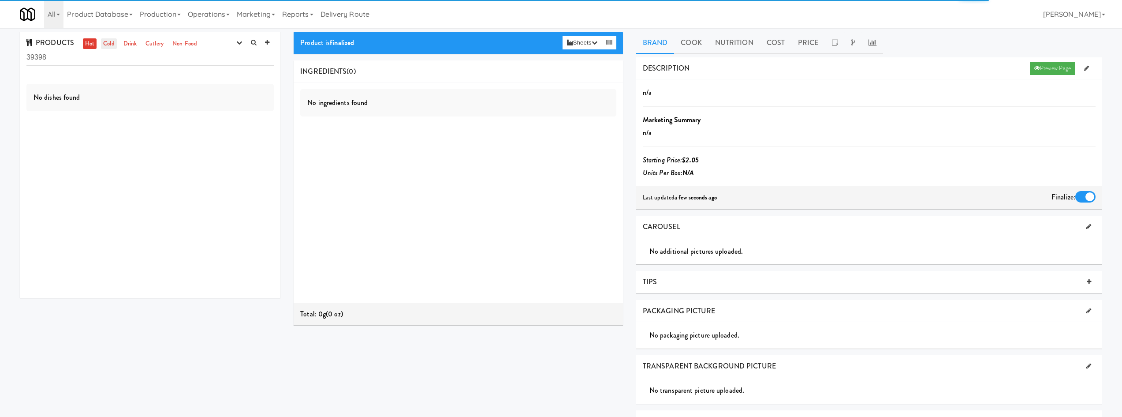
click at [109, 46] on link "Cold" at bounding box center [108, 43] width 15 height 11
click at [133, 43] on link "Drink" at bounding box center [130, 43] width 18 height 11
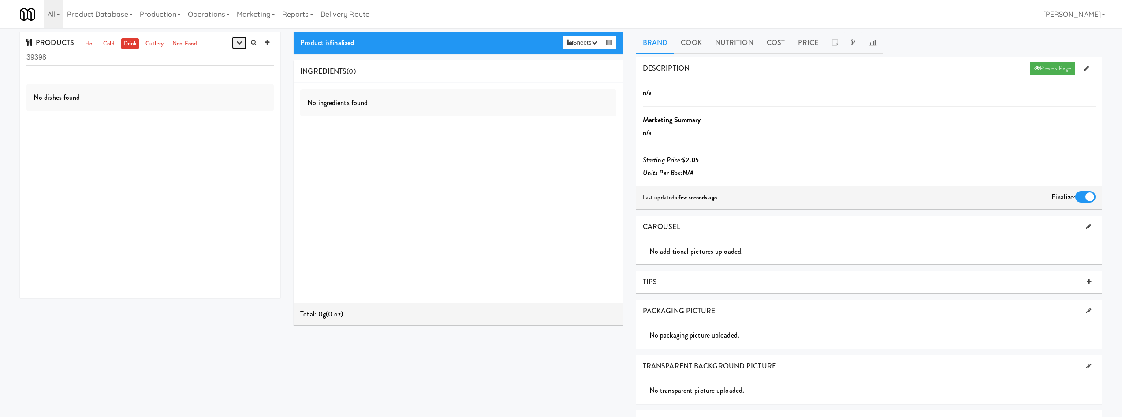
click at [239, 41] on icon "button" at bounding box center [239, 43] width 6 height 6
click at [220, 71] on link "finalized" at bounding box center [211, 75] width 71 height 16
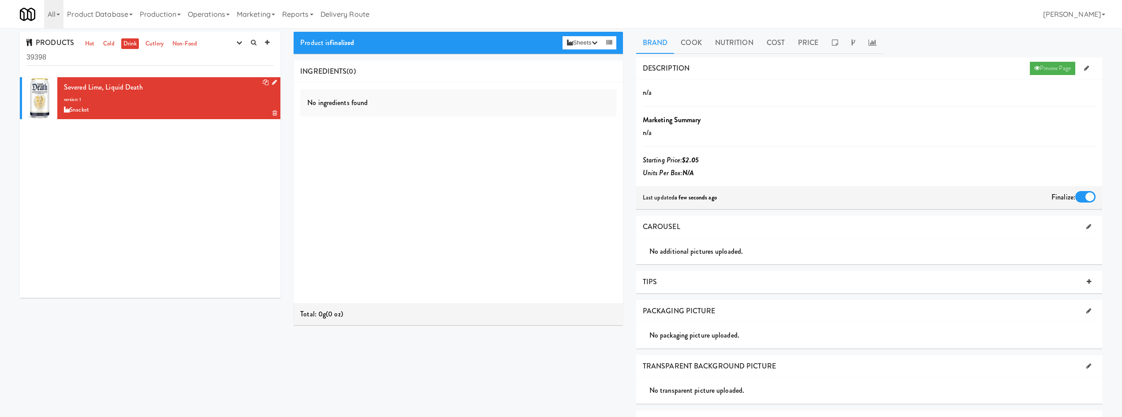
click at [272, 84] on icon at bounding box center [274, 82] width 5 height 6
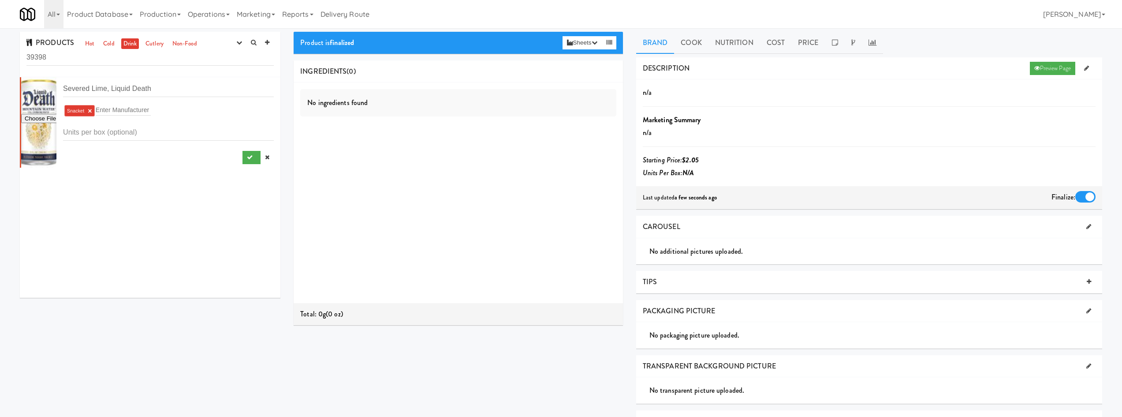
type input "C:\fakepath\Severed Lime, Liquid Death_bc87ee7ff5.jpg"
click at [246, 159] on button "submit" at bounding box center [251, 157] width 18 height 13
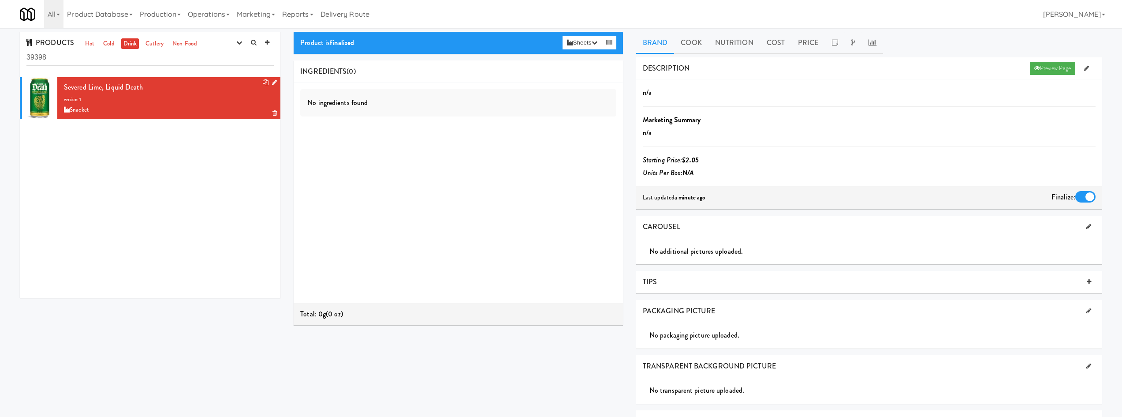
click at [139, 66] on div "PRODUCTS Hot Cold Drink Cutlery Non-Food experimenting finalized shipped discon…" at bounding box center [150, 54] width 261 height 45
click at [138, 63] on input "39398" at bounding box center [149, 57] width 247 height 16
click at [137, 63] on input "39398" at bounding box center [149, 57] width 247 height 16
paste input "Mixed [PERSON_NAME], Aspire"
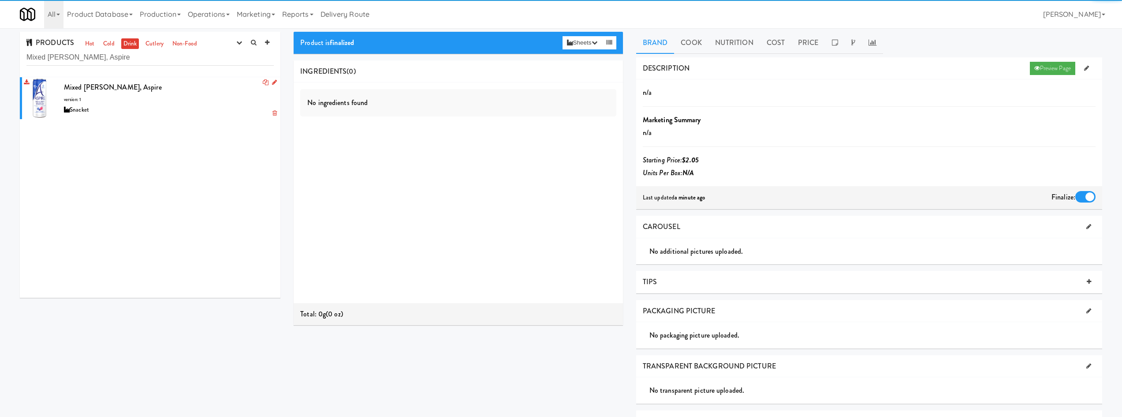
click at [136, 94] on div "Mixed [PERSON_NAME], Aspire version: 1 Snacket" at bounding box center [169, 98] width 210 height 35
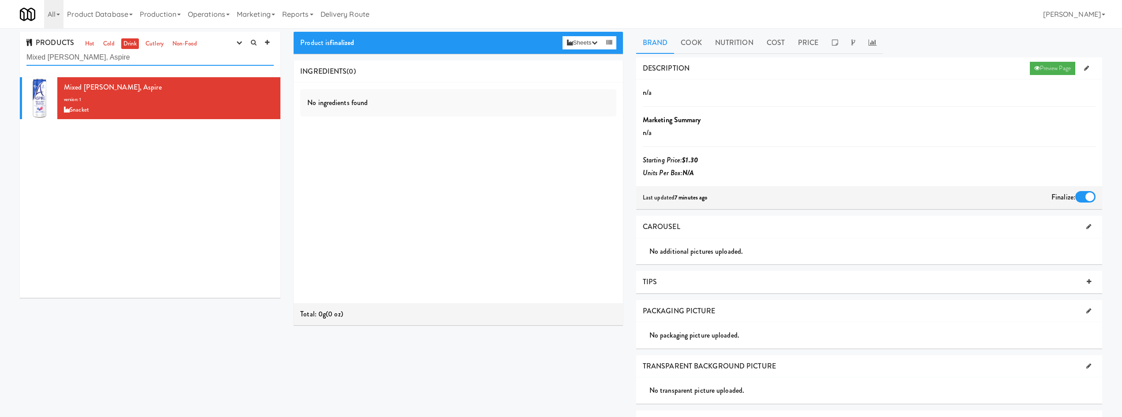
drag, startPoint x: 41, startPoint y: 59, endPoint x: 4, endPoint y: 54, distance: 36.9
click at [4, 54] on div "PRODUCTS Hot Cold Drink Cutlery Non-Food experimenting finalized shipped discon…" at bounding box center [561, 284] width 1122 height 505
type input "Aspire"
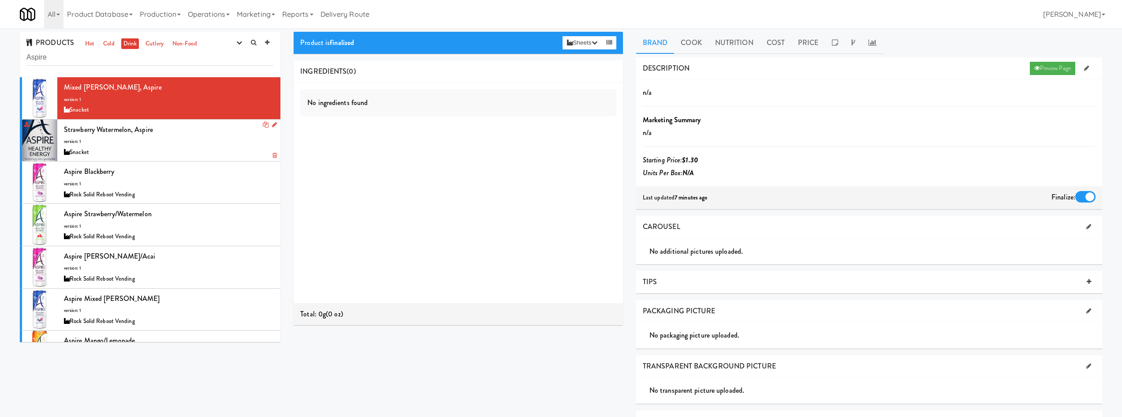
click at [183, 150] on div "Snacket" at bounding box center [169, 152] width 210 height 11
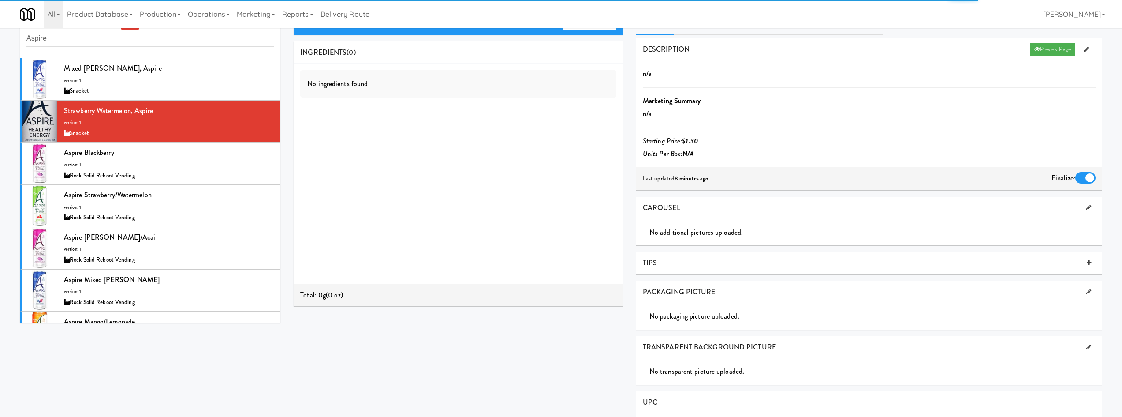
scroll to position [120, 0]
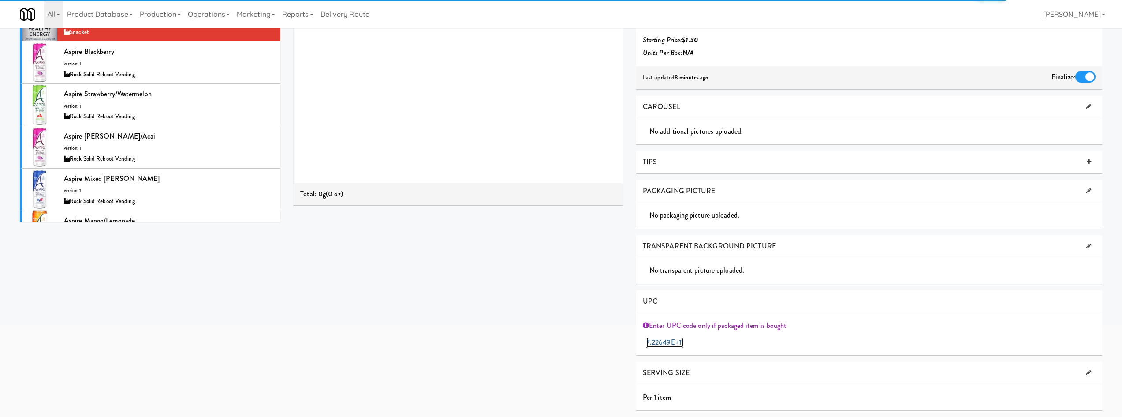
click at [667, 341] on link "7.22649E+11" at bounding box center [664, 342] width 37 height 11
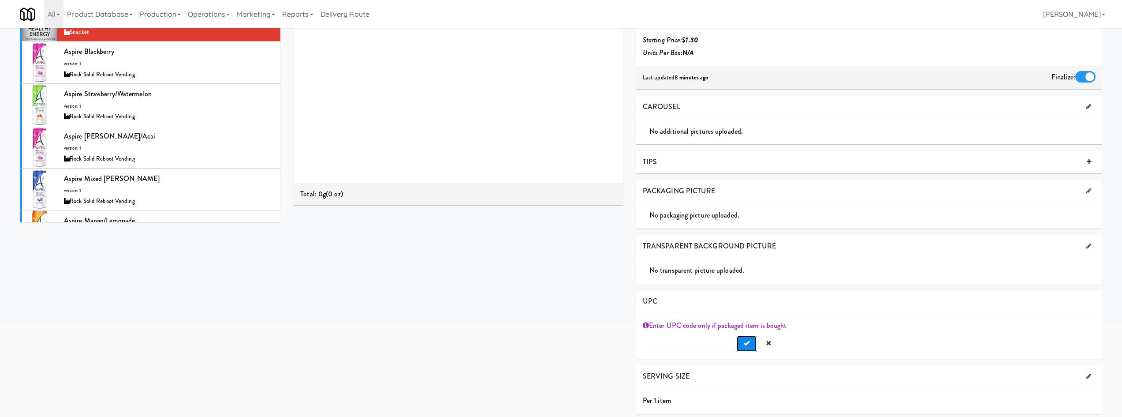
click at [746, 340] on button "Submit" at bounding box center [747, 343] width 20 height 16
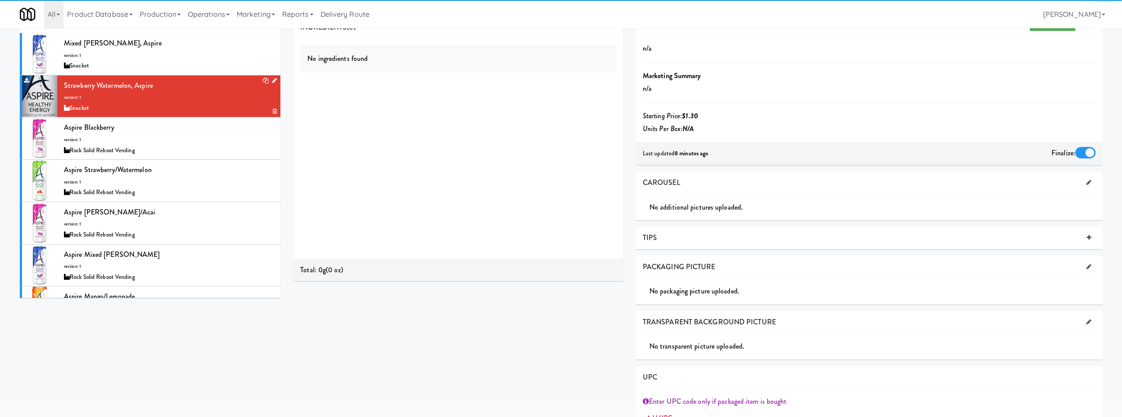
scroll to position [0, 0]
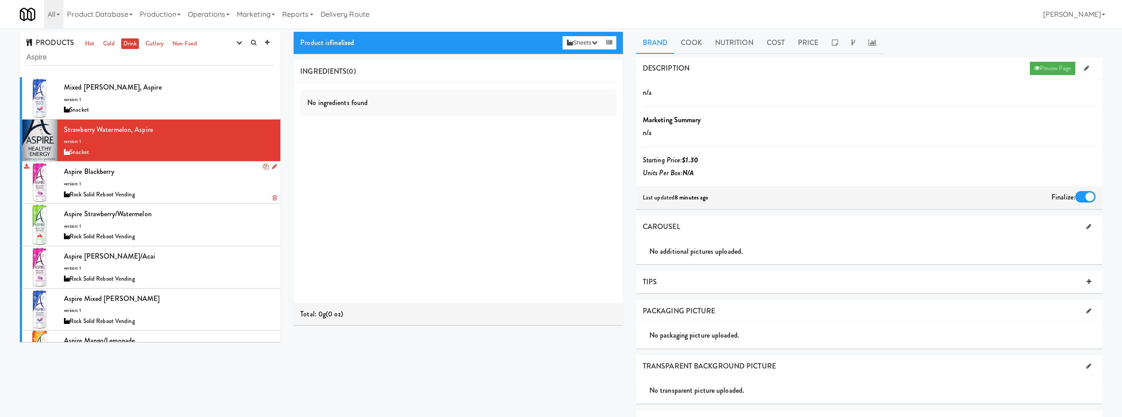
click at [184, 181] on div "Aspire Blackberry version: 1 Rock Solid Reboot Vending" at bounding box center [169, 182] width 210 height 35
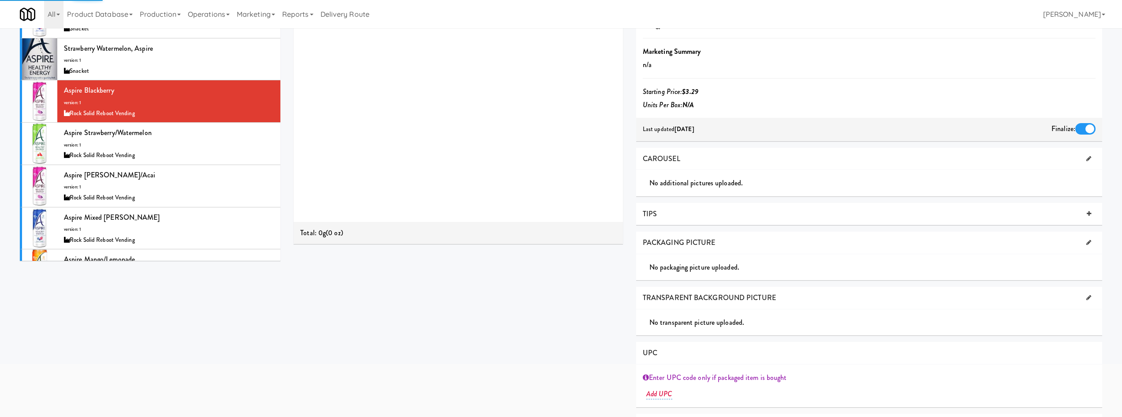
scroll to position [133, 0]
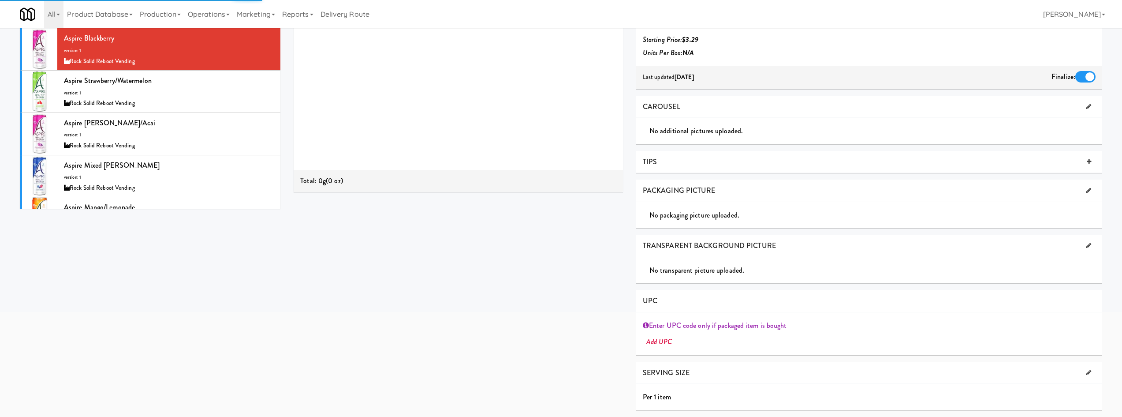
click at [178, 95] on div "Aspire Strawberry/Watermelon version: 1 Rock Solid Reboot Vending" at bounding box center [169, 91] width 210 height 35
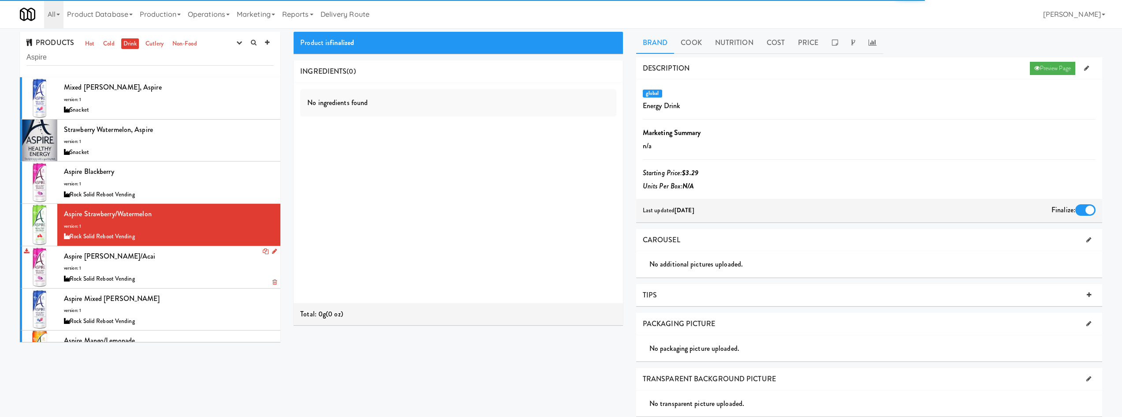
click at [209, 263] on div "Aspire [PERSON_NAME]/Acai version: 1 Rock Solid Reboot Vending" at bounding box center [169, 266] width 210 height 35
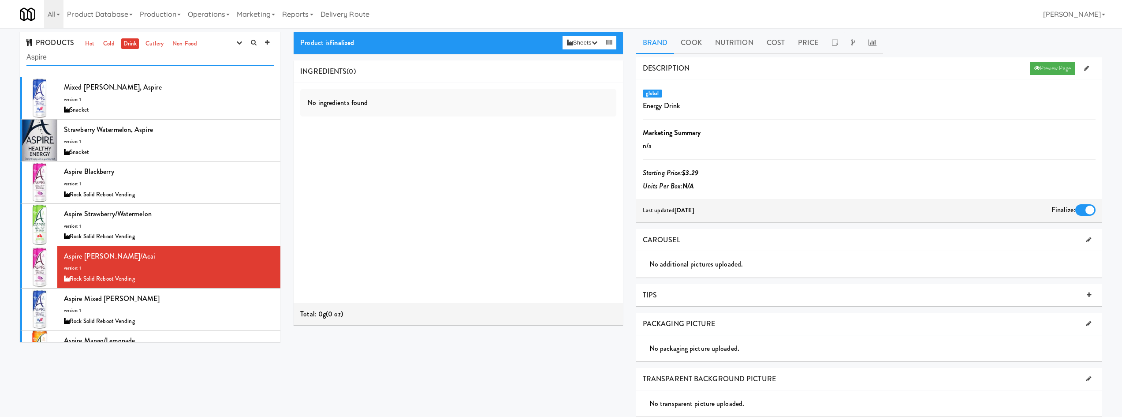
click at [103, 63] on input "Aspire" at bounding box center [149, 57] width 247 height 16
drag, startPoint x: 103, startPoint y: 63, endPoint x: 89, endPoint y: 6, distance: 58.9
click at [103, 62] on input "Aspire" at bounding box center [149, 57] width 247 height 16
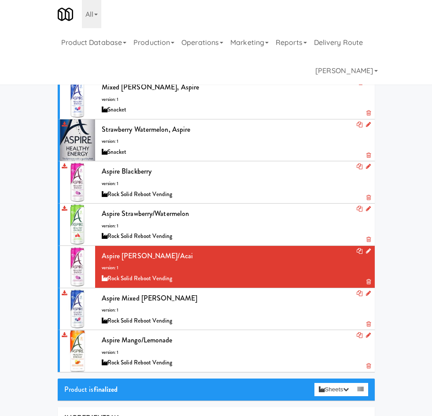
click at [64, 66] on input "Aspire" at bounding box center [216, 57] width 304 height 16
click at [139, 49] on link "Cold" at bounding box center [146, 43] width 15 height 11
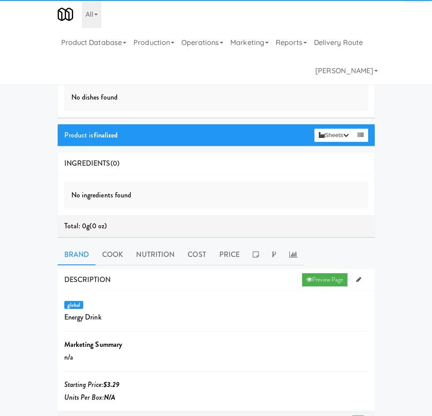
click at [64, 66] on input "Aspire" at bounding box center [216, 57] width 304 height 16
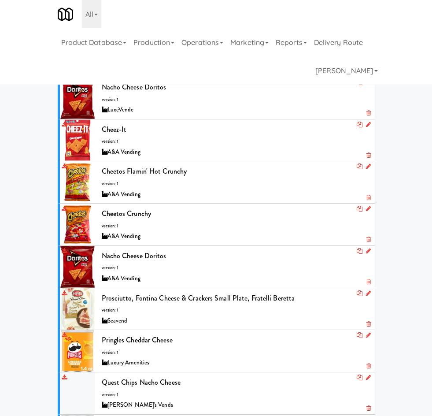
type input "cheez"
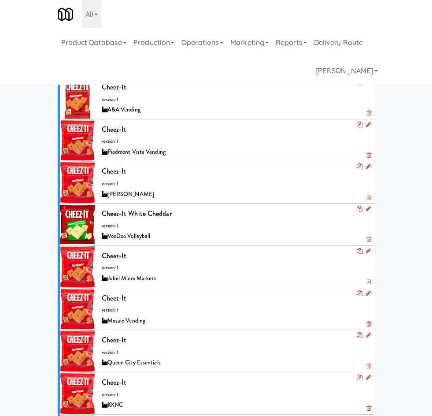
click at [102, 115] on div "A&A Vending" at bounding box center [235, 109] width 267 height 11
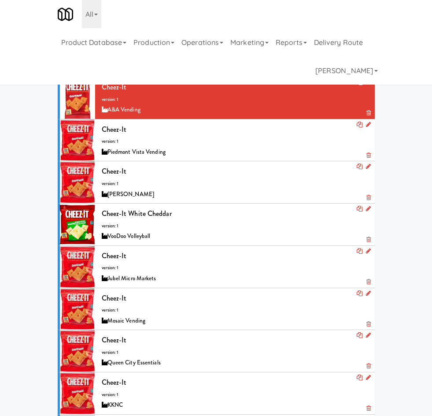
drag, startPoint x: 60, startPoint y: 74, endPoint x: 63, endPoint y: 84, distance: 10.2
click at [331, 45] on icon "button" at bounding box center [334, 43] width 6 height 6
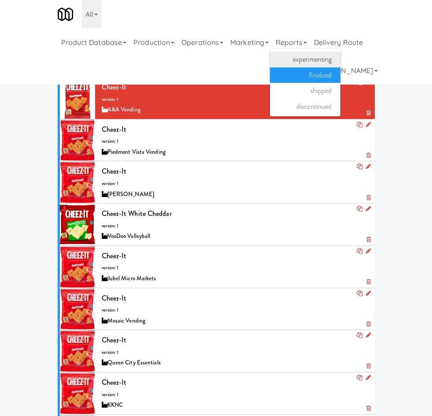
click at [270, 67] on link "experimenting" at bounding box center [305, 60] width 71 height 16
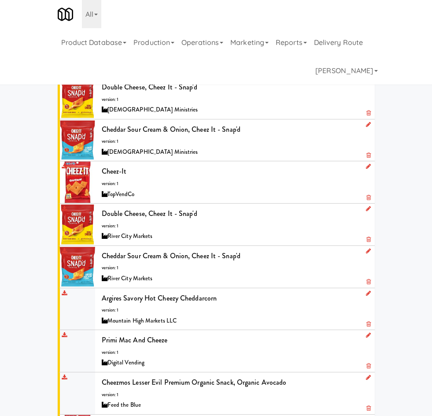
scroll to position [1028, 0]
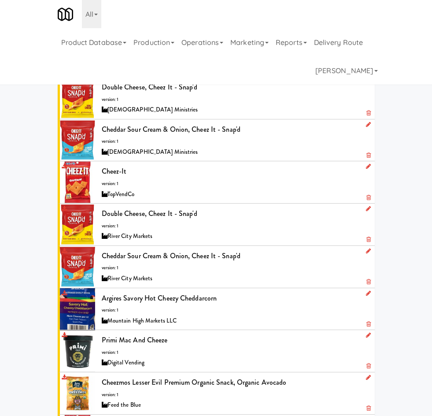
drag, startPoint x: 177, startPoint y: 404, endPoint x: 180, endPoint y: 398, distance: 6.4
drag, startPoint x: 45, startPoint y: 228, endPoint x: 104, endPoint y: 250, distance: 62.8
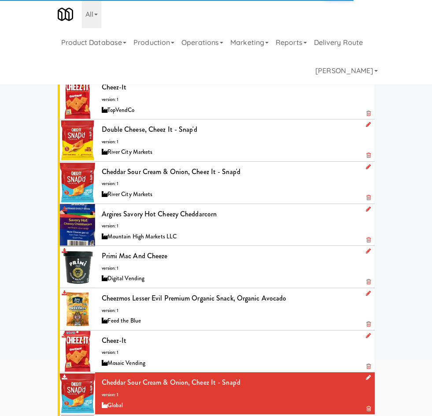
scroll to position [142, 0]
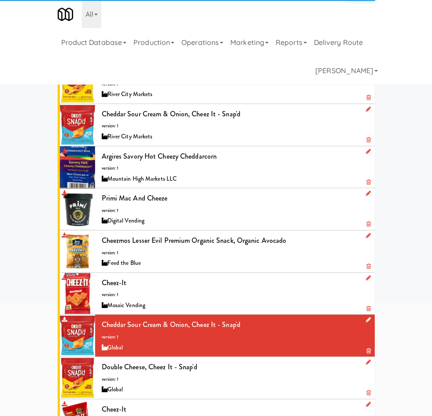
click at [60, 357] on div at bounding box center [77, 378] width 35 height 42
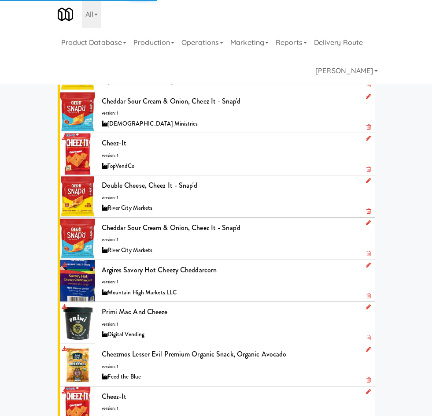
scroll to position [142, 0]
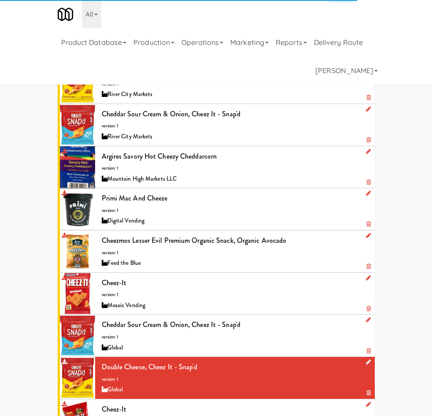
click at [60, 399] on div at bounding box center [77, 420] width 35 height 42
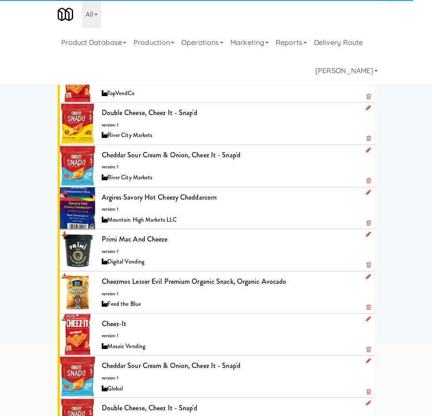
scroll to position [142, 0]
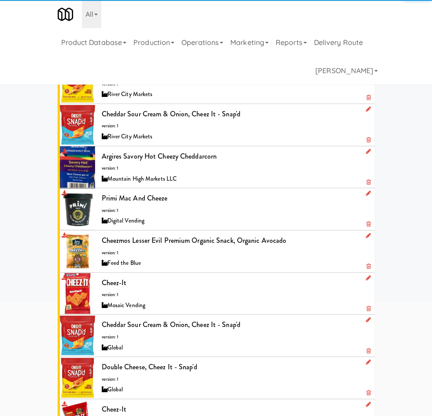
scroll to position [1668, 0]
